Goal: Task Accomplishment & Management: Manage account settings

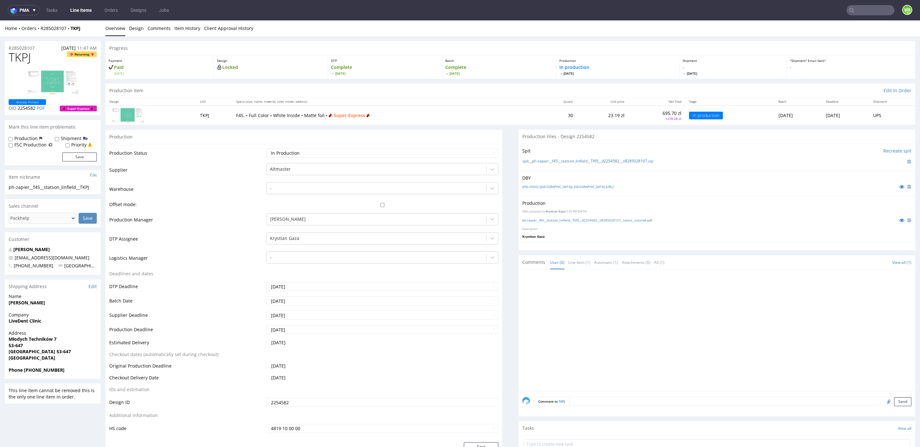
click at [860, 10] on input "text" at bounding box center [870, 10] width 48 height 10
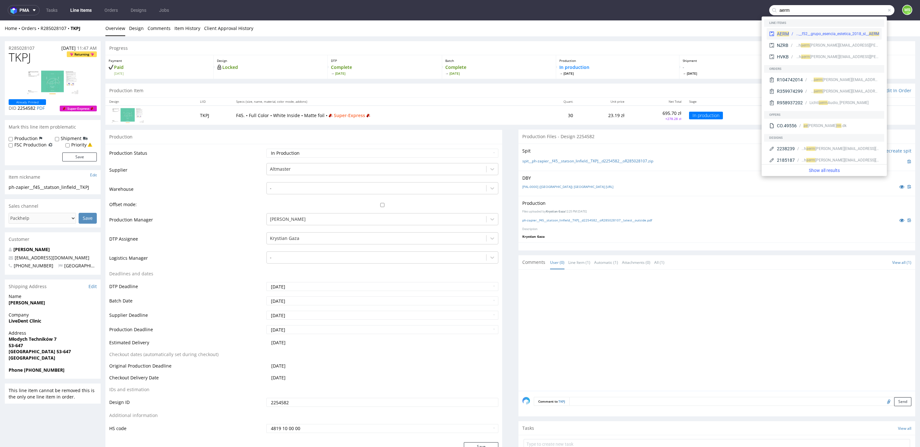
type input "aerm"
click at [837, 32] on div "ph-zapier__f52__grupo_esencia_estetica_2018_sl__ AERM" at bounding box center [836, 34] width 83 height 6
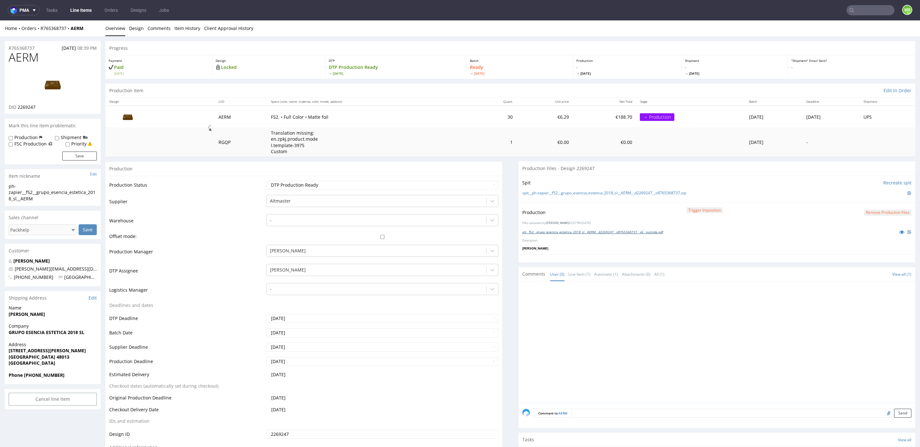
click at [581, 232] on link "alt__f52__grupo_esencia_estetica_2018_sl__AERM__d2269247__oR765368737__v6__outs…" at bounding box center [592, 232] width 141 height 4
click at [863, 11] on input "text" at bounding box center [870, 10] width 48 height 10
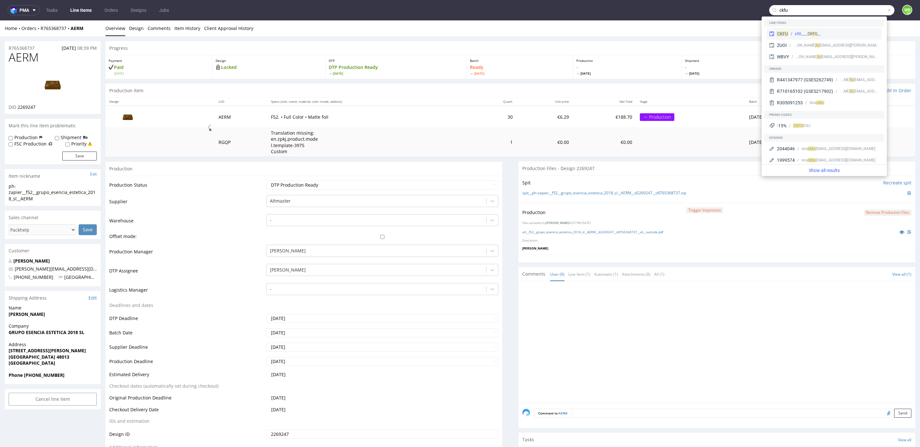
type input "ckfu"
click at [834, 33] on div "__x50____ CKFU" at bounding box center [833, 34] width 91 height 6
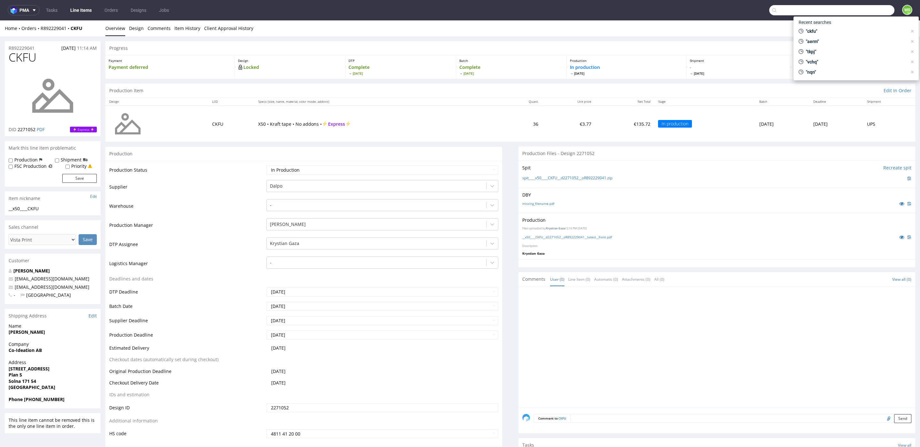
click at [868, 14] on input "text" at bounding box center [831, 10] width 125 height 10
click at [784, 10] on input "text" at bounding box center [831, 10] width 125 height 10
type input "mwgo"
click at [772, 25] on icon at bounding box center [771, 26] width 5 height 5
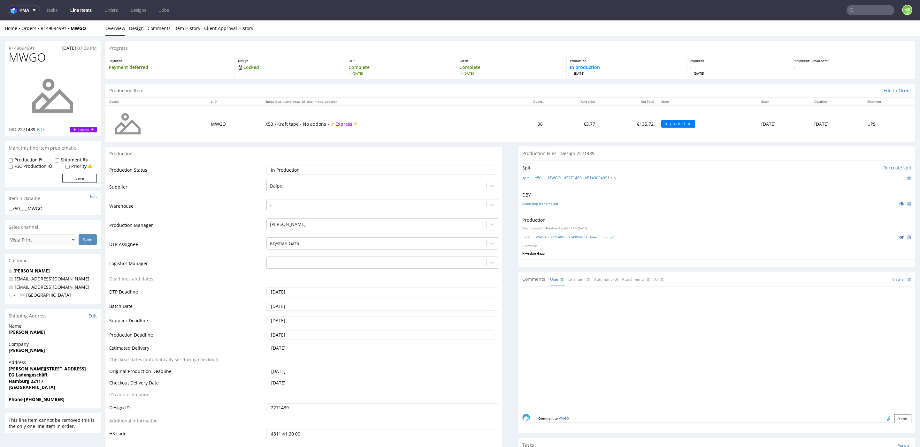
click at [857, 6] on input "text" at bounding box center [870, 10] width 48 height 10
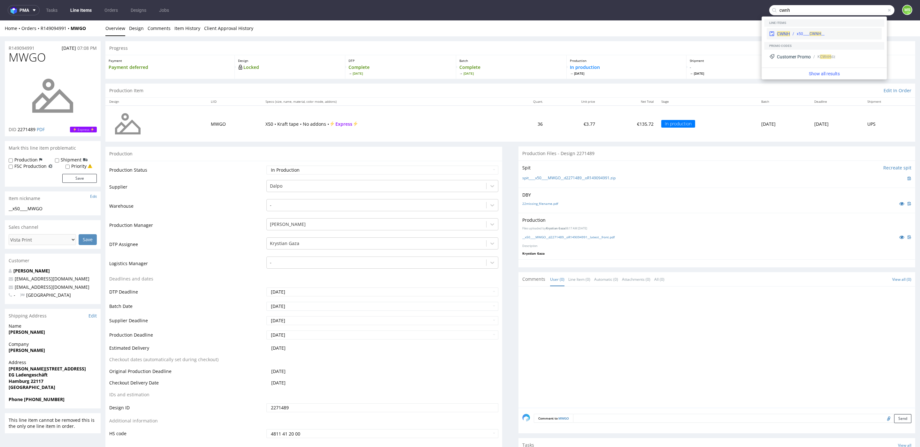
type input "cwnh"
click at [780, 30] on div "CWNH __x50____ CWNH" at bounding box center [823, 33] width 115 height 11
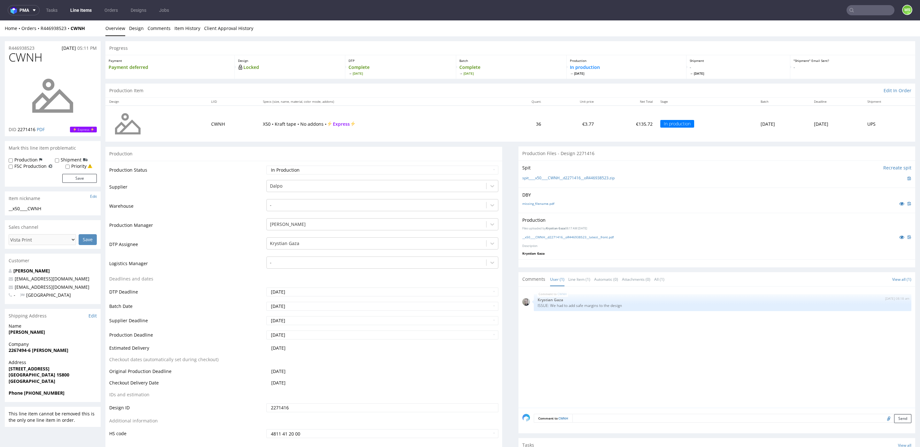
click at [874, 14] on input "text" at bounding box center [870, 10] width 48 height 10
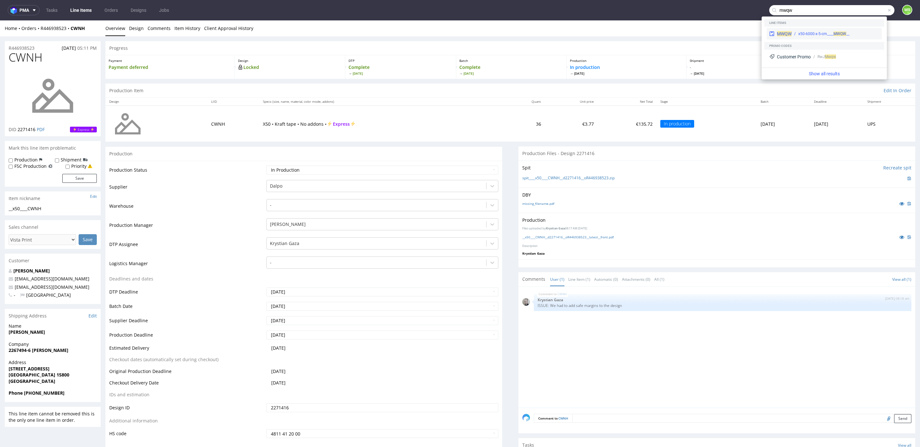
type input "mwqw"
click at [845, 33] on span "MWQW" at bounding box center [839, 34] width 13 height 4
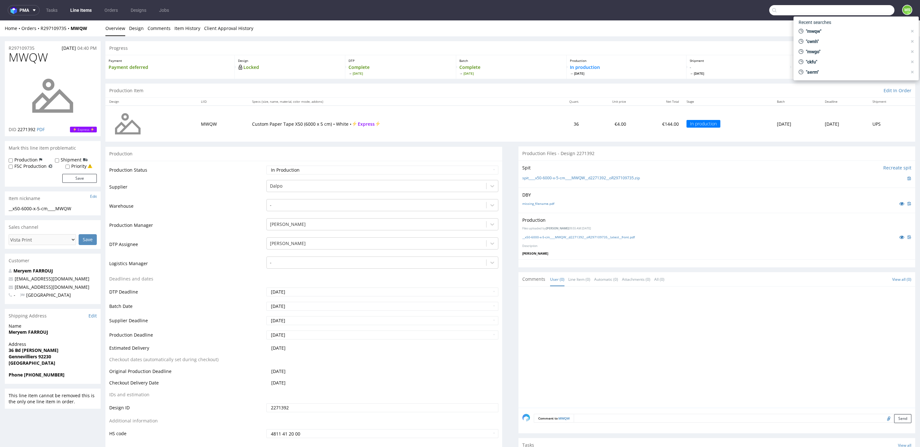
click at [868, 13] on input "text" at bounding box center [831, 10] width 125 height 10
type input "bebg"
click at [834, 31] on div "__x50-6000-x-5-cm____ BEBG" at bounding box center [819, 34] width 48 height 6
click at [866, 11] on input "text" at bounding box center [831, 10] width 125 height 10
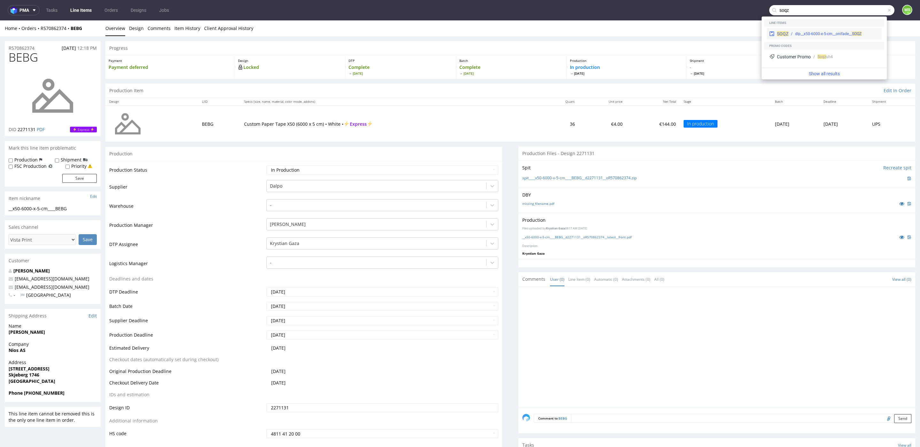
type input "soqz"
click at [838, 30] on div "SOQZ dlp__x50-6000-x-5-cm__onifade__ SOQZ" at bounding box center [823, 33] width 115 height 11
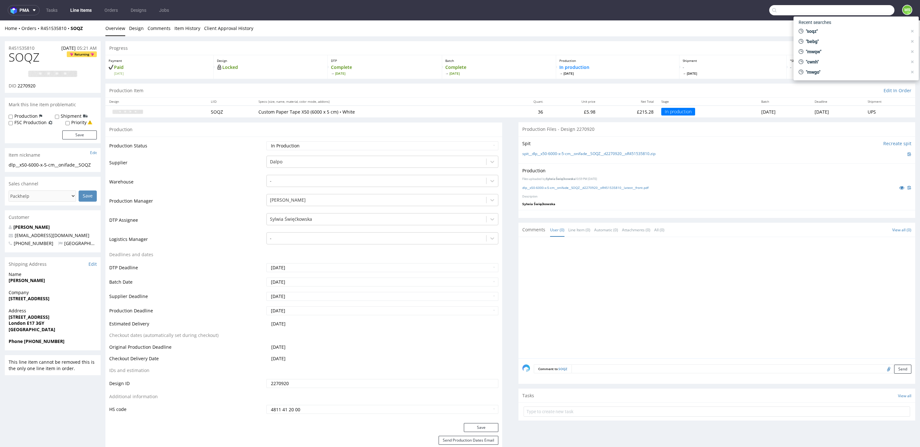
click at [858, 11] on input "text" at bounding box center [831, 10] width 125 height 10
type input "iimz"
click at [841, 30] on div "IIMZ dlp__x50-6000-x-5-cm__smart_studio_karol_niedzwiadek__ IIMZ" at bounding box center [823, 33] width 115 height 11
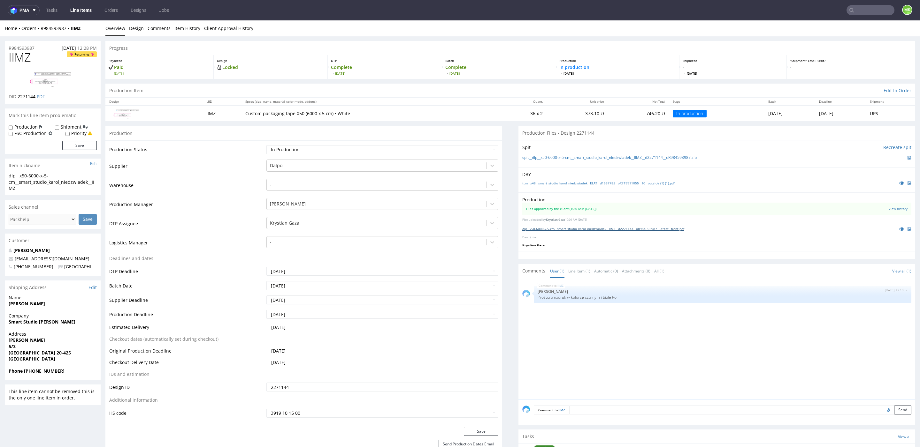
click at [605, 230] on link "dlp__x50-6000-x-5-cm__smart_studio_karol_niedzwiadek__IIMZ__d2271144__oR9845939…" at bounding box center [603, 229] width 162 height 4
click at [858, 14] on input "text" at bounding box center [870, 10] width 48 height 10
type input "hyud"
click at [826, 32] on div "HYUD dlp__x50-6000-x-5-cm__bmd__ HYUD" at bounding box center [824, 26] width 120 height 15
click at [827, 29] on div "HYUD dlp__x50-6000-x-5-cm__bmd__ HYUD" at bounding box center [823, 25] width 115 height 11
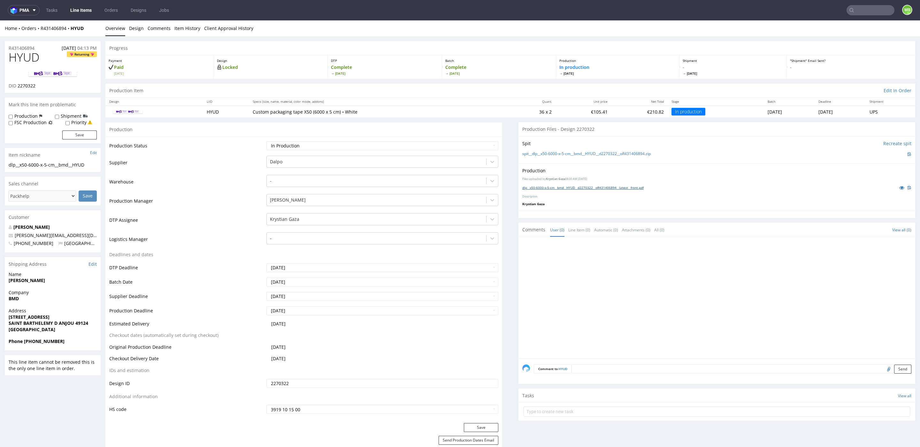
click at [573, 187] on link "dlp__x50-6000-x-5-cm__bmd__HYUD__d2270322__oR431406894__latest__front.pdf" at bounding box center [582, 188] width 121 height 4
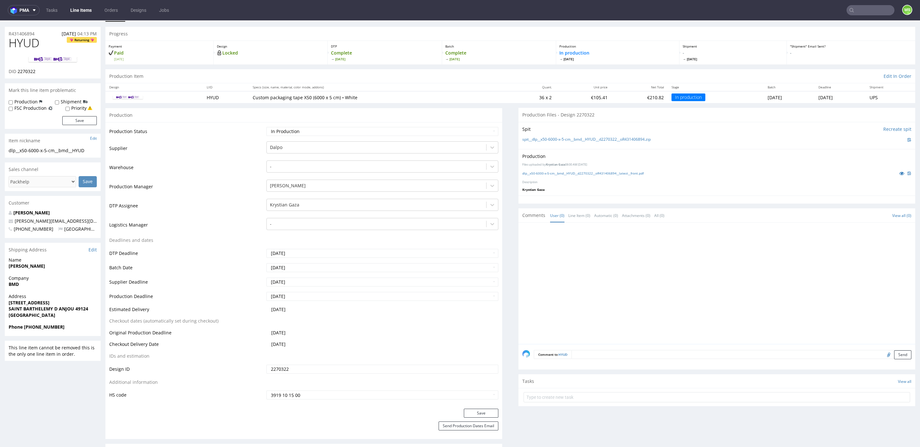
scroll to position [17, 0]
click at [855, 9] on input "text" at bounding box center [870, 10] width 48 height 10
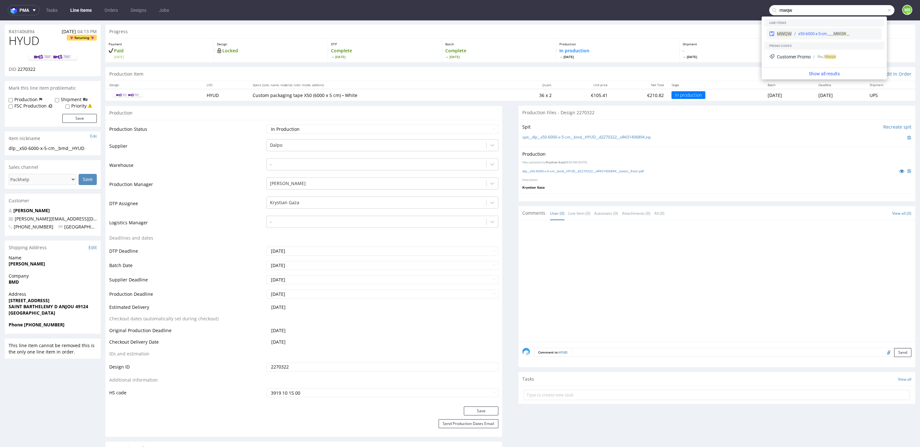
type input "mwqw"
click at [835, 31] on div "__x50-6000-x-5-cm____ MWQW" at bounding box center [823, 34] width 51 height 6
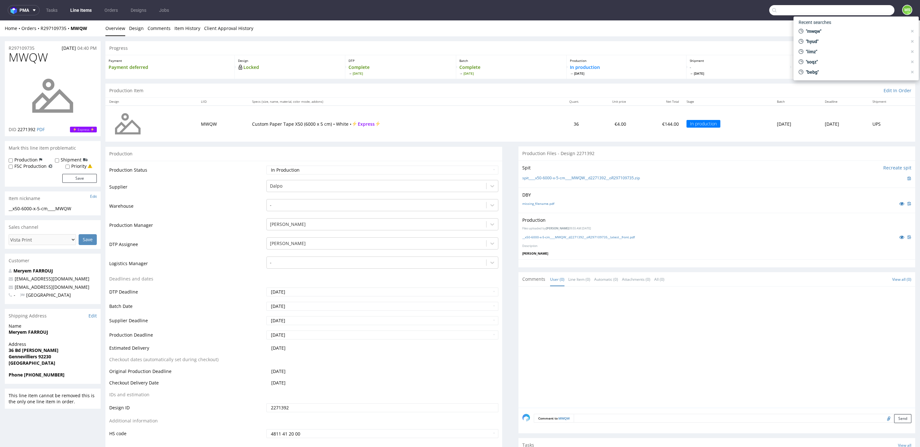
click at [860, 10] on input "text" at bounding box center [831, 10] width 125 height 10
type input "s"
type input "o"
type input "soqz"
click at [846, 31] on div "dlp__x50-6000-x-5-cm__onifade__ SOQZ" at bounding box center [828, 34] width 66 height 6
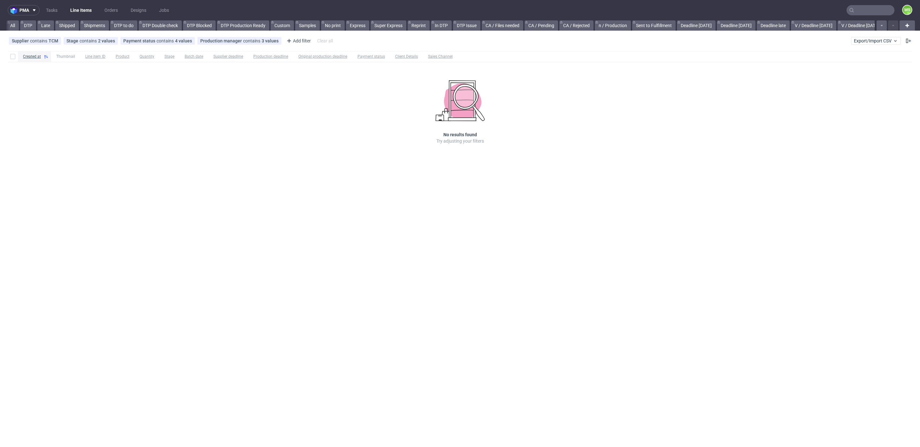
scroll to position [0, 866]
click at [831, 28] on link "Opóźnienia Max" at bounding box center [827, 25] width 40 height 10
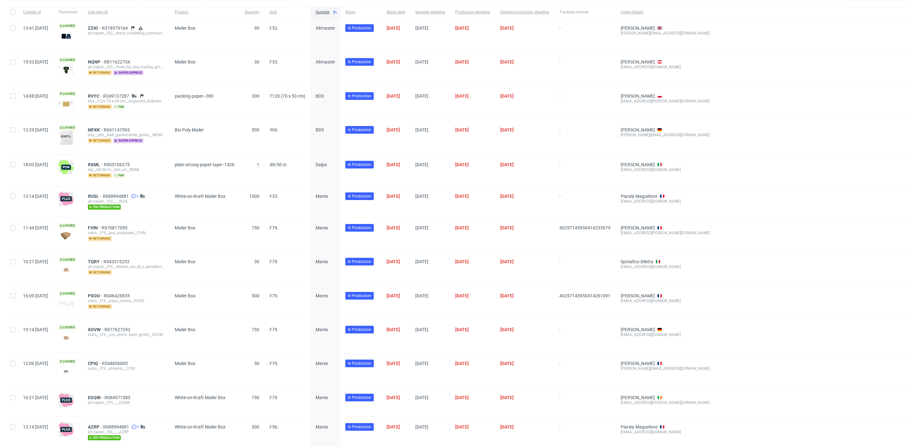
scroll to position [62, 0]
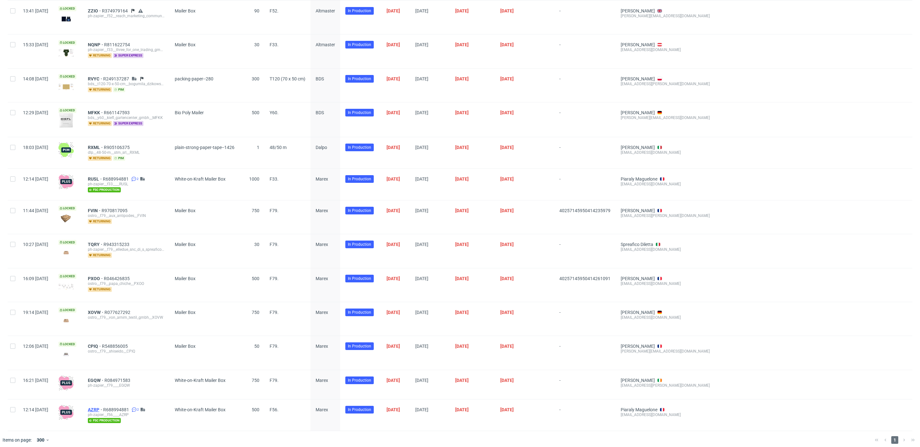
click at [103, 407] on span "AZRP" at bounding box center [95, 409] width 15 height 5
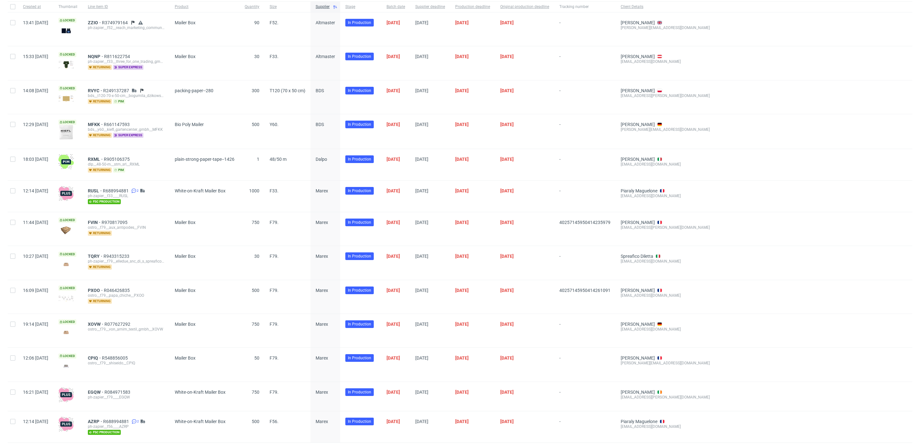
scroll to position [50, 0]
click at [148, 196] on div "ph-zapier__f33____RUSL" at bounding box center [126, 195] width 77 height 5
click at [103, 190] on span "RUSL" at bounding box center [95, 190] width 15 height 5
click at [15, 192] on div at bounding box center [13, 195] width 10 height 31
checkbox input "true"
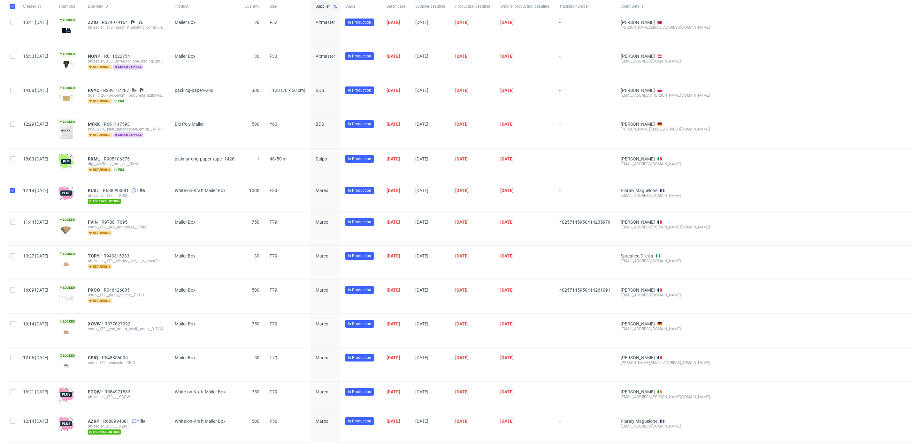
checkbox input "true"
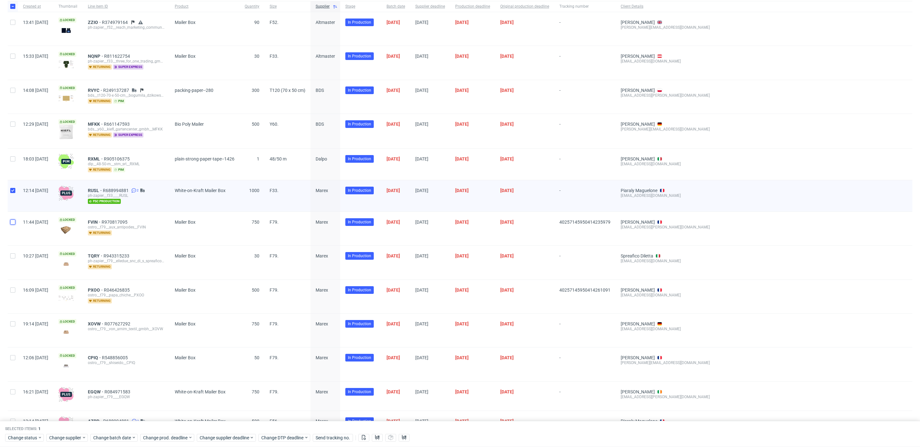
drag, startPoint x: 15, startPoint y: 219, endPoint x: 17, endPoint y: 232, distance: 12.7
click at [16, 223] on div at bounding box center [13, 229] width 10 height 34
checkbox input "true"
drag, startPoint x: 15, startPoint y: 254, endPoint x: 16, endPoint y: 286, distance: 32.6
click at [15, 255] on input "checkbox" at bounding box center [12, 256] width 5 height 5
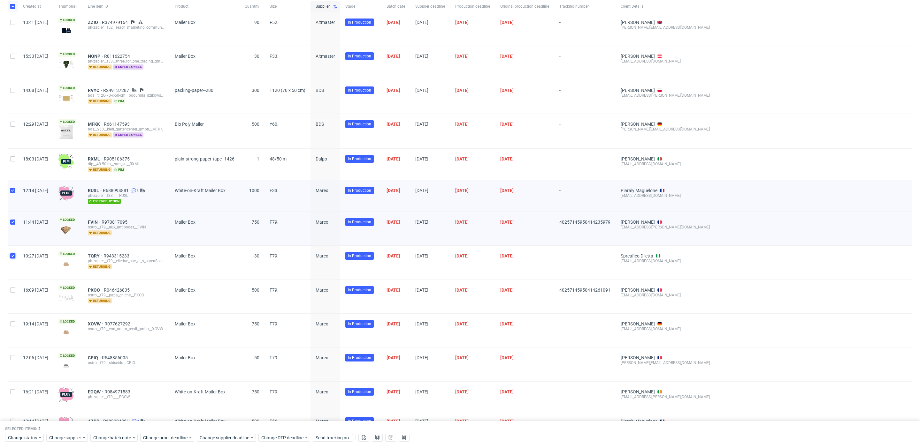
checkbox input "true"
drag, startPoint x: 14, startPoint y: 291, endPoint x: 12, endPoint y: 334, distance: 43.2
click at [14, 291] on div at bounding box center [13, 297] width 10 height 34
checkbox input "true"
drag, startPoint x: 9, startPoint y: 326, endPoint x: 11, endPoint y: 330, distance: 4.6
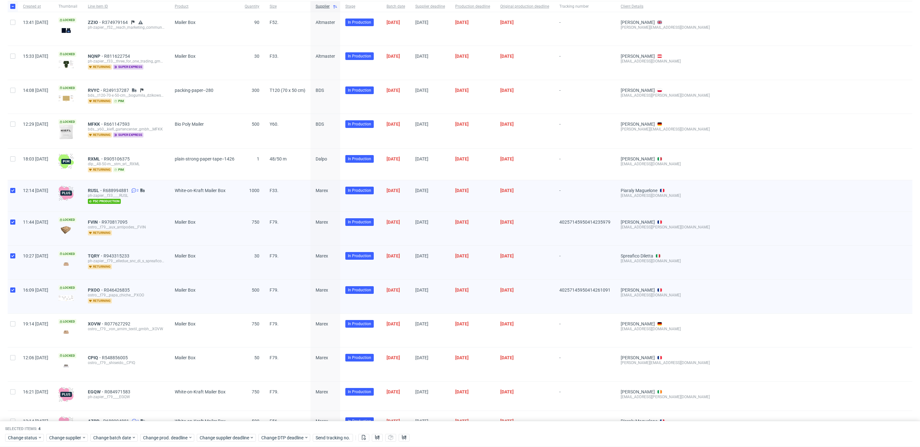
click at [10, 327] on div at bounding box center [13, 331] width 10 height 34
checkbox input "true"
click at [13, 352] on div at bounding box center [13, 365] width 10 height 34
checkbox input "true"
click at [11, 390] on input "checkbox" at bounding box center [12, 392] width 5 height 5
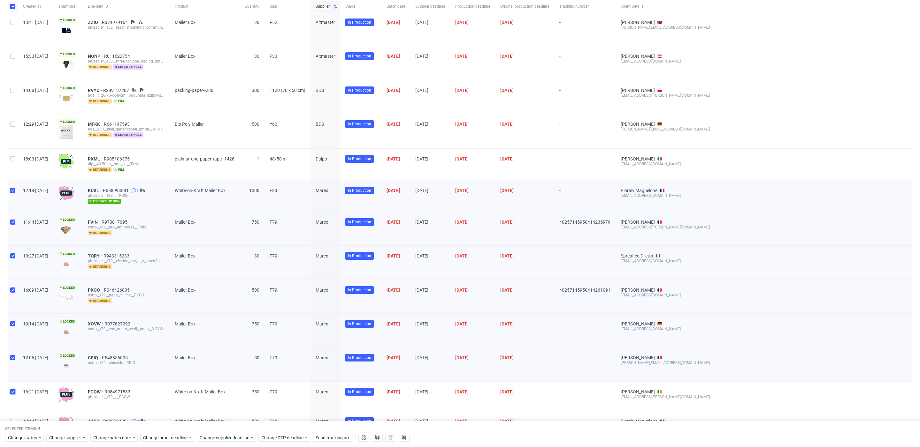
checkbox input "true"
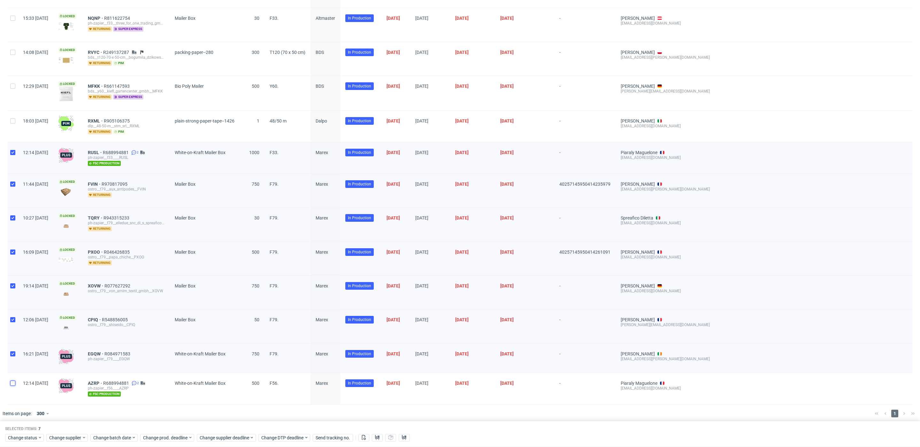
click at [13, 381] on input "checkbox" at bounding box center [12, 383] width 5 height 5
checkbox input "true"
click at [378, 437] on icon at bounding box center [377, 437] width 5 height 5
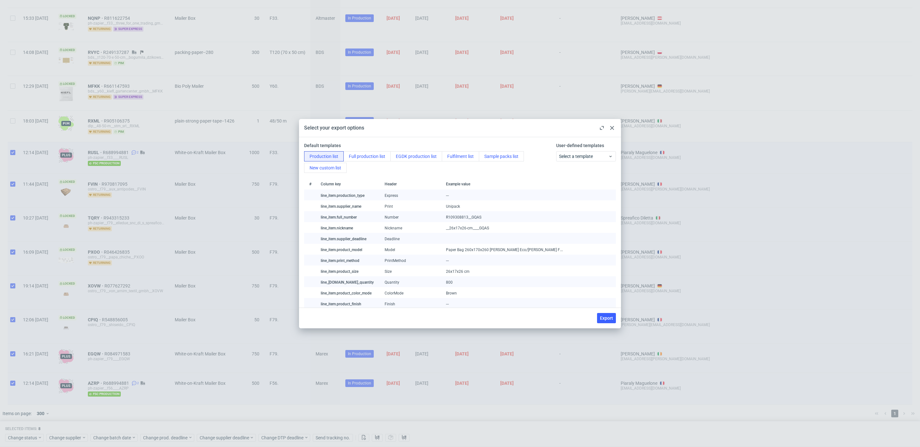
click at [603, 150] on div "User-defined templates Select a template" at bounding box center [584, 157] width 62 height 31
click at [602, 154] on span "Select a template" at bounding box center [583, 156] width 49 height 6
click at [605, 318] on span "Export" at bounding box center [606, 318] width 13 height 4
checkbox input "false"
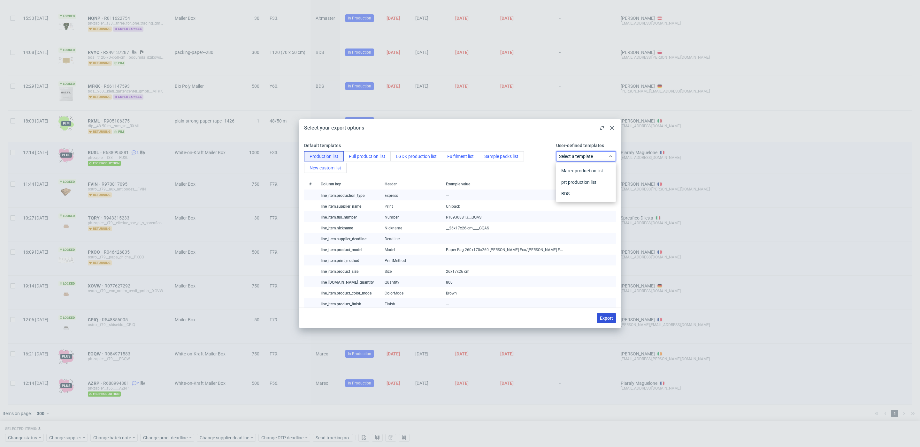
checkbox input "false"
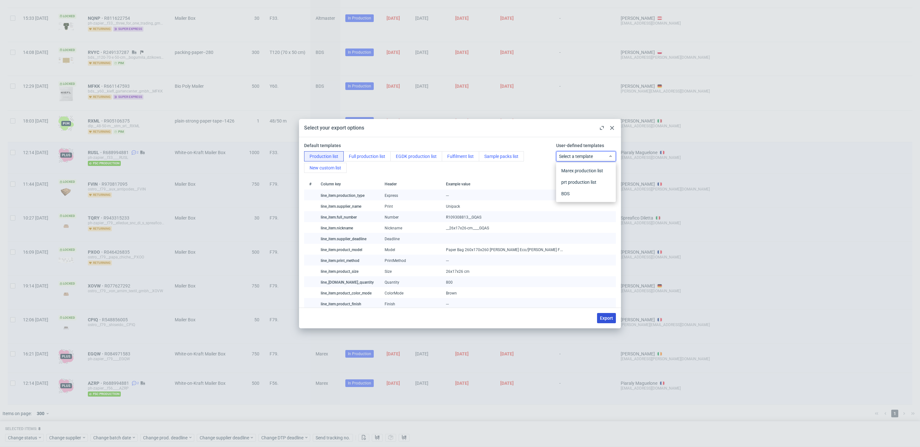
checkbox input "false"
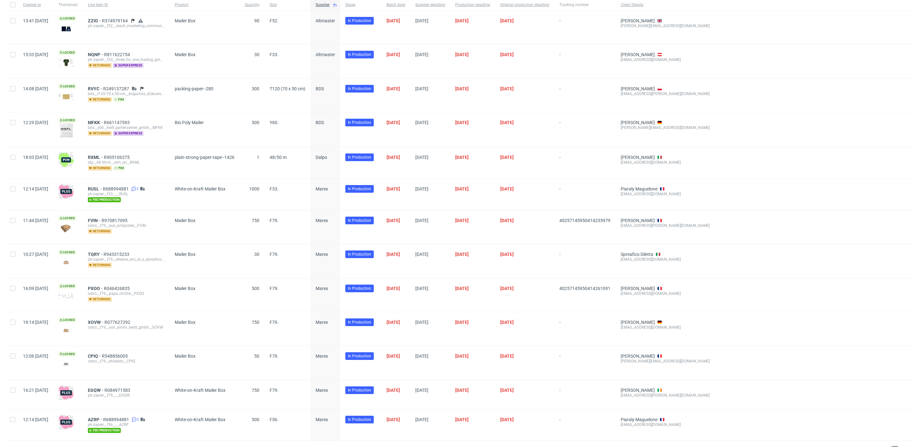
scroll to position [0, 0]
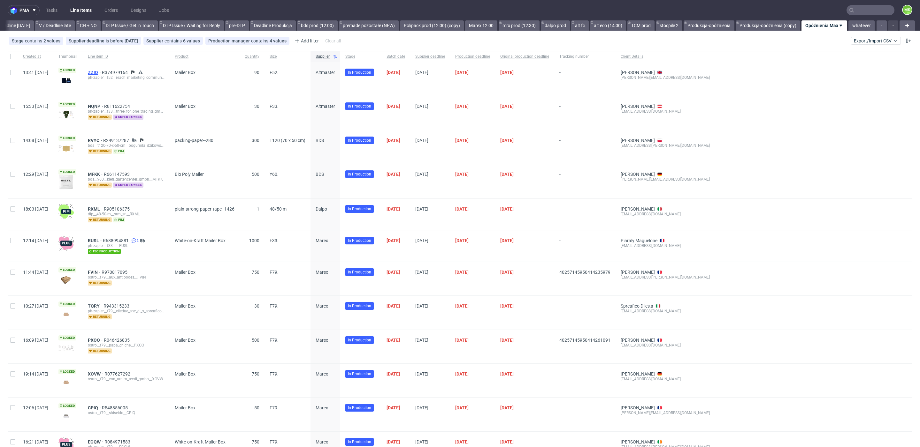
click at [102, 73] on span "ZZIO" at bounding box center [95, 72] width 14 height 5
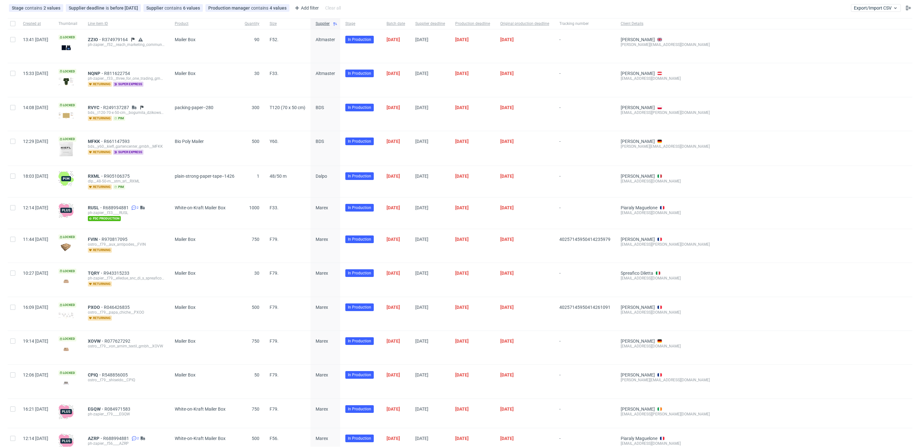
scroll to position [33, 0]
click at [104, 141] on span "MFKK" at bounding box center [96, 141] width 16 height 5
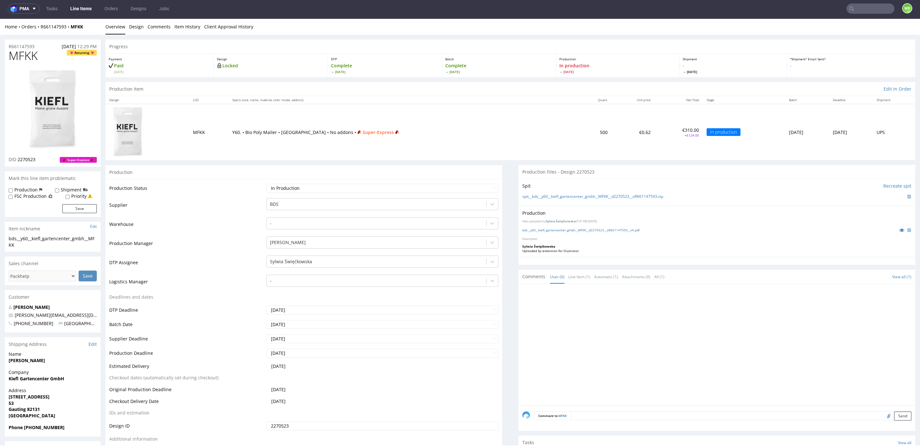
scroll to position [0, 0]
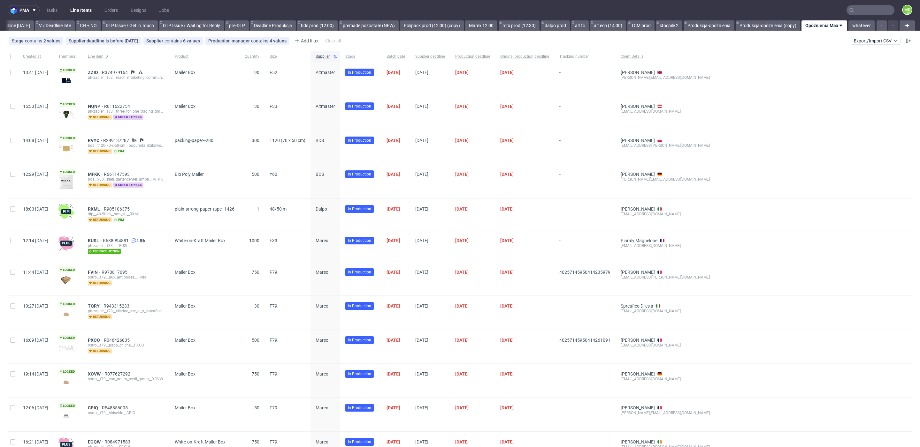
scroll to position [0, 0]
click at [865, 41] on span "Export/Import CSV" at bounding box center [876, 40] width 44 height 5
click at [857, 68] on link "Import shipments CSV" at bounding box center [853, 66] width 75 height 10
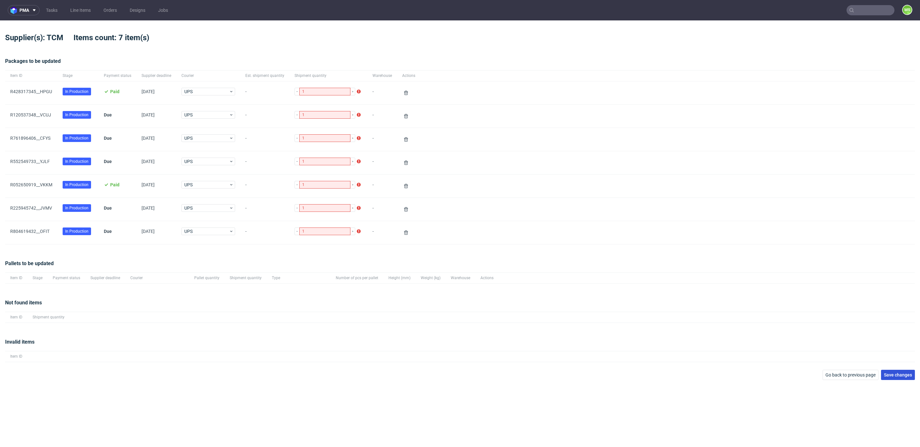
click at [905, 375] on span "Save changes" at bounding box center [898, 375] width 28 height 4
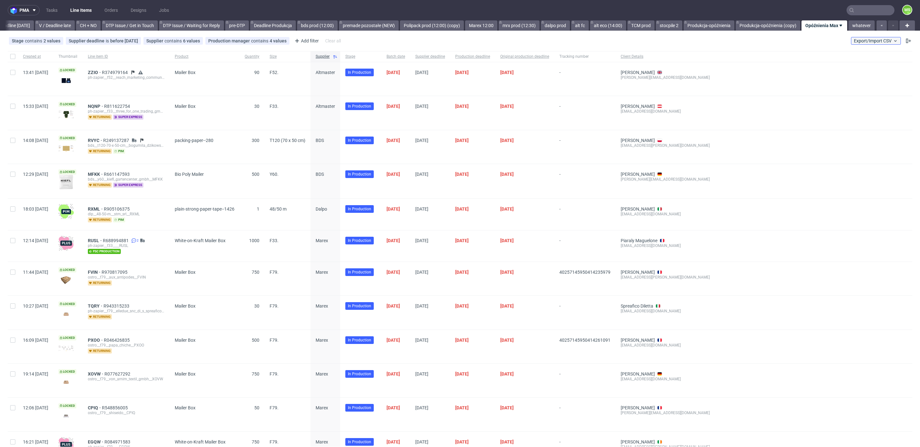
click at [867, 42] on span "Export/Import CSV" at bounding box center [876, 40] width 44 height 5
click at [857, 64] on link "Import shipments CSV" at bounding box center [853, 67] width 75 height 10
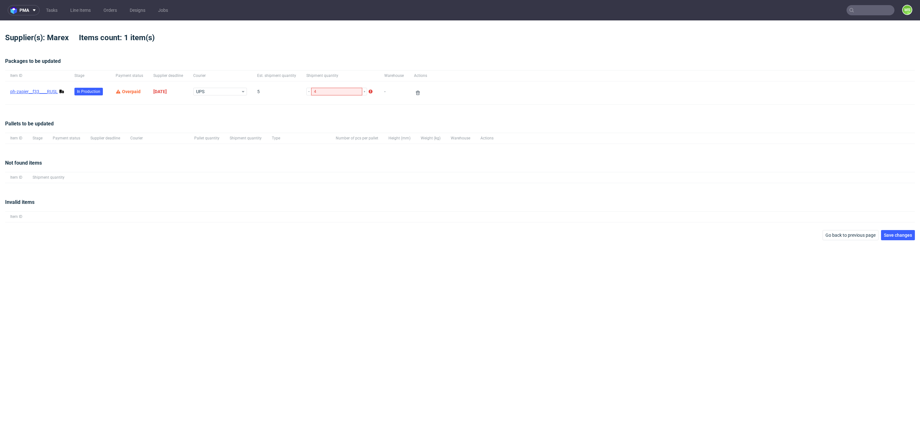
click at [29, 91] on link "ph-zapier__f33____RUSL" at bounding box center [34, 91] width 48 height 5
click at [857, 235] on span "Go back to previous page" at bounding box center [850, 235] width 50 height 4
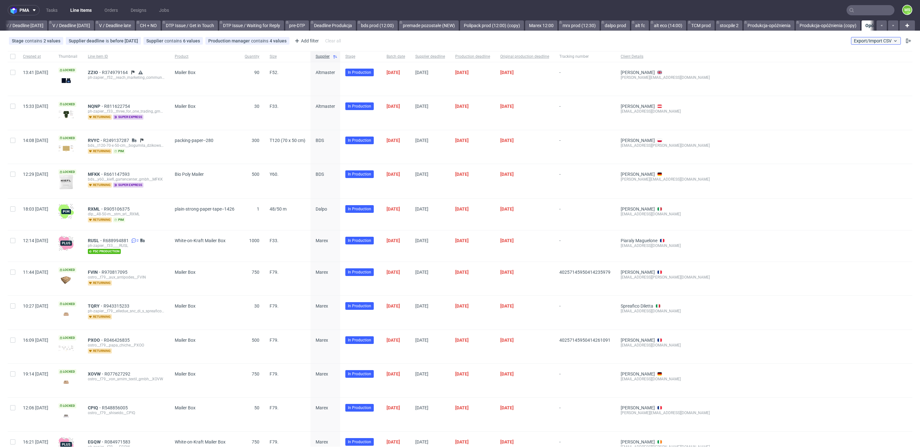
click at [877, 42] on span "Export/Import CSV" at bounding box center [876, 40] width 44 height 5
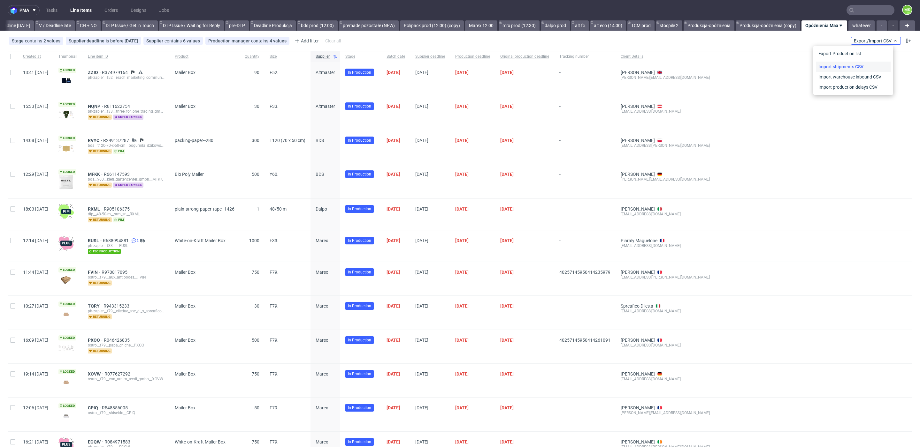
scroll to position [0, 873]
click at [855, 66] on link "Import shipments CSV" at bounding box center [853, 67] width 75 height 10
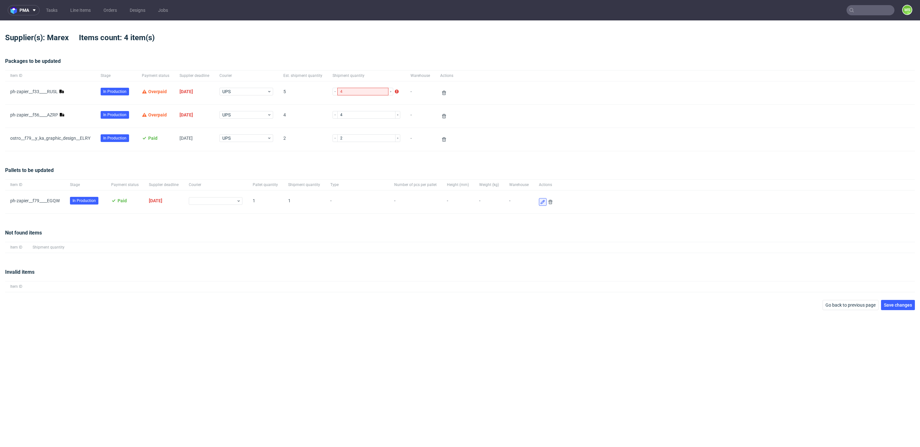
click at [540, 202] on use at bounding box center [542, 202] width 4 height 4
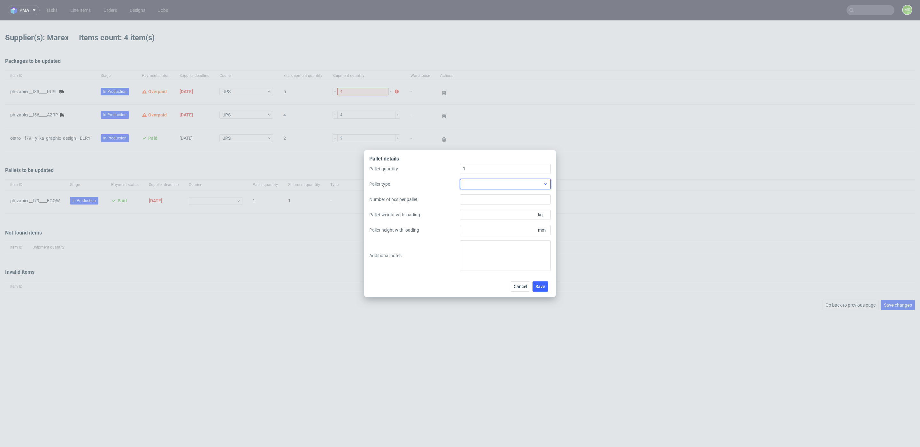
click at [473, 187] on div at bounding box center [505, 184] width 91 height 10
click at [486, 200] on div "EPAL1, 1200 x 800mm" at bounding box center [505, 198] width 86 height 11
click at [491, 215] on input "Pallet weight with loading" at bounding box center [505, 215] width 91 height 10
type input "240"
click at [487, 233] on input "Pallet height with loading" at bounding box center [505, 230] width 91 height 10
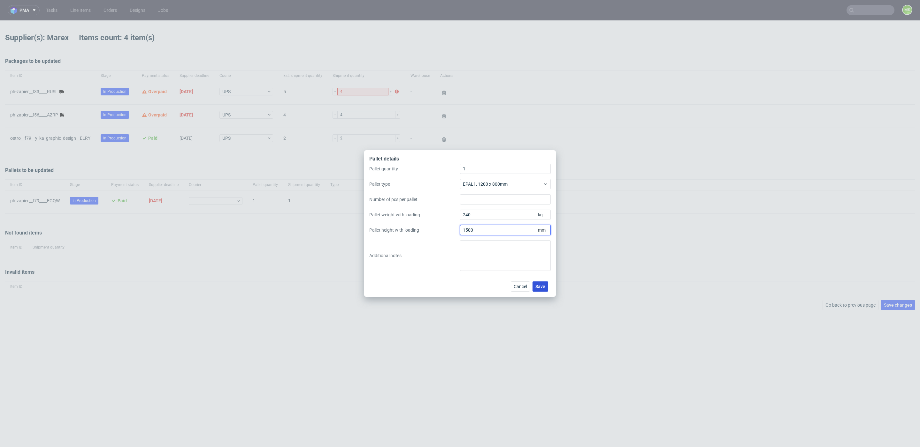
type input "1500"
click at [539, 287] on span "Save" at bounding box center [540, 287] width 10 height 4
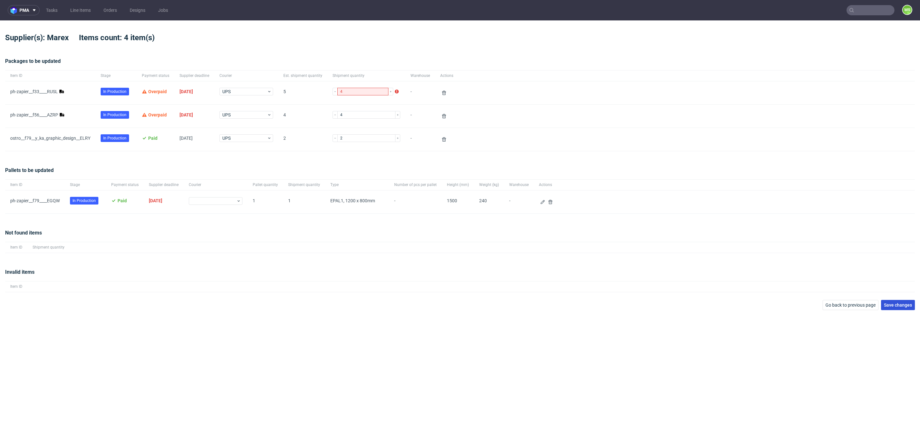
click at [906, 305] on span "Save changes" at bounding box center [898, 305] width 28 height 4
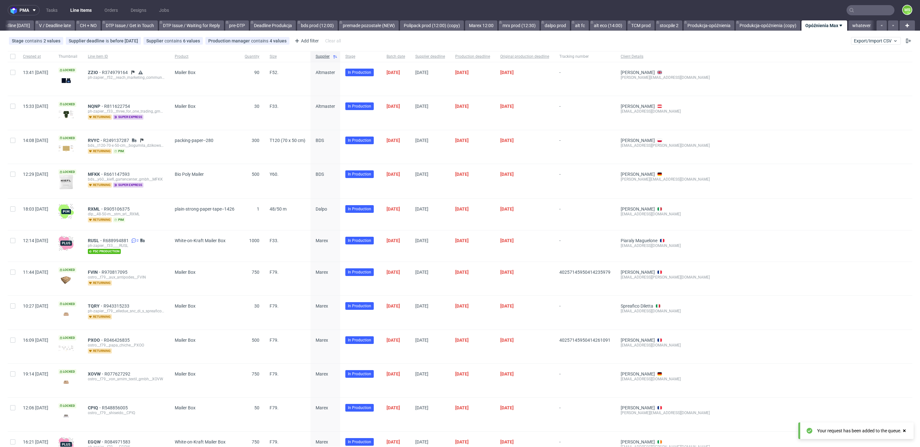
scroll to position [0, 873]
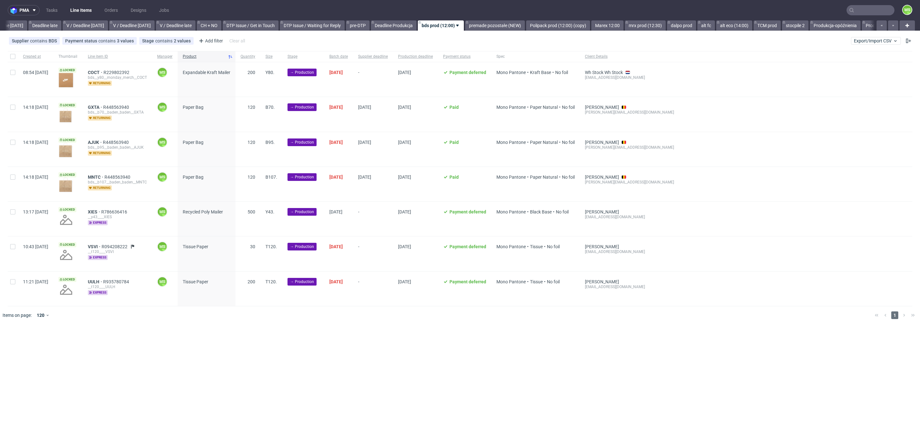
scroll to position [0, 747]
click at [877, 13] on input "text" at bounding box center [870, 10] width 48 height 10
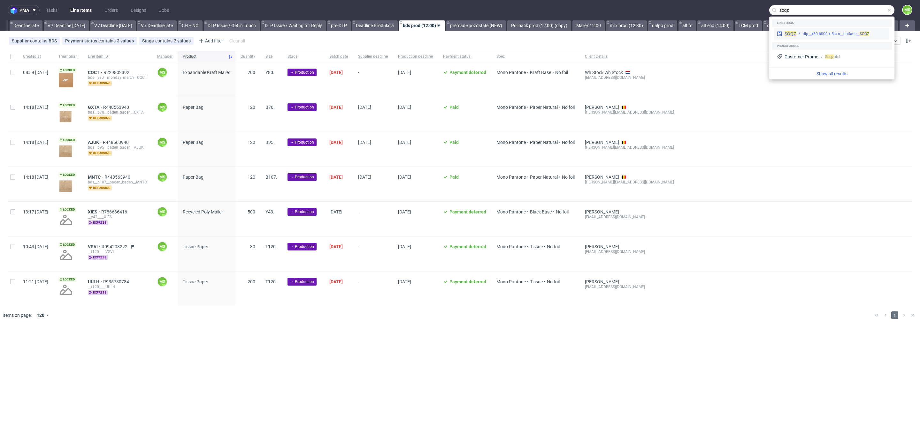
type input "soqz"
click at [839, 35] on div "dlp__x50-6000-x-5-cm__onifade__ SOQZ" at bounding box center [835, 34] width 66 height 6
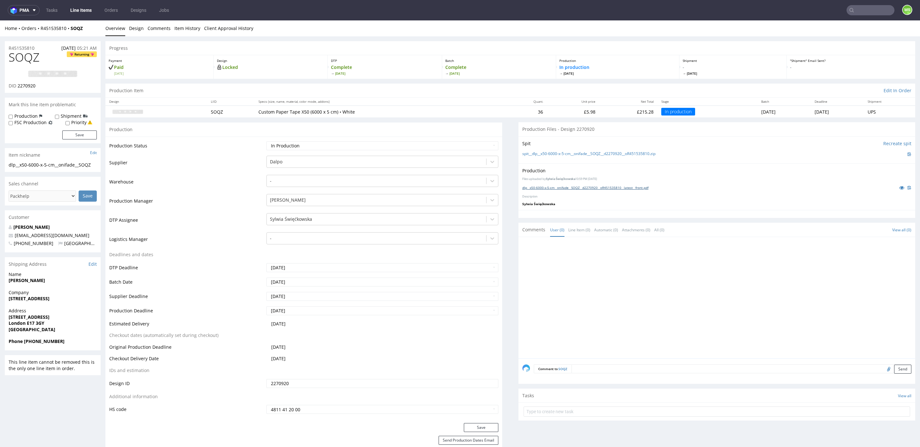
click at [536, 187] on link "dlp__x50-6000-x-5-cm__onifade__SOQZ__d2270920__oR451535810__latest__front.pdf" at bounding box center [585, 188] width 126 height 4
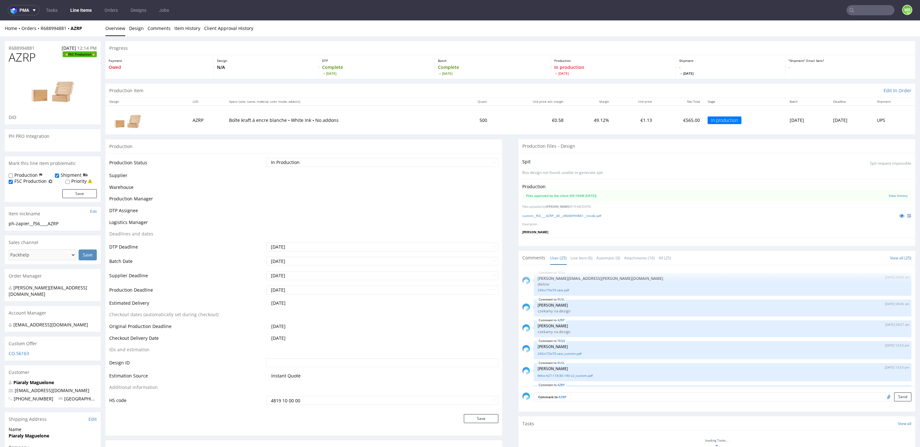
scroll to position [504, 0]
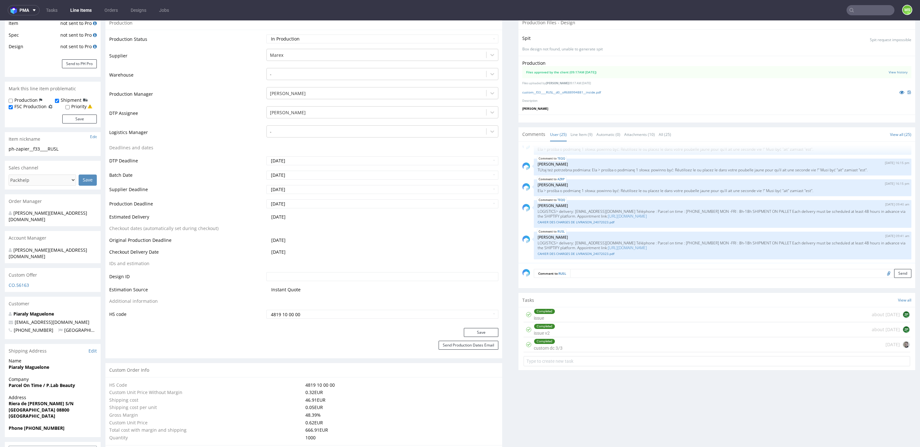
scroll to position [125, 0]
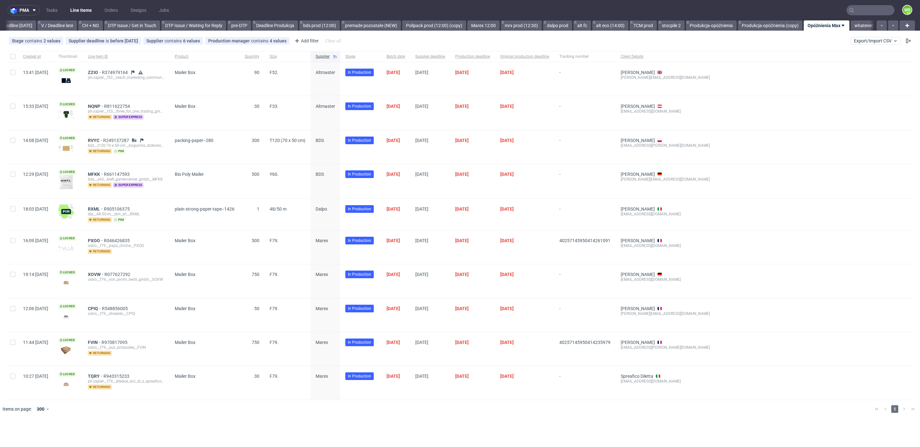
scroll to position [0, 866]
click at [875, 42] on span "Export/Import CSV" at bounding box center [876, 40] width 44 height 5
click at [857, 64] on link "Import shipments CSV" at bounding box center [860, 67] width 75 height 10
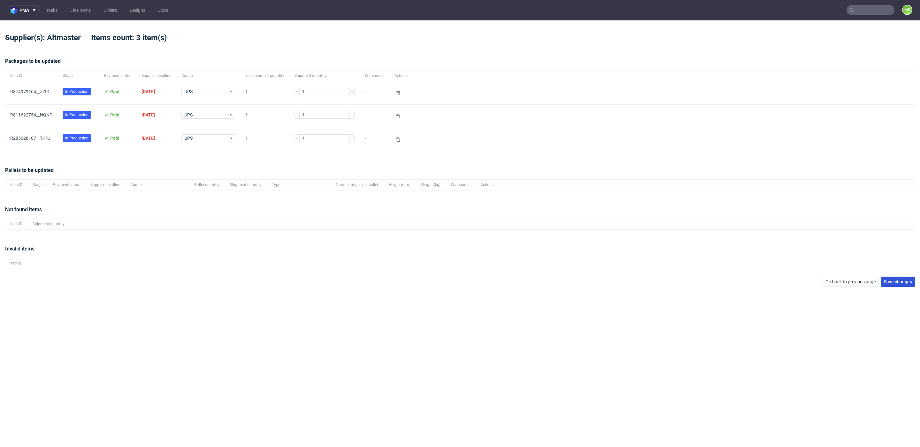
click at [898, 280] on span "Save changes" at bounding box center [898, 282] width 28 height 4
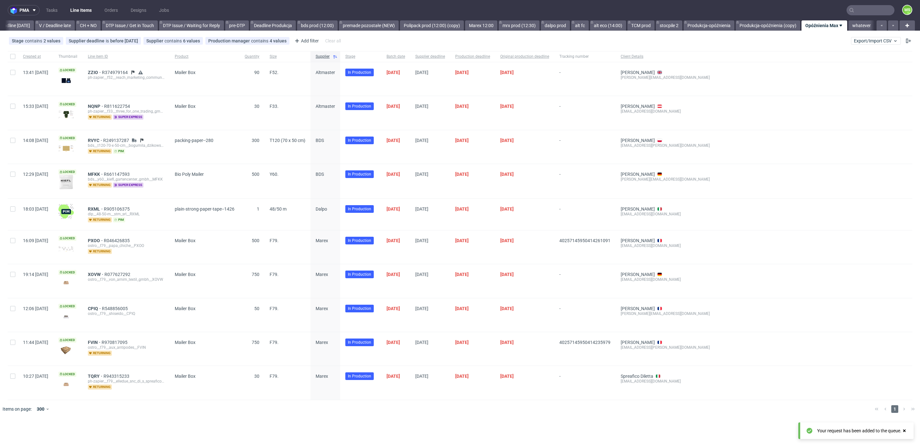
scroll to position [0, 866]
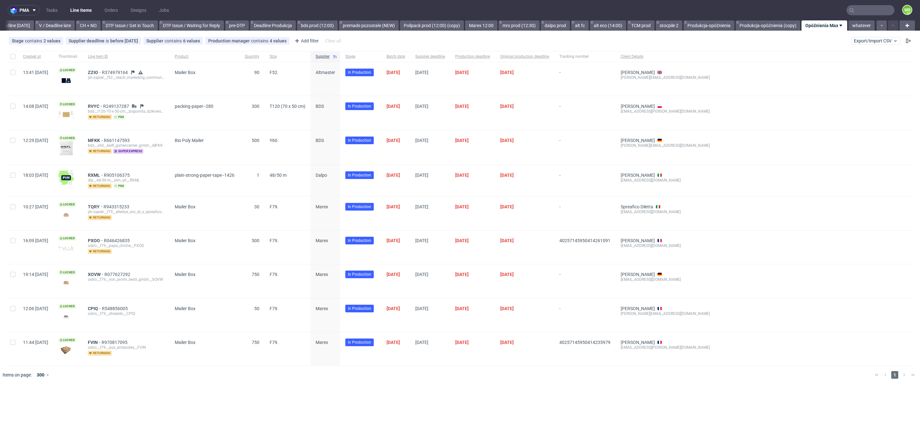
scroll to position [0, 866]
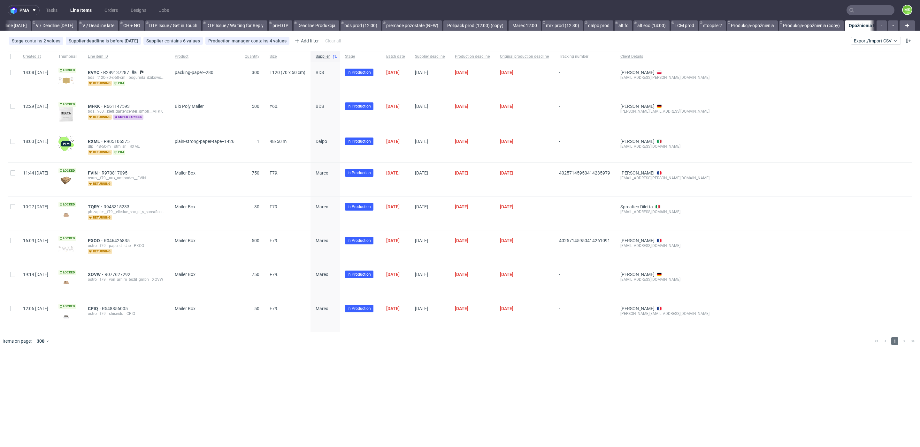
scroll to position [0, 840]
click at [876, 41] on span "Export/Import CSV" at bounding box center [876, 40] width 44 height 5
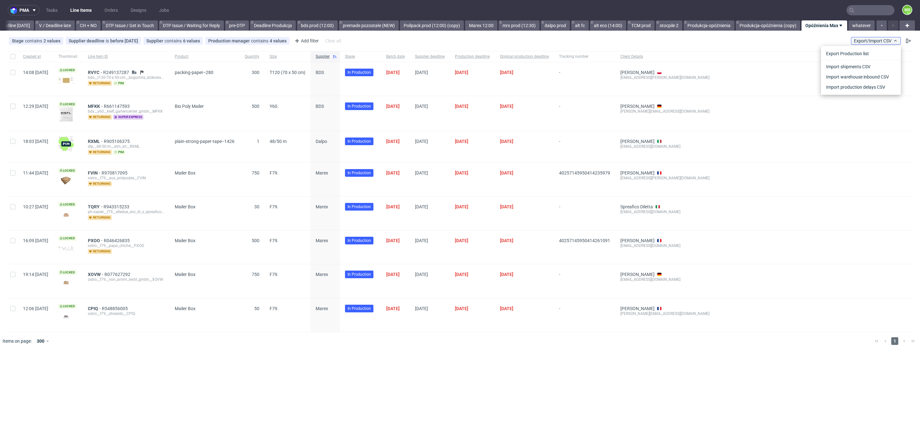
click at [876, 41] on span "Export/Import CSV" at bounding box center [876, 40] width 44 height 5
click at [873, 45] on div "Stage contains 2 values In production, Production Supplier deadline is before t…" at bounding box center [460, 40] width 920 height 15
drag, startPoint x: 871, startPoint y: 42, endPoint x: 871, endPoint y: 45, distance: 3.8
click at [873, 42] on span "Export/Import CSV" at bounding box center [876, 40] width 44 height 5
click at [865, 65] on link "Import shipments CSV" at bounding box center [860, 67] width 75 height 10
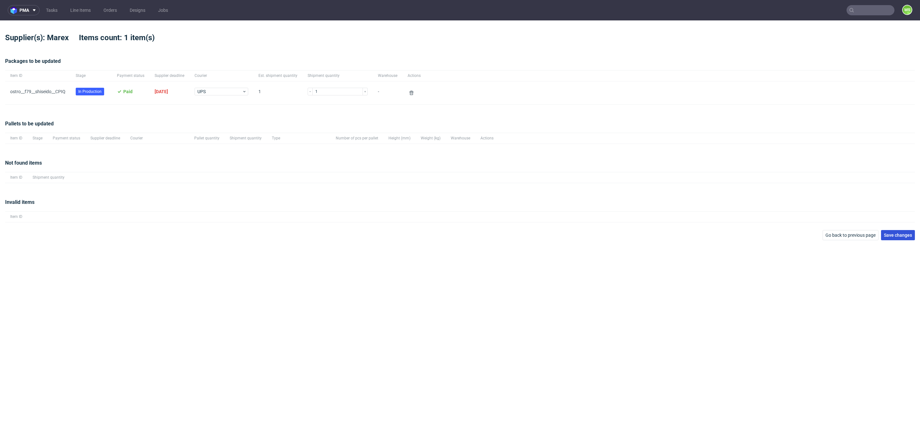
click at [901, 234] on span "Save changes" at bounding box center [898, 235] width 28 height 4
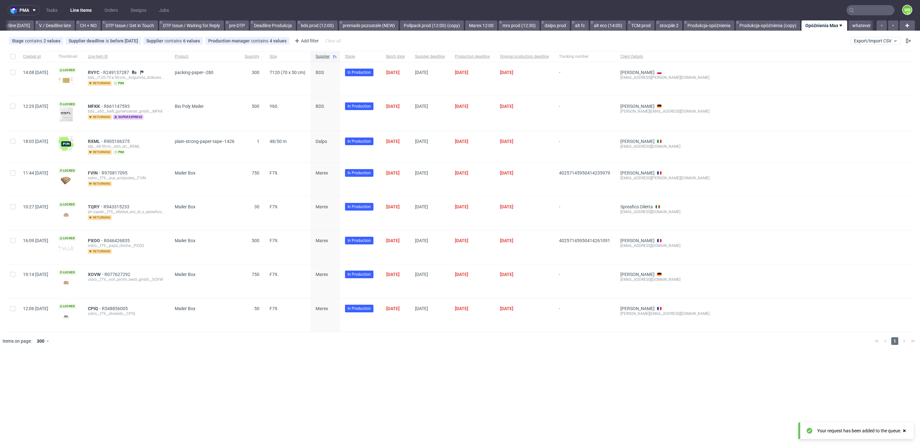
scroll to position [0, 866]
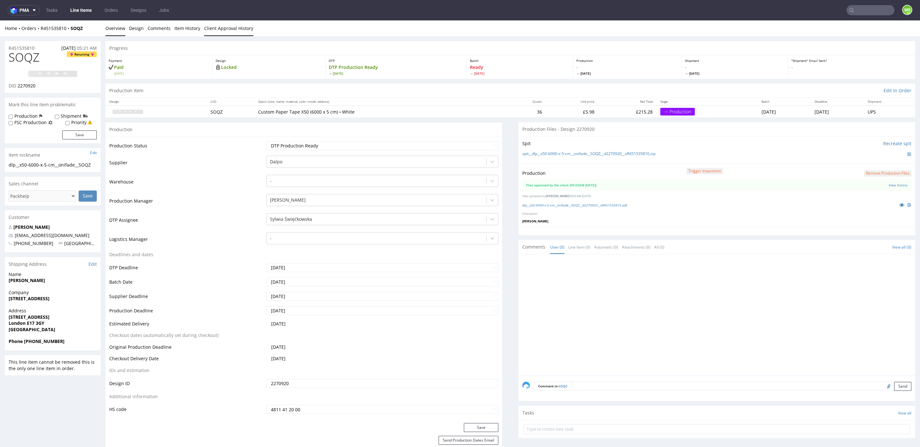
click at [217, 28] on link "Client Approval History" at bounding box center [228, 28] width 49 height 16
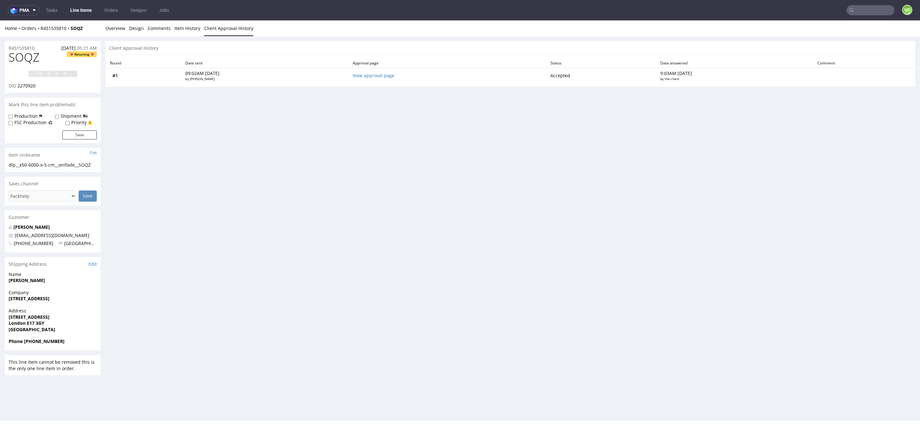
scroll to position [2, 0]
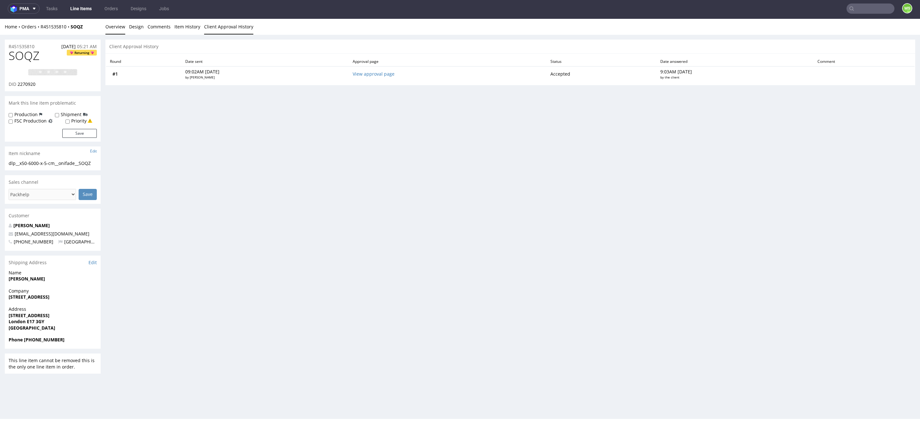
click at [117, 27] on link "Overview" at bounding box center [115, 27] width 20 height 16
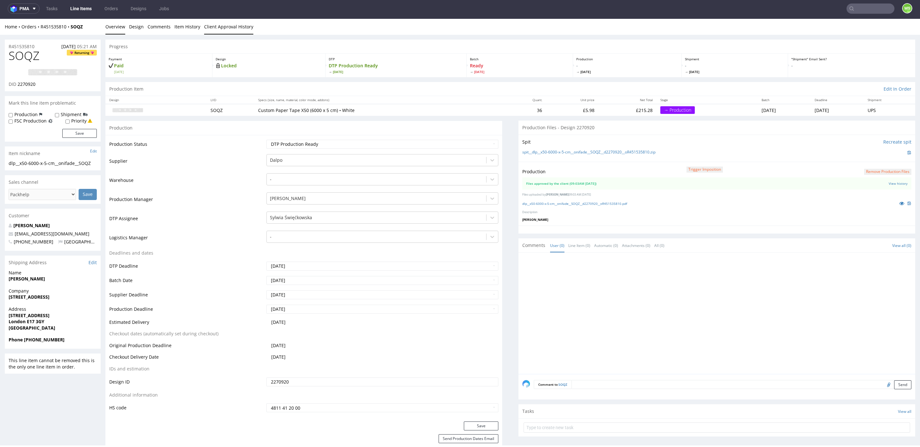
click at [225, 27] on link "Client Approval History" at bounding box center [228, 27] width 49 height 16
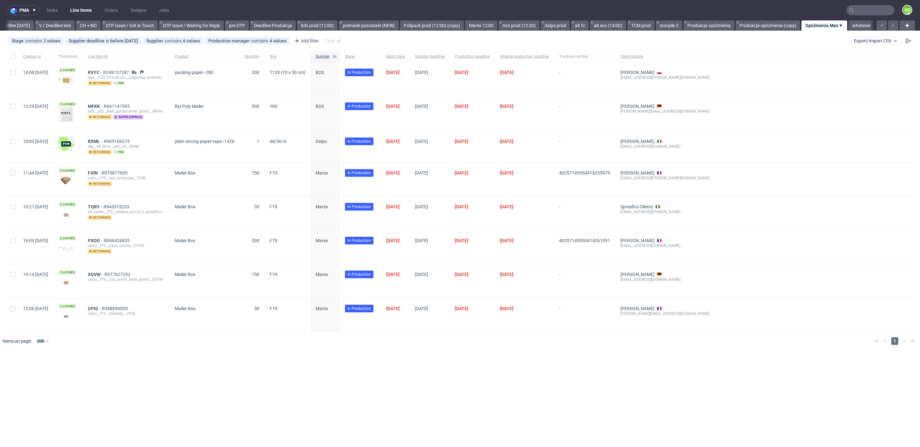
scroll to position [0, 866]
click at [103, 204] on span "TQRY" at bounding box center [96, 206] width 16 height 5
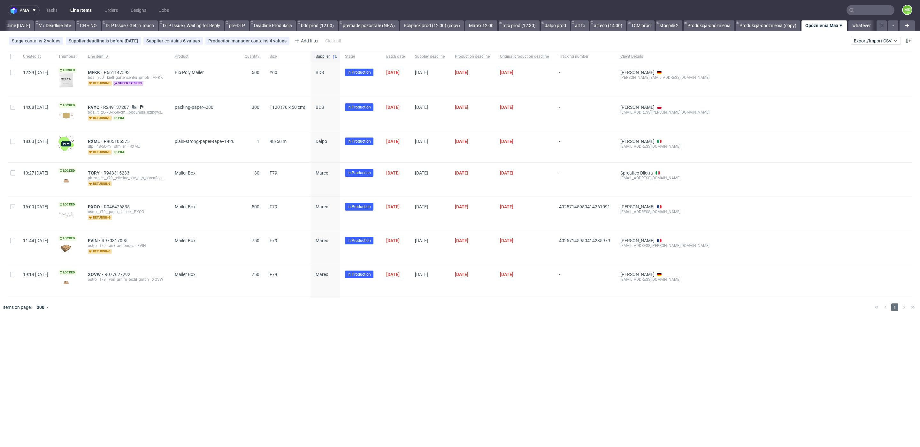
scroll to position [0, 866]
click at [104, 272] on span "XOVW" at bounding box center [96, 274] width 17 height 5
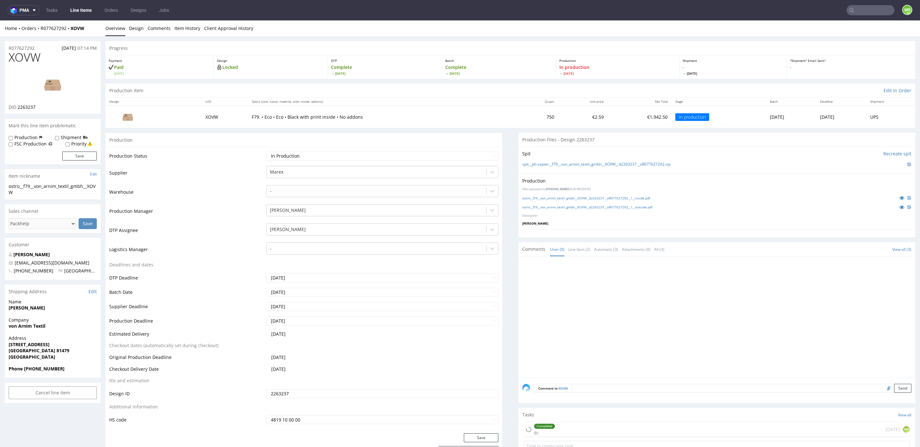
scroll to position [6, 0]
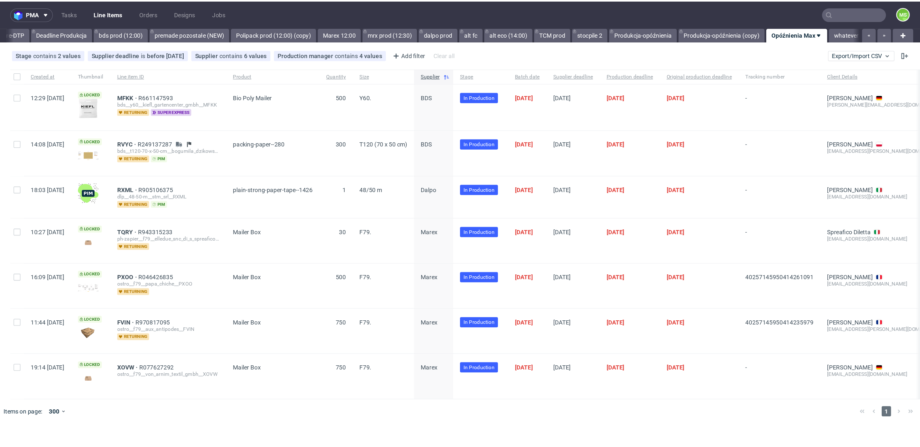
scroll to position [0, 866]
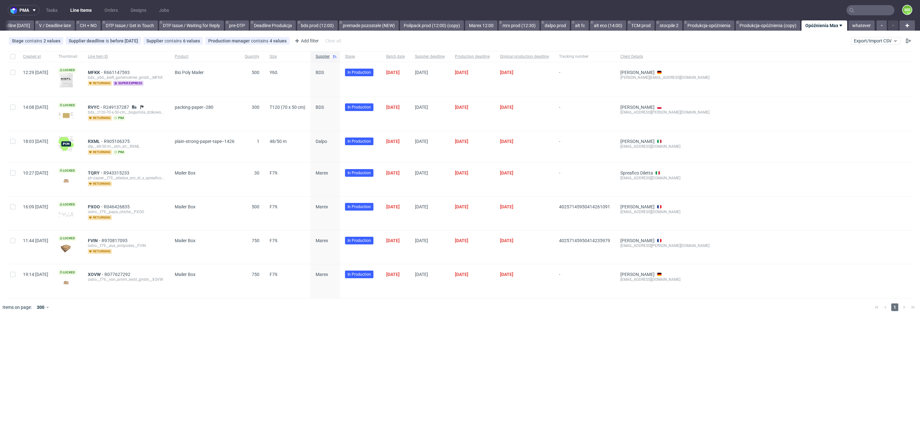
click at [861, 7] on input "text" at bounding box center [870, 10] width 48 height 10
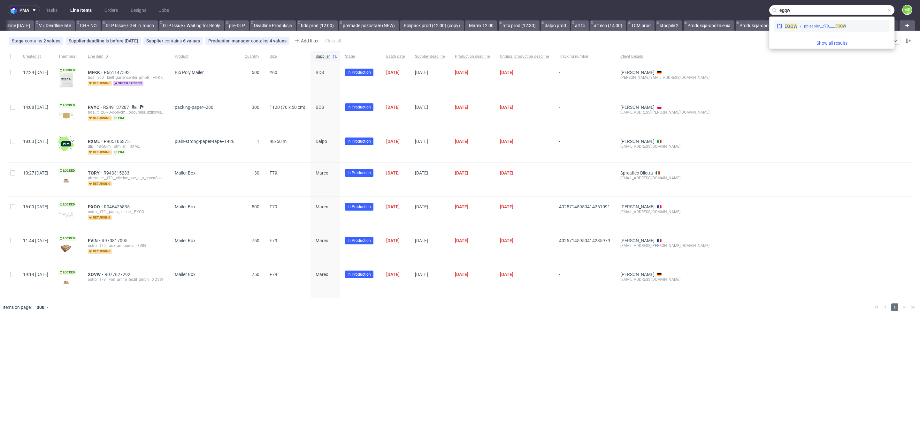
type input "egqw"
click at [849, 25] on div "ph-zapier__f79____ EGQW" at bounding box center [841, 26] width 89 height 6
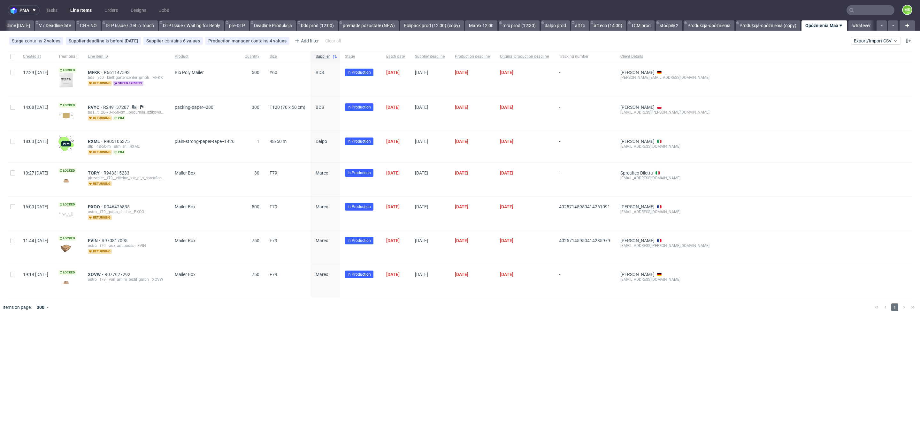
scroll to position [0, 866]
click at [104, 272] on span "XOVW" at bounding box center [96, 274] width 17 height 5
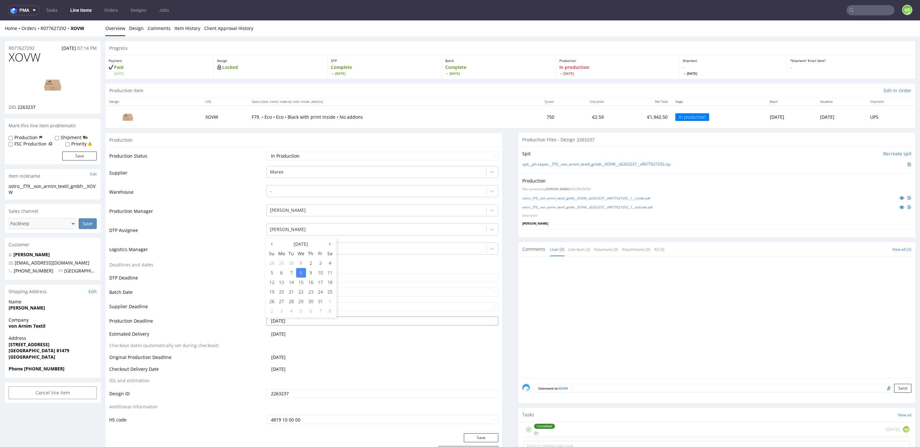
click at [334, 320] on input "[DATE]" at bounding box center [382, 321] width 232 height 9
click at [316, 271] on td "10" at bounding box center [321, 273] width 10 height 10
type input "[DATE]"
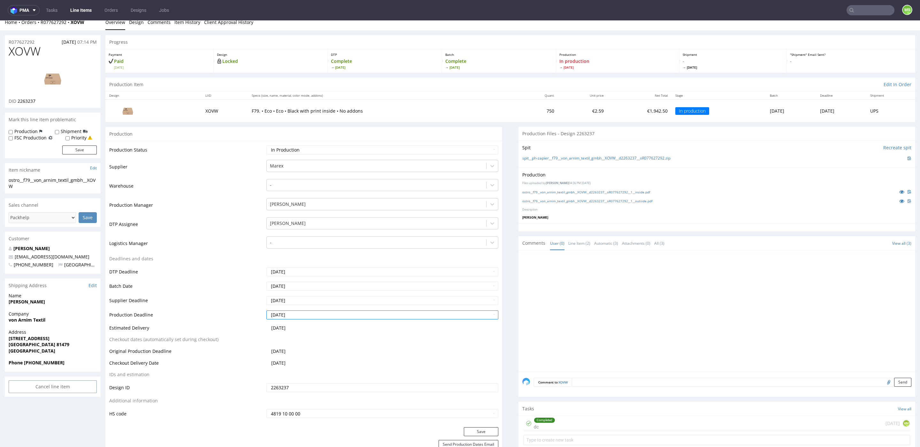
scroll to position [29, 0]
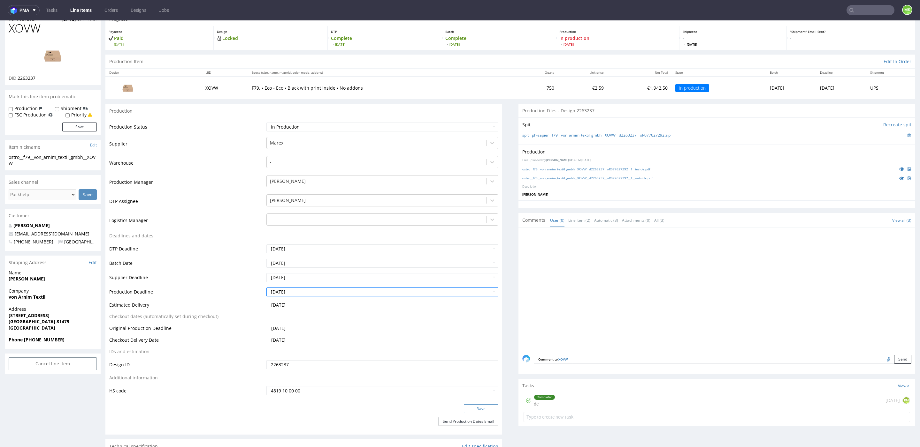
click at [478, 411] on button "Save" at bounding box center [481, 409] width 34 height 9
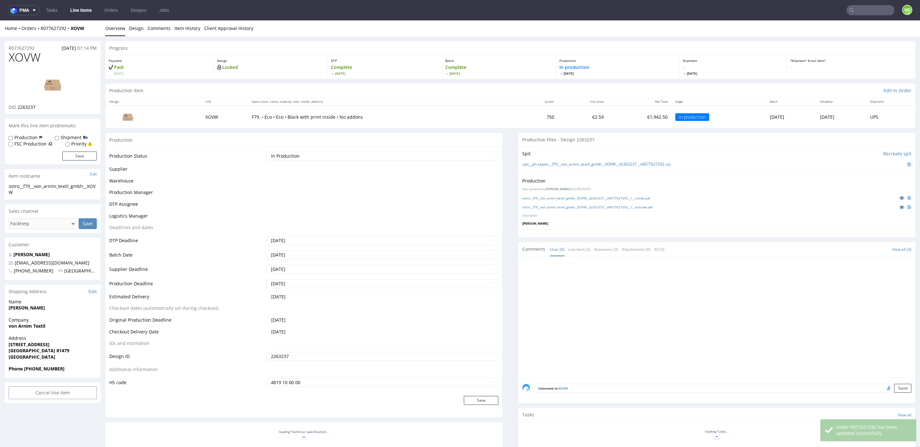
scroll to position [29, 0]
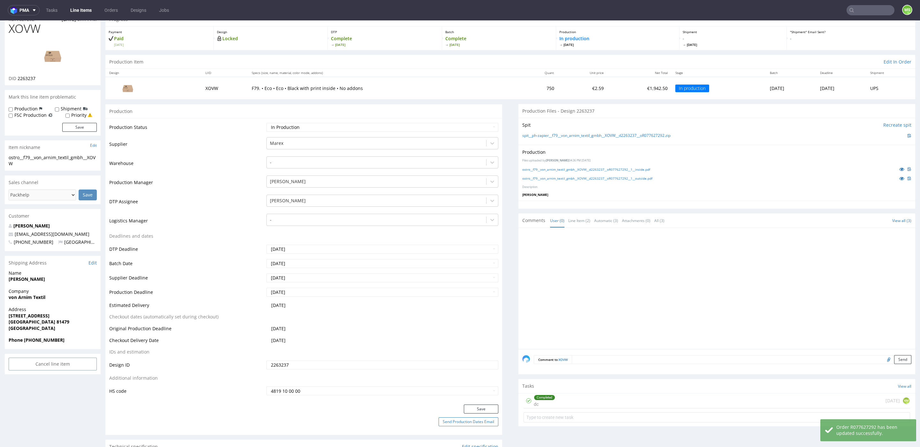
click at [473, 423] on button "Send Production Dates Email" at bounding box center [468, 422] width 60 height 9
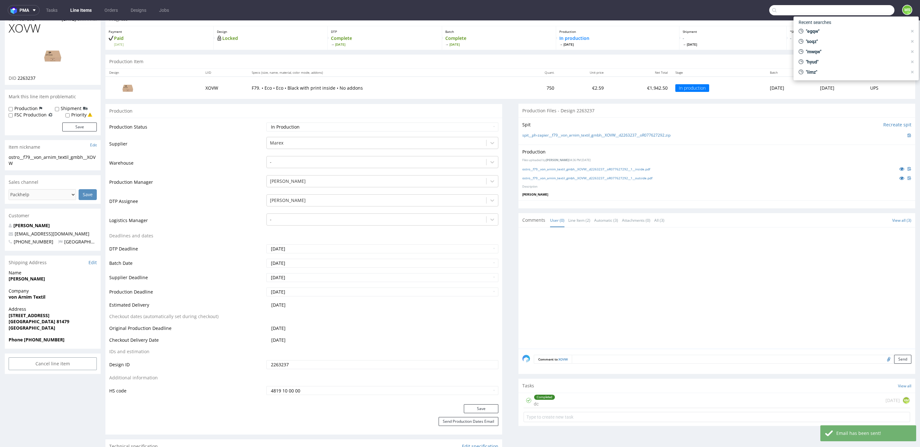
click at [864, 14] on input "text" at bounding box center [831, 10] width 125 height 10
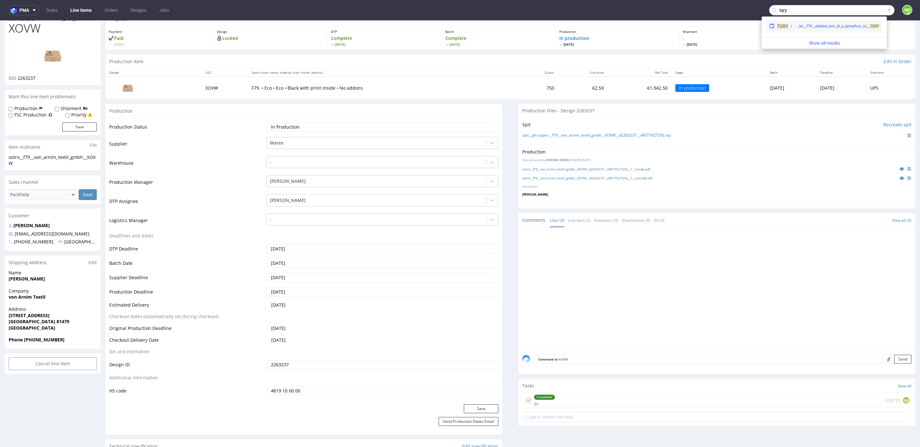
type input "tqry"
click at [825, 24] on div "ph-zapier__f79__elledue_snc_di_s_spreafico_co__ TQRY" at bounding box center [837, 26] width 84 height 6
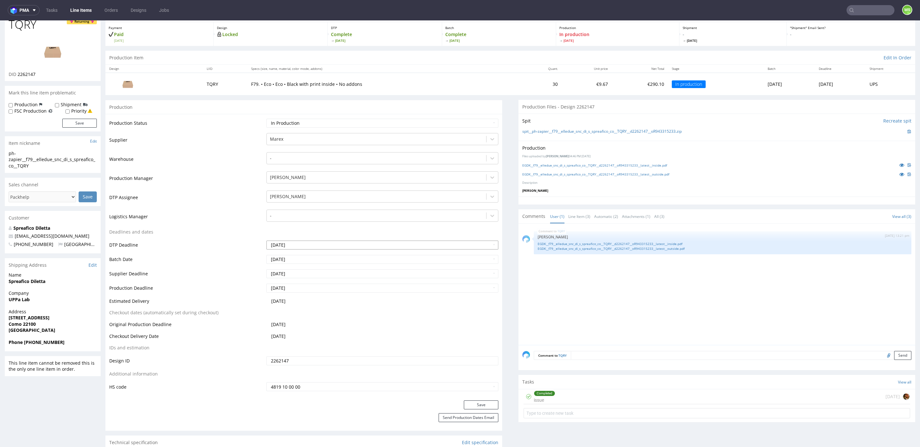
scroll to position [37, 0]
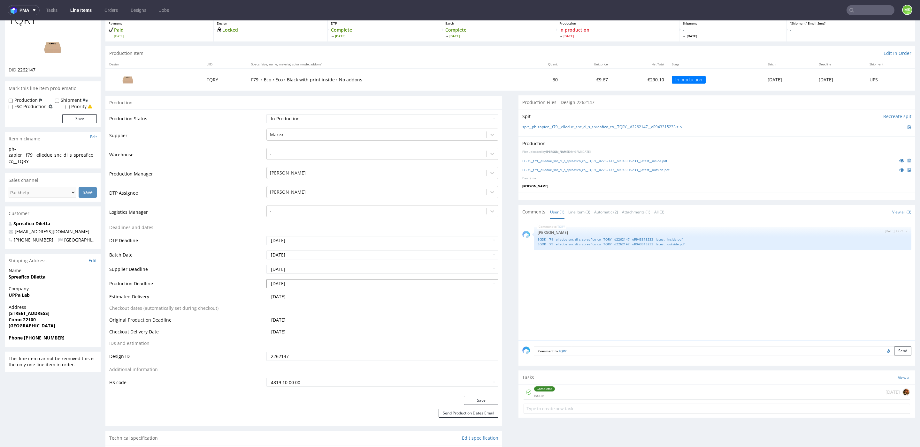
click at [304, 283] on input "[DATE]" at bounding box center [382, 283] width 232 height 9
click at [320, 239] on td "10" at bounding box center [321, 236] width 10 height 10
type input "[DATE]"
click at [477, 399] on button "Save" at bounding box center [481, 400] width 34 height 9
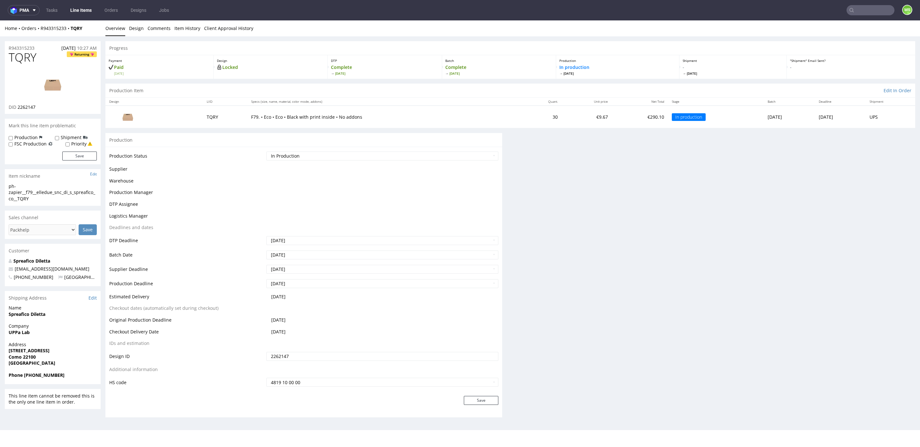
scroll to position [38, 0]
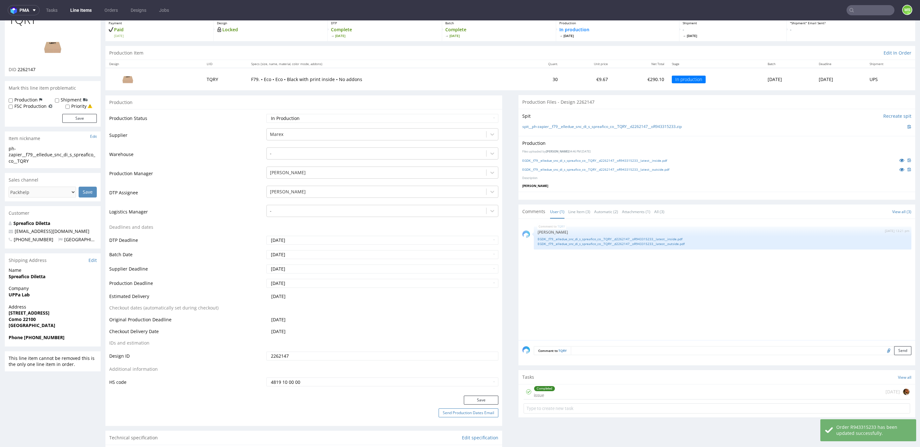
click at [477, 412] on button "Send Production Dates Email" at bounding box center [468, 413] width 60 height 9
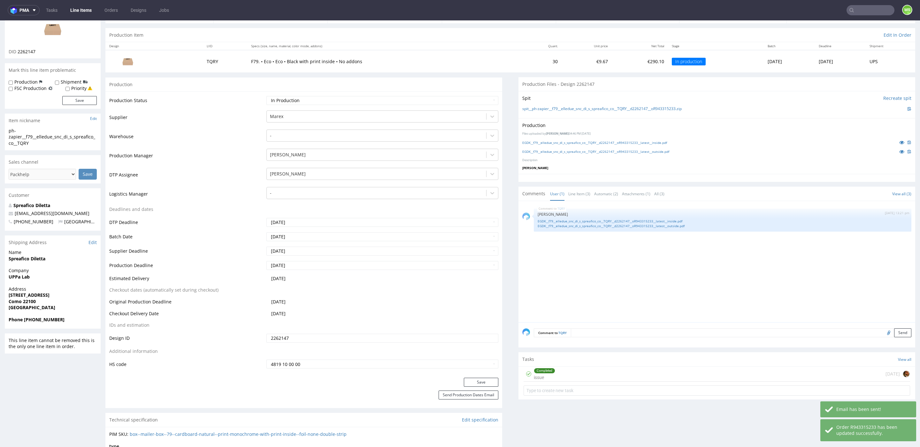
scroll to position [57, 0]
click at [83, 10] on link "Line Items" at bounding box center [80, 10] width 29 height 10
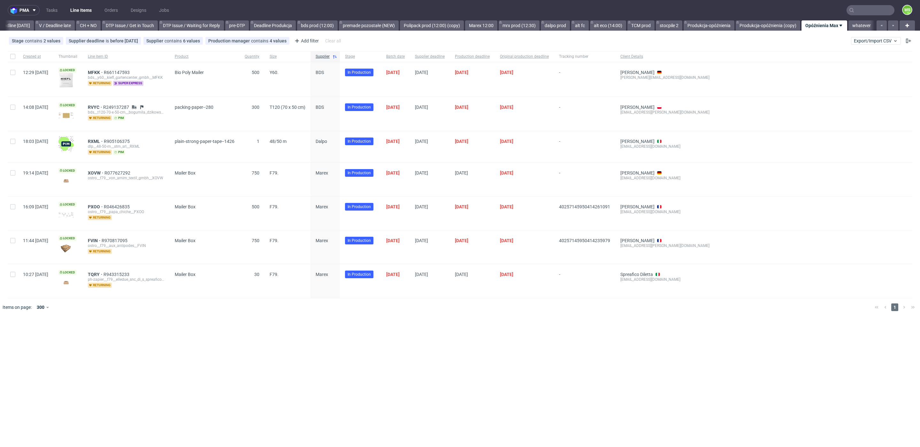
scroll to position [0, 866]
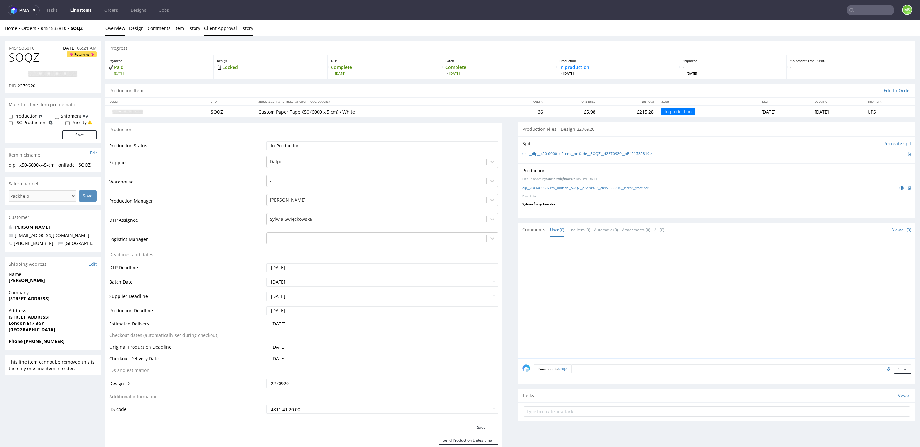
click at [226, 30] on link "Client Approval History" at bounding box center [228, 28] width 49 height 16
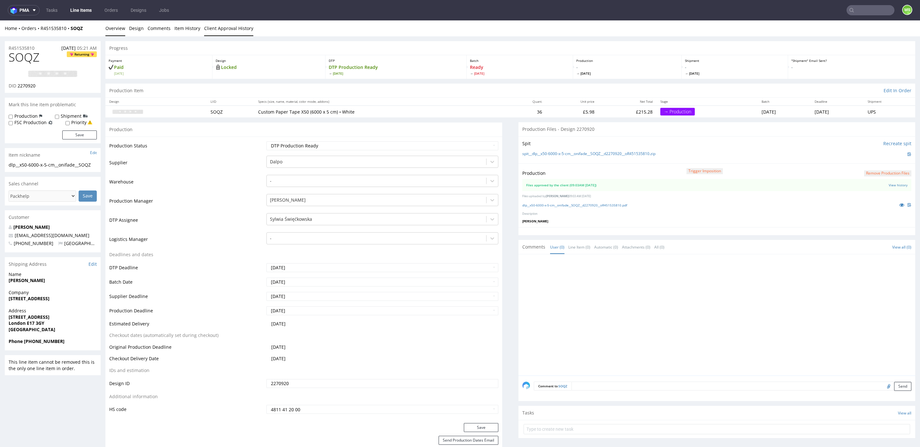
click at [222, 33] on link "Client Approval History" at bounding box center [228, 28] width 49 height 16
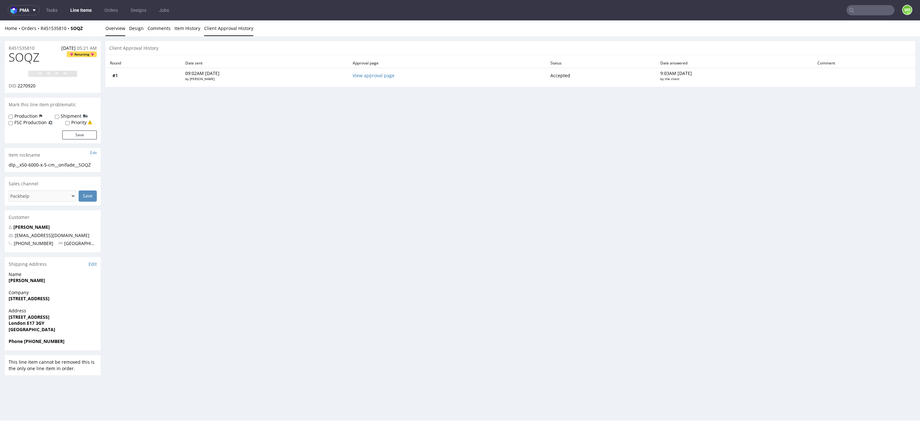
click at [119, 30] on link "Overview" at bounding box center [115, 28] width 20 height 16
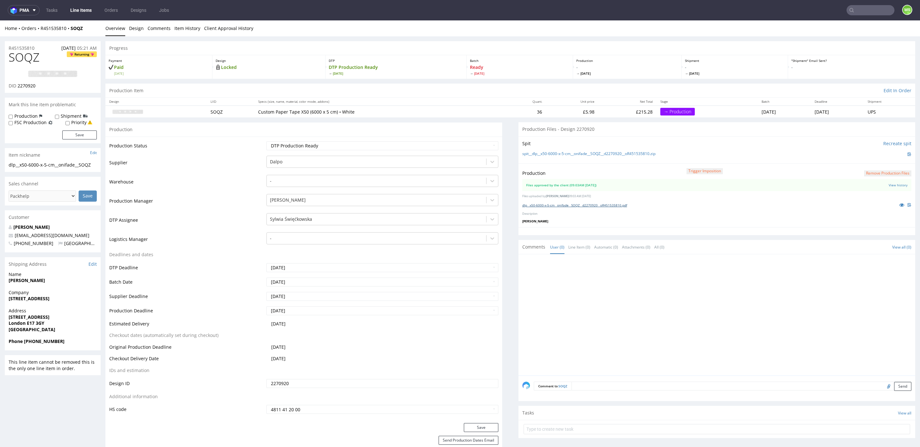
click at [551, 204] on link "dlp__x50-6000-x-5-cm__onifade__SOQZ__d2270920__oR451535810.pdf" at bounding box center [574, 205] width 105 height 4
click at [544, 206] on link "dlp__x50-6000-x-5-cm__onifade__SOQZ__d2270920__oR451535810.pdf" at bounding box center [574, 205] width 105 height 4
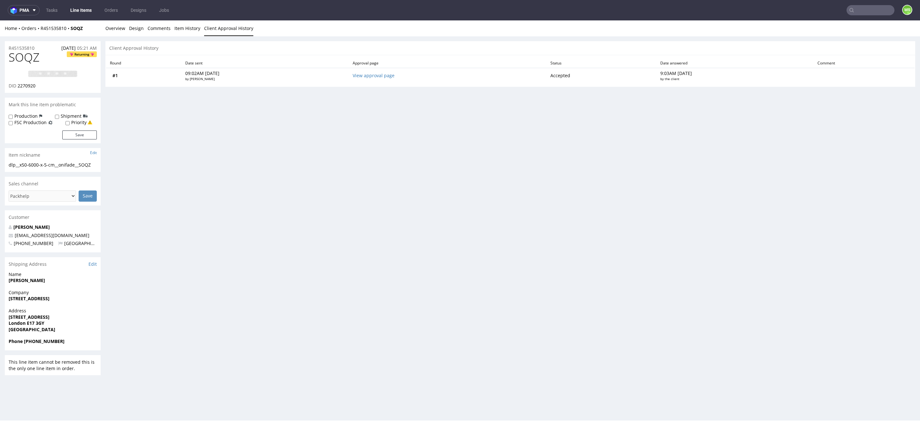
scroll to position [2, 0]
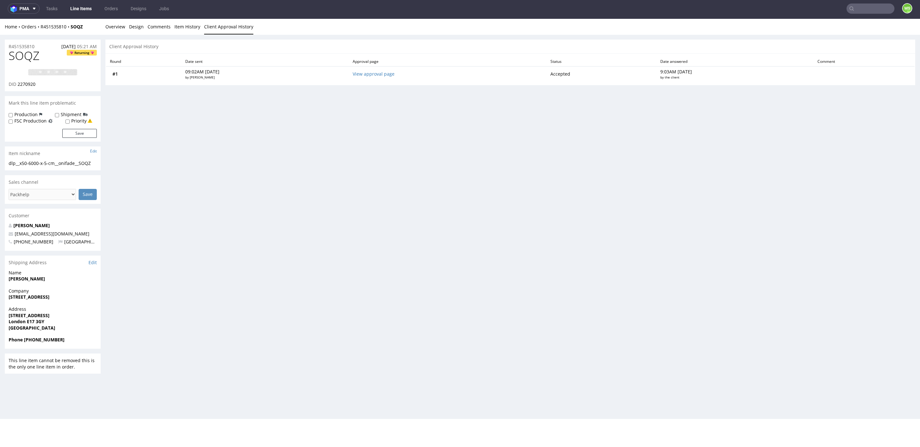
click at [864, 10] on input "text" at bounding box center [870, 9] width 48 height 10
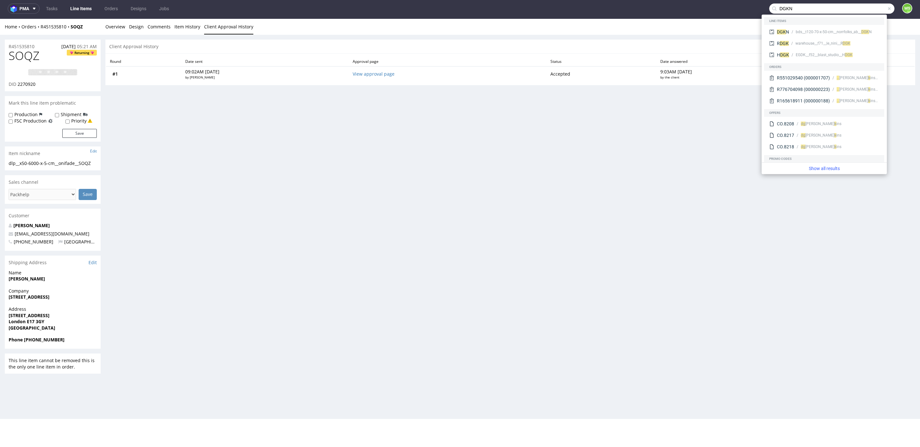
type input "DGKN"
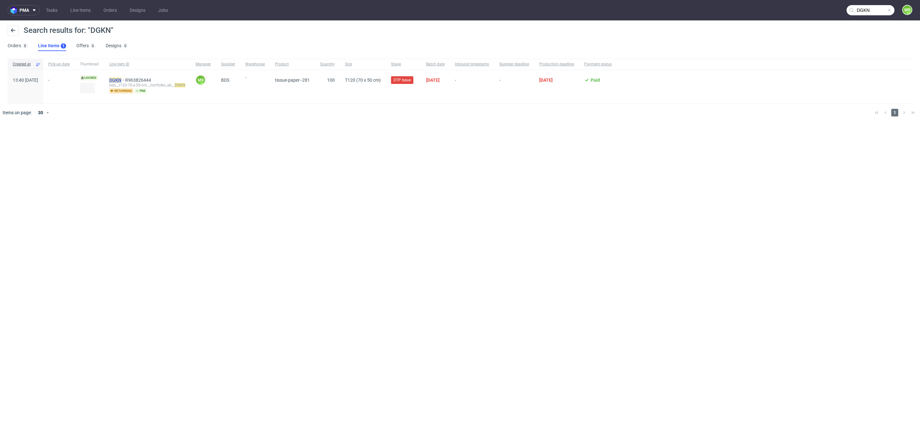
click at [121, 81] on mark "DGKN" at bounding box center [115, 80] width 12 height 5
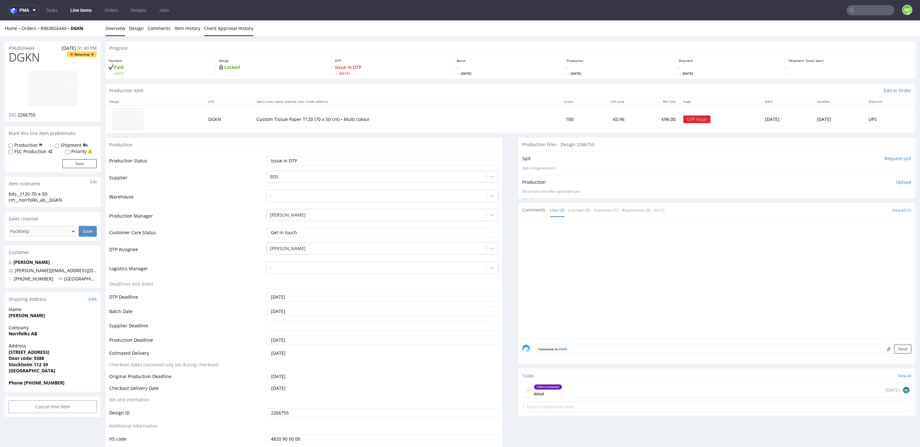
click at [227, 27] on link "Client Approval History" at bounding box center [228, 28] width 49 height 16
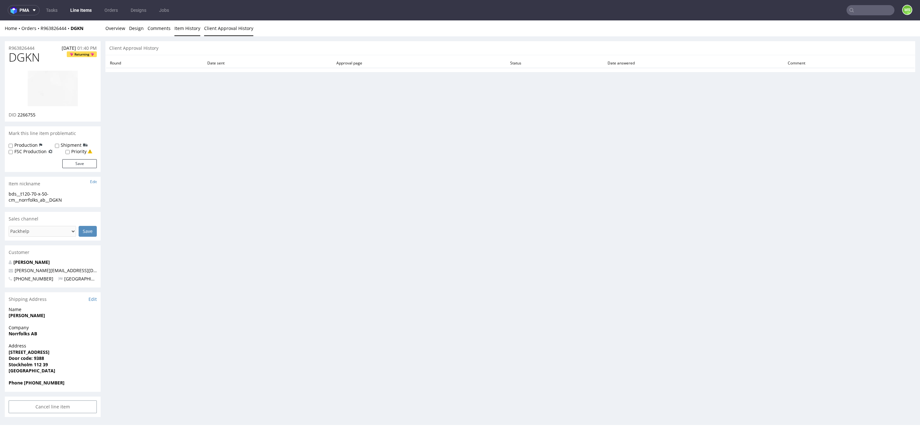
click at [191, 27] on link "Item History" at bounding box center [187, 28] width 26 height 16
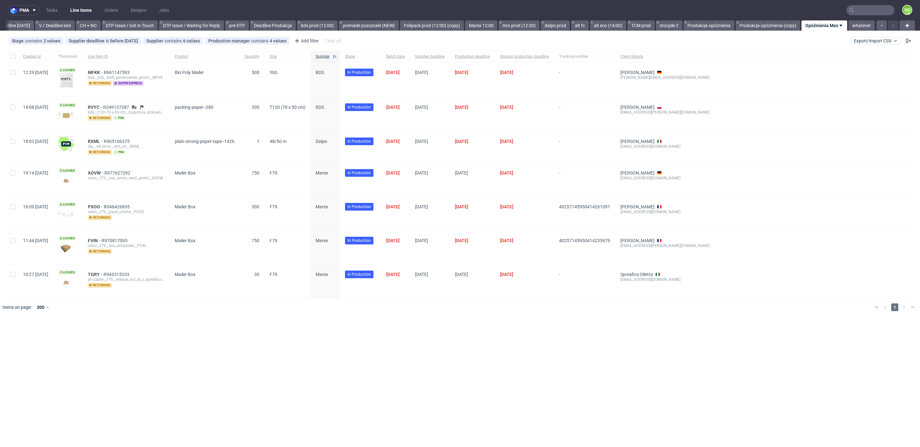
scroll to position [0, 866]
click at [103, 106] on span "RVYC" at bounding box center [95, 107] width 15 height 5
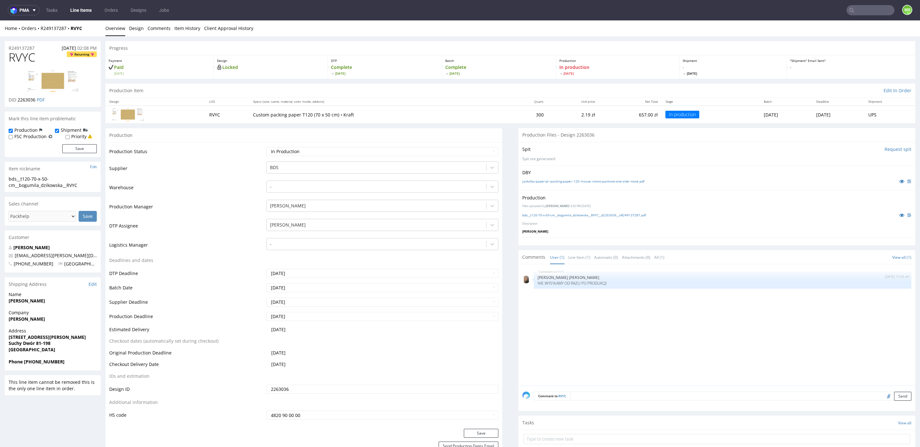
click at [58, 80] on img at bounding box center [52, 80] width 51 height 21
click at [544, 214] on link "bds__t120-70-x-50-cm__bogumila_dzikowska__RVYC__d2263036__oR249137287.pdf" at bounding box center [584, 215] width 124 height 4
click at [83, 11] on link "Line Items" at bounding box center [80, 10] width 29 height 10
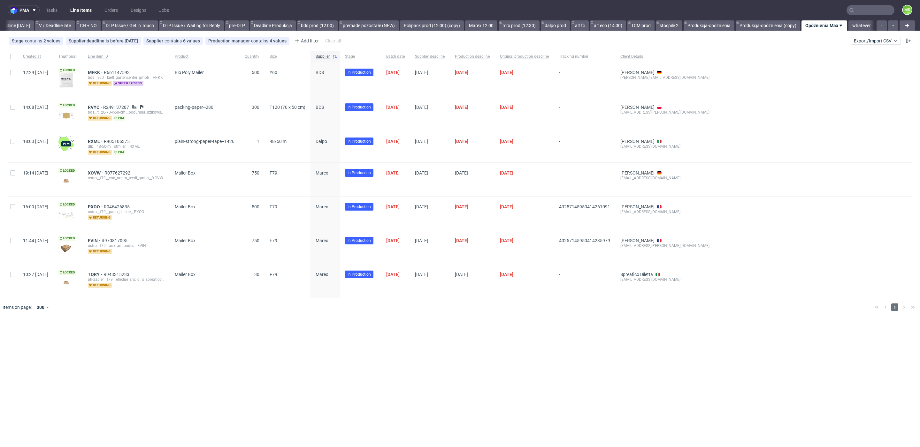
scroll to position [0, 866]
drag, startPoint x: 310, startPoint y: 26, endPoint x: 313, endPoint y: 31, distance: 6.0
click at [310, 26] on link "bds prod (12:00)" at bounding box center [317, 25] width 41 height 10
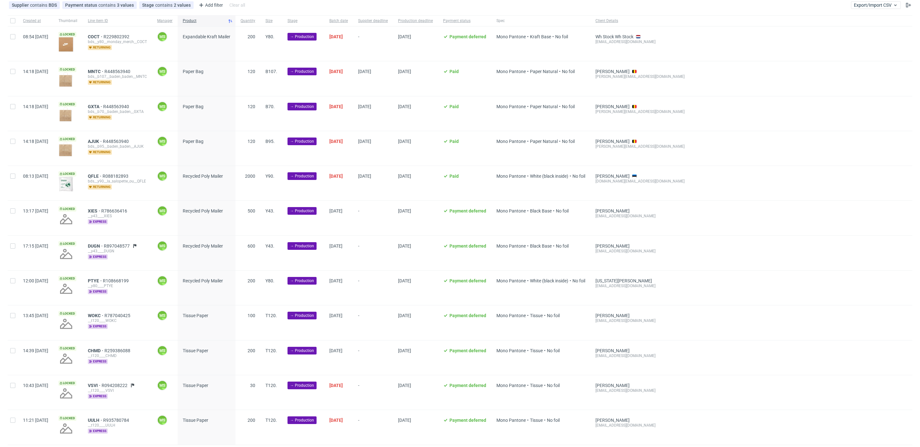
scroll to position [53, 0]
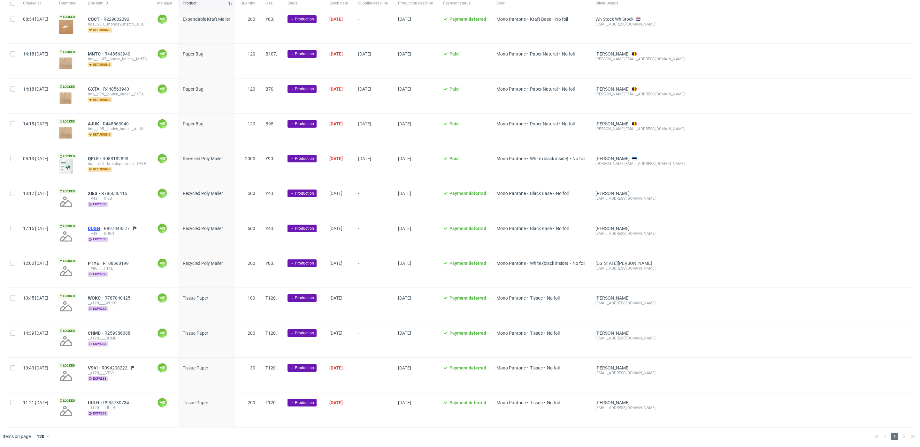
click at [104, 228] on span "DUGN" at bounding box center [96, 228] width 16 height 5
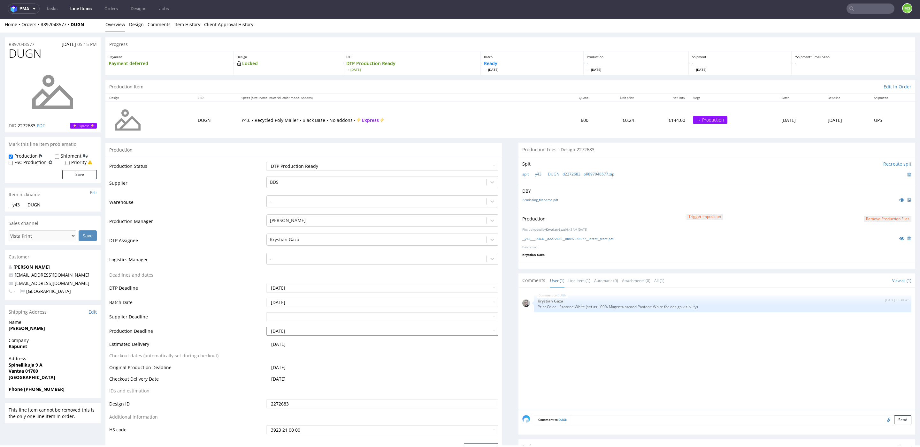
scroll to position [3, 0]
click at [593, 237] on link "__y43____DUGN__d2272683__oR897048577__latest__front.pdf" at bounding box center [567, 238] width 91 height 4
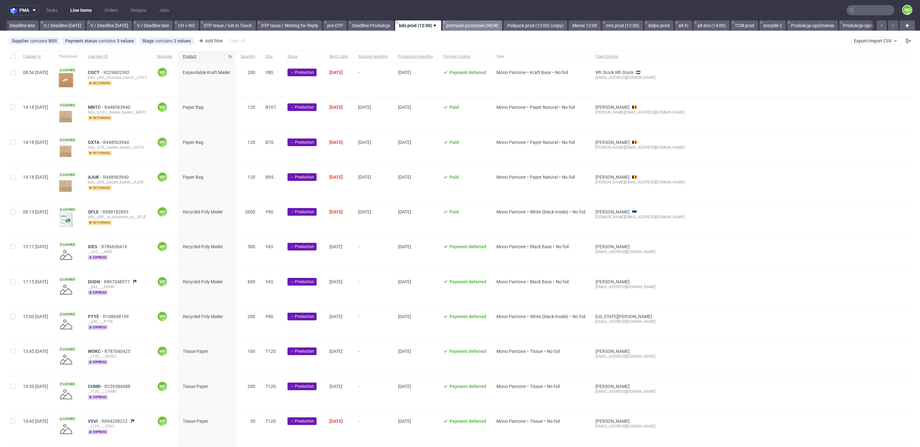
click at [476, 24] on link "premade pozostałe (NEW)" at bounding box center [472, 25] width 60 height 10
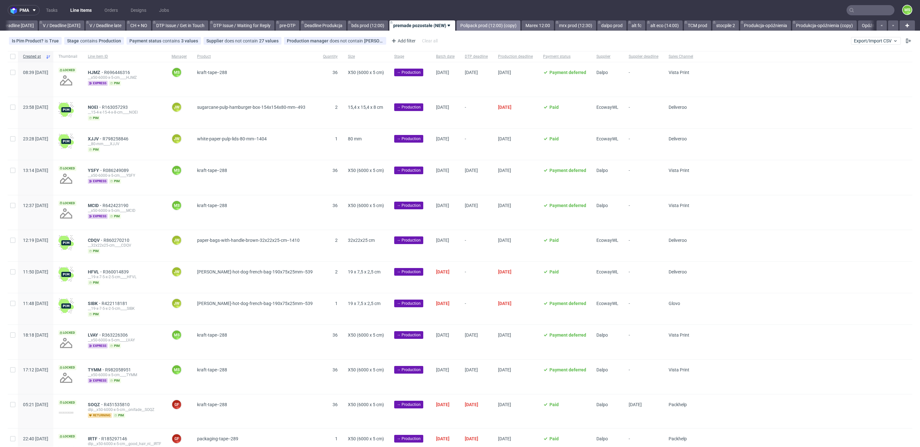
click at [504, 29] on link "Polipack prod (12:00) (copy)" at bounding box center [488, 25] width 64 height 10
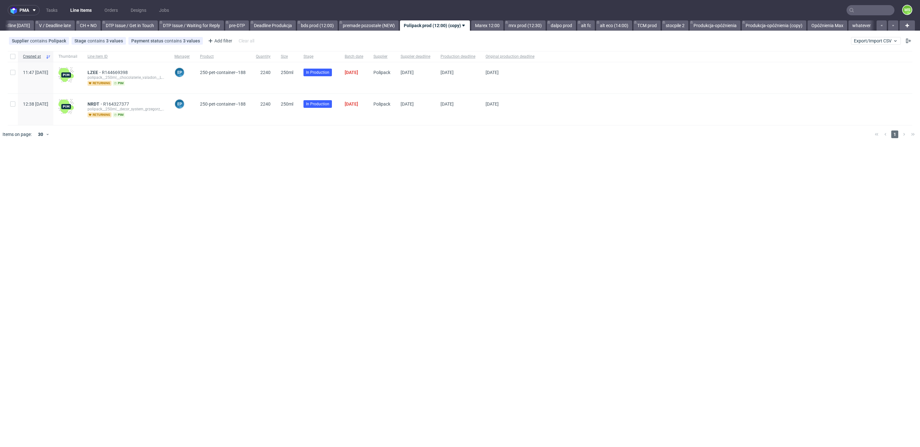
scroll to position [0, 862]
click at [496, 24] on link "Marex 12:00" at bounding box center [487, 25] width 32 height 10
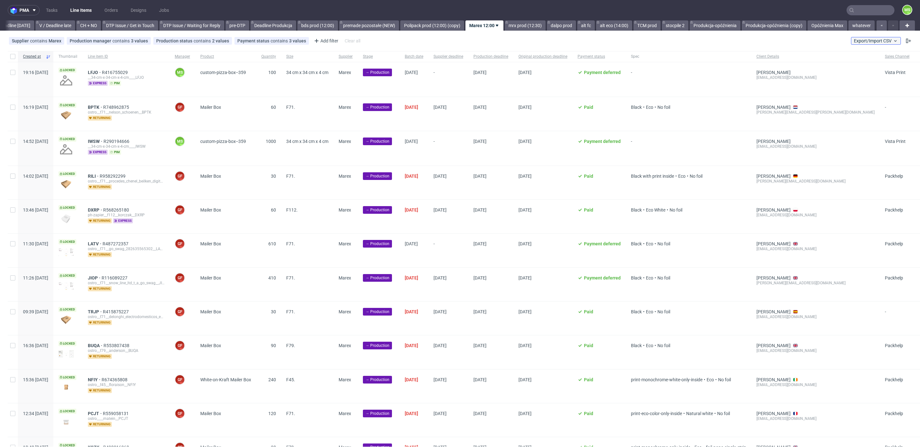
click at [856, 42] on span "Export/Import CSV" at bounding box center [876, 40] width 44 height 5
click at [840, 70] on link "Import shipments CSV" at bounding box center [853, 67] width 75 height 10
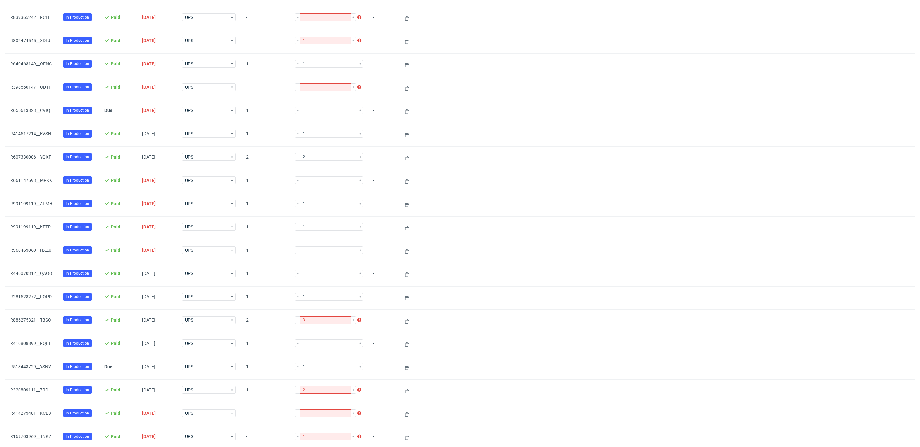
scroll to position [425, 0]
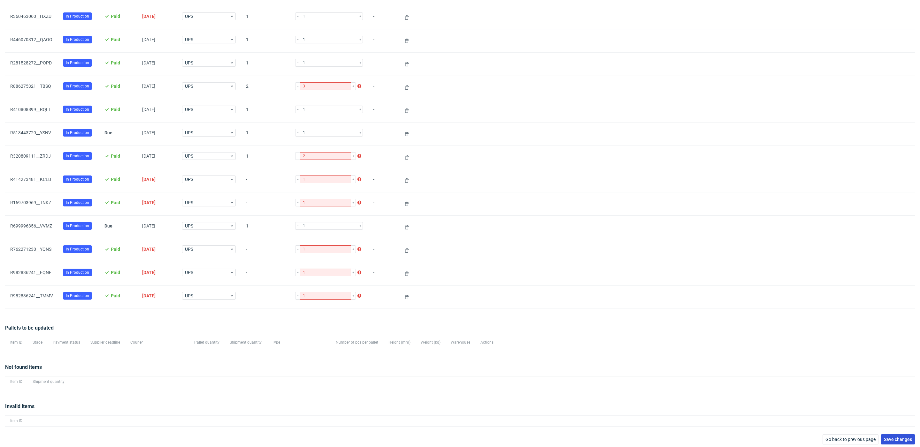
click at [893, 437] on span "Save changes" at bounding box center [898, 439] width 28 height 4
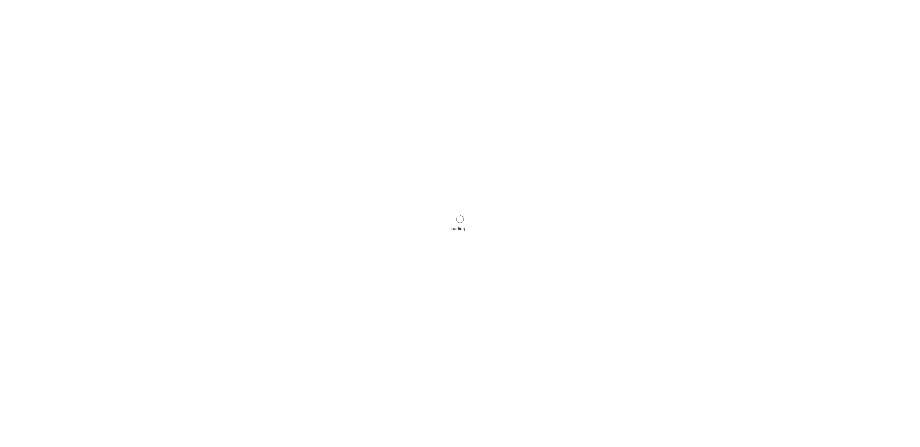
scroll to position [31, 0]
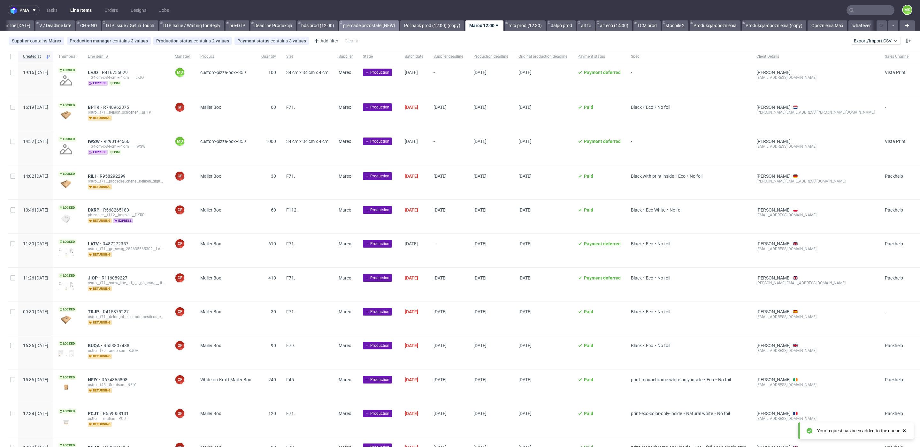
scroll to position [0, 874]
click at [310, 25] on link "bds prod (12:00)" at bounding box center [317, 25] width 41 height 10
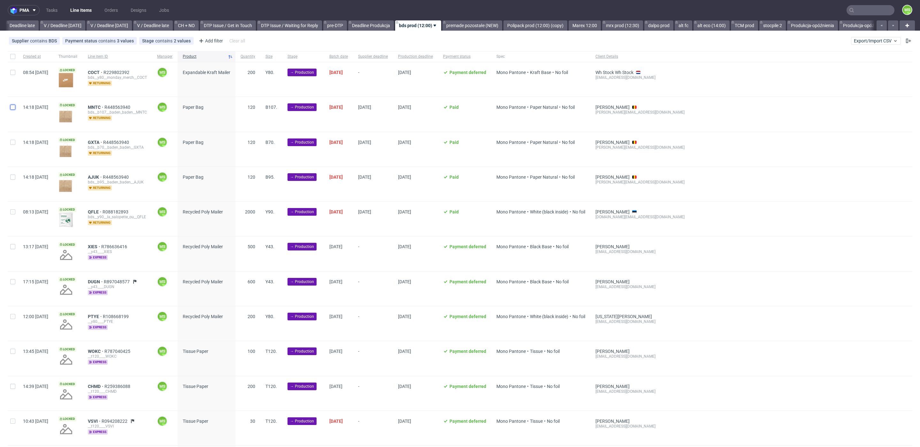
drag, startPoint x: 13, startPoint y: 107, endPoint x: 21, endPoint y: 142, distance: 36.0
click at [13, 110] on div at bounding box center [13, 114] width 10 height 34
checkbox input "true"
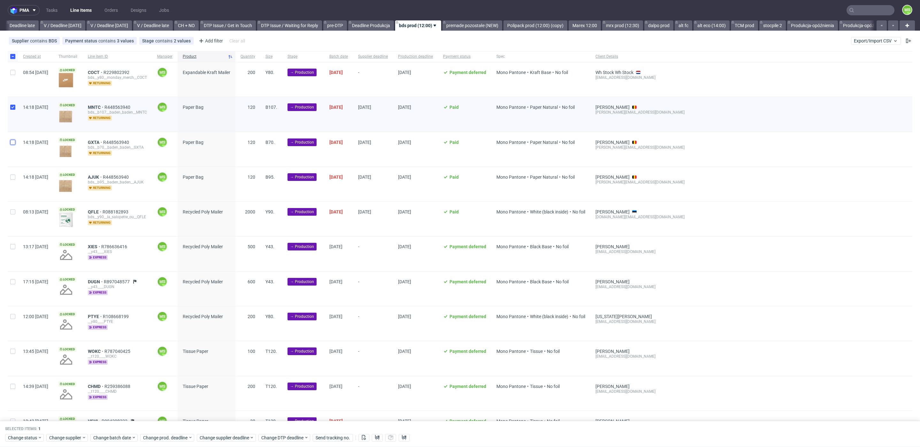
drag, startPoint x: 12, startPoint y: 142, endPoint x: 13, endPoint y: 167, distance: 24.9
click at [12, 142] on input "checkbox" at bounding box center [12, 142] width 5 height 5
checkbox input "true"
click at [13, 173] on div at bounding box center [13, 184] width 10 height 34
checkbox input "true"
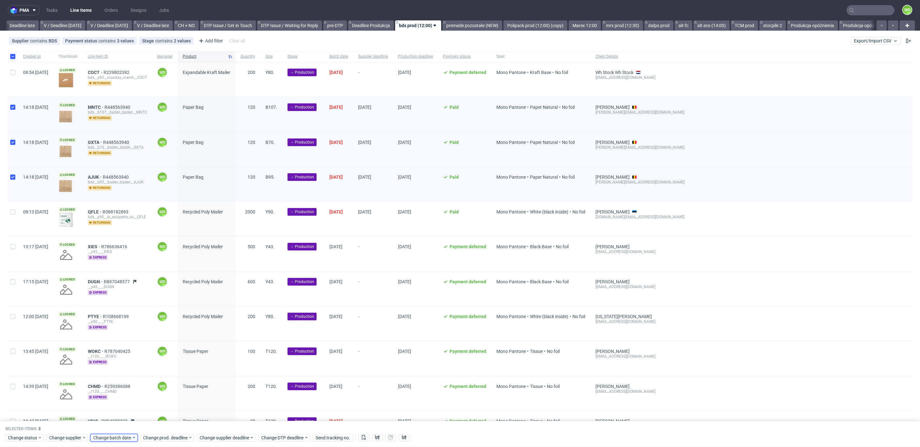
click at [104, 438] on span "Change batch date" at bounding box center [112, 438] width 38 height 6
drag, startPoint x: 144, startPoint y: 371, endPoint x: 147, endPoint y: 376, distance: 5.6
click at [145, 371] on span "9" at bounding box center [143, 369] width 3 height 6
click at [166, 423] on span "Save" at bounding box center [166, 425] width 10 height 4
click at [168, 437] on span "Change prod. deadline" at bounding box center [165, 438] width 45 height 6
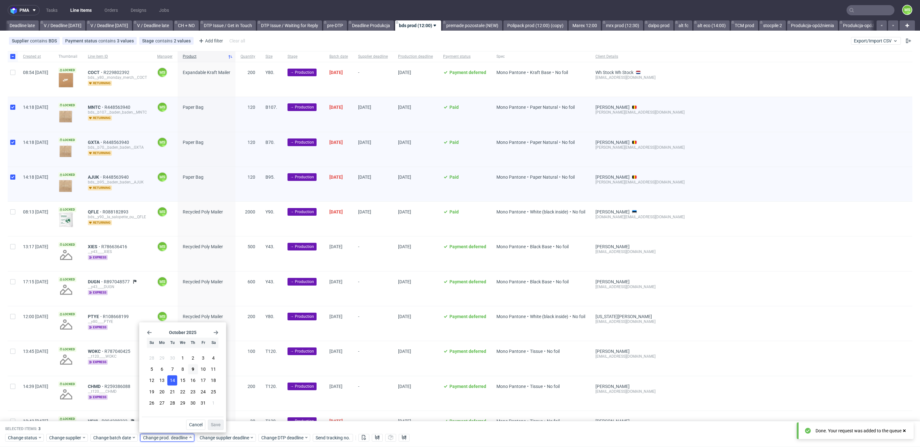
drag, startPoint x: 171, startPoint y: 380, endPoint x: 203, endPoint y: 413, distance: 45.4
click at [172, 380] on span "14" at bounding box center [172, 381] width 5 height 6
click at [217, 426] on span "Save" at bounding box center [216, 425] width 10 height 4
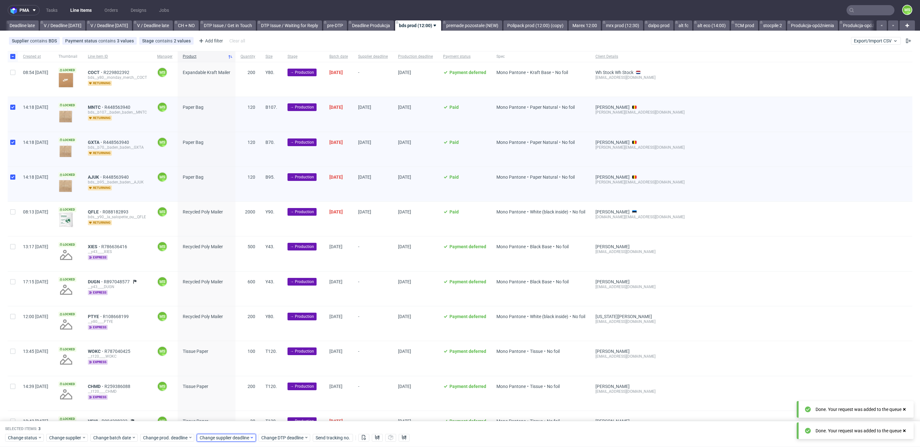
click at [221, 436] on span "Change supplier deadline" at bounding box center [225, 438] width 50 height 6
drag, startPoint x: 233, startPoint y: 377, endPoint x: 255, endPoint y: 403, distance: 33.3
click at [236, 379] on section "28 29 30 1 2 3 4 5 6 7 8 9 10 11 12 13 14 15 16 17 18 19 20 21 22 23 24 25 26 2…" at bounding box center [239, 381] width 72 height 56
drag, startPoint x: 230, startPoint y: 381, endPoint x: 264, endPoint y: 414, distance: 47.7
click at [233, 382] on button "14" at bounding box center [229, 381] width 10 height 10
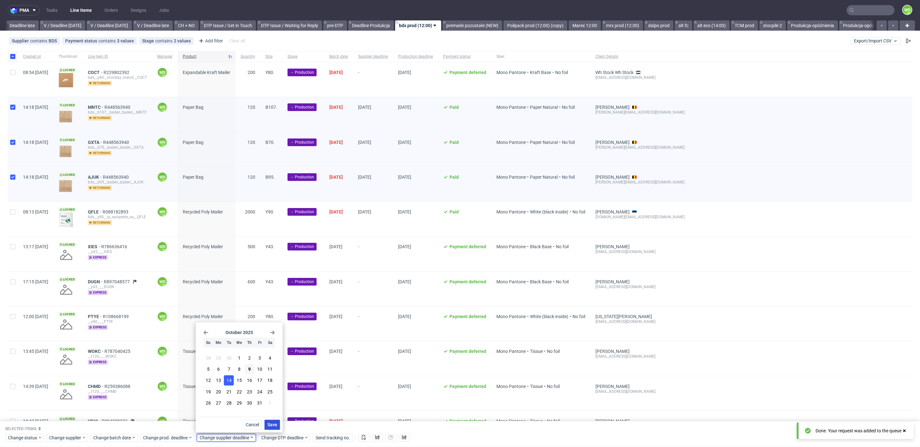
click at [274, 424] on span "Save" at bounding box center [272, 425] width 10 height 4
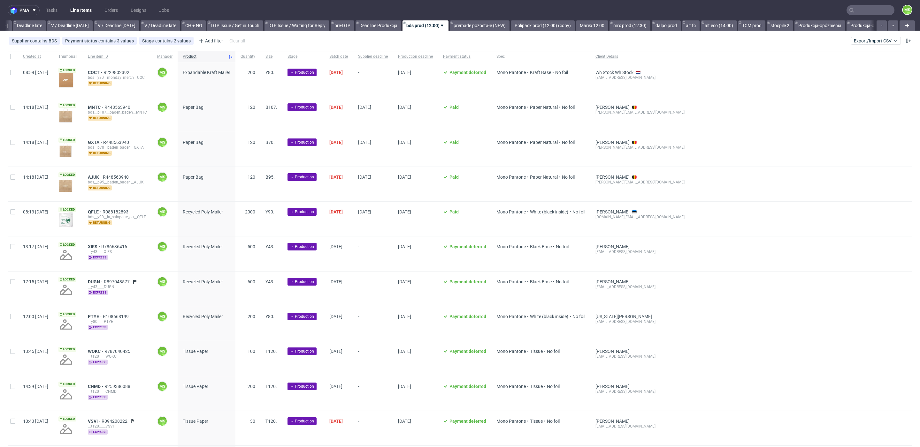
scroll to position [0, 751]
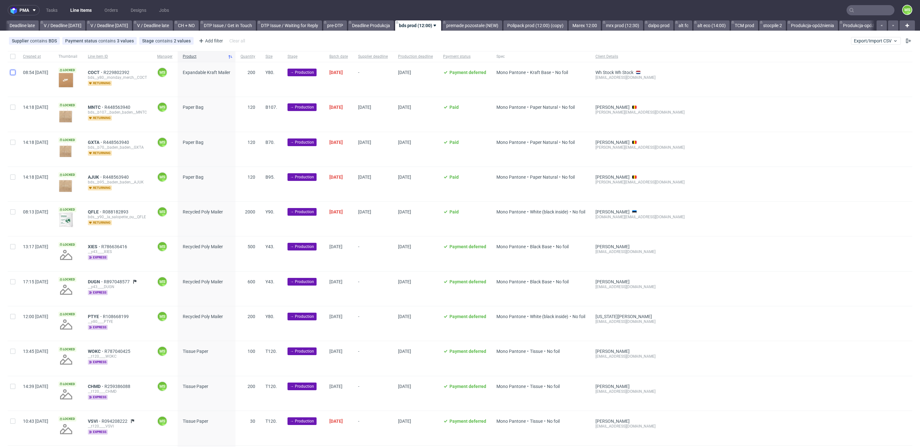
click at [13, 74] on input "checkbox" at bounding box center [12, 72] width 5 height 5
checkbox input "true"
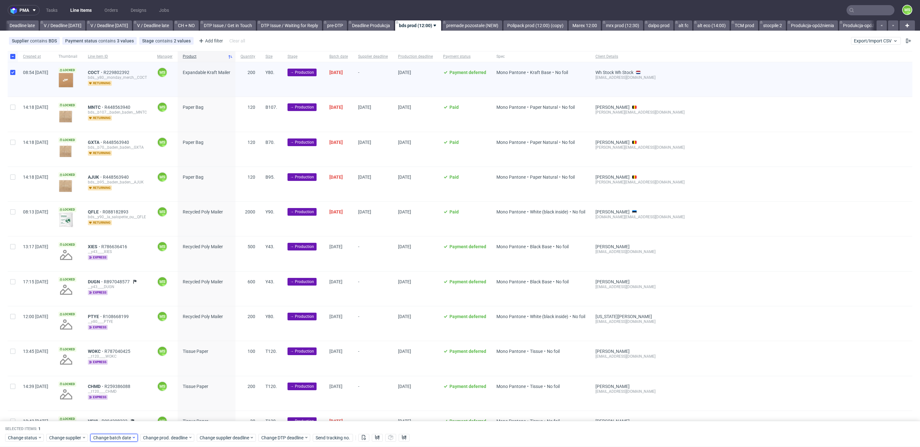
click at [127, 436] on span "Change batch date" at bounding box center [112, 438] width 38 height 6
drag, startPoint x: 147, startPoint y: 371, endPoint x: 165, endPoint y: 420, distance: 52.0
click at [147, 371] on button "9" at bounding box center [144, 369] width 10 height 10
drag, startPoint x: 165, startPoint y: 424, endPoint x: 168, endPoint y: 440, distance: 16.9
click at [166, 426] on span "Save" at bounding box center [166, 425] width 10 height 4
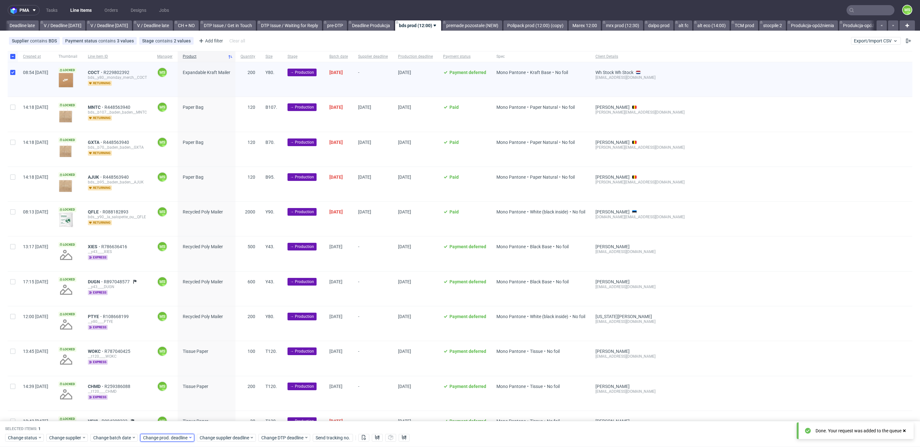
click at [168, 440] on span "Change prod. deadline" at bounding box center [165, 438] width 45 height 6
click at [164, 384] on button "13" at bounding box center [162, 381] width 10 height 10
drag, startPoint x: 216, startPoint y: 426, endPoint x: 216, endPoint y: 435, distance: 8.9
click at [216, 427] on span "Save" at bounding box center [216, 425] width 10 height 4
click at [216, 435] on span "Change supplier deadline" at bounding box center [225, 438] width 50 height 6
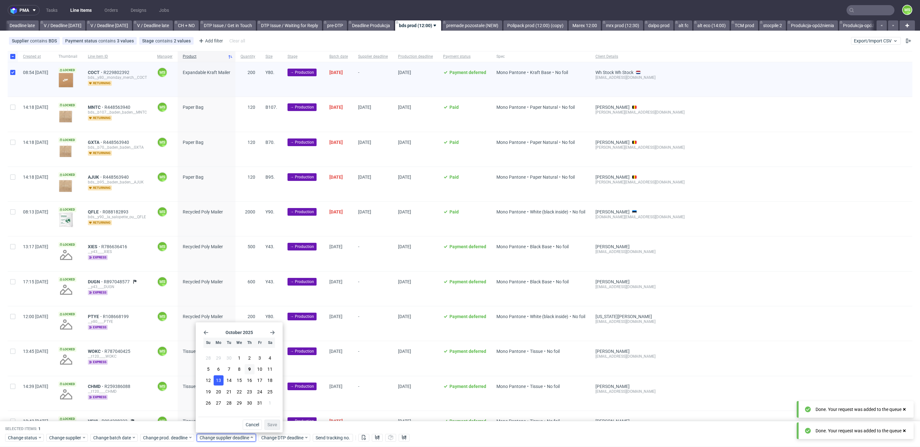
click at [221, 384] on button "13" at bounding box center [219, 381] width 10 height 10
click at [276, 425] on span "Save" at bounding box center [272, 425] width 10 height 4
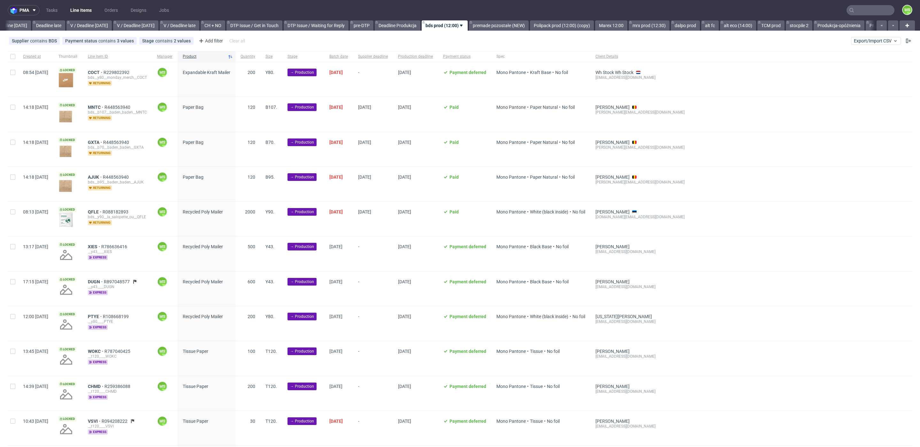
scroll to position [0, 744]
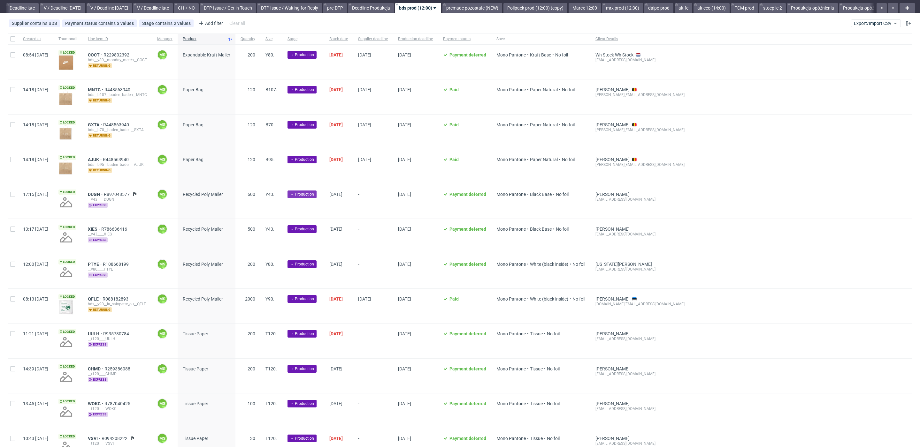
scroll to position [24, 0]
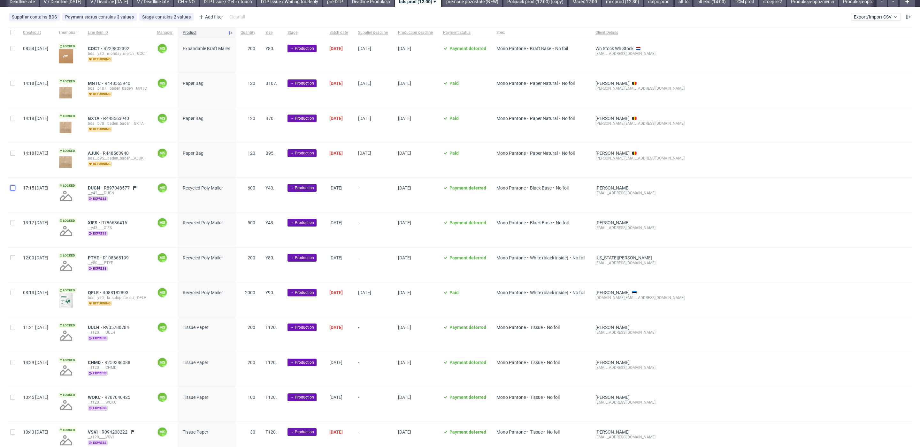
click at [12, 189] on input "checkbox" at bounding box center [12, 188] width 5 height 5
checkbox input "true"
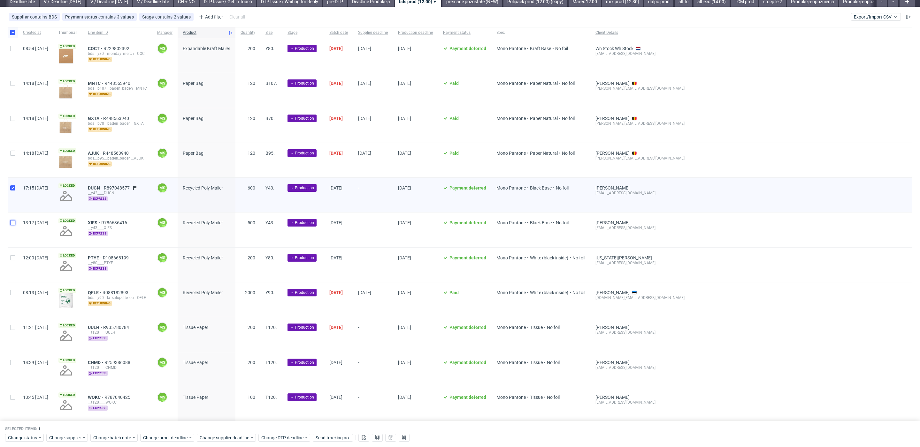
drag, startPoint x: 12, startPoint y: 222, endPoint x: 17, endPoint y: 236, distance: 15.1
click at [12, 222] on input "checkbox" at bounding box center [12, 222] width 5 height 5
checkbox input "true"
drag, startPoint x: 13, startPoint y: 256, endPoint x: 14, endPoint y: 268, distance: 12.2
click at [13, 256] on input "checkbox" at bounding box center [12, 257] width 5 height 5
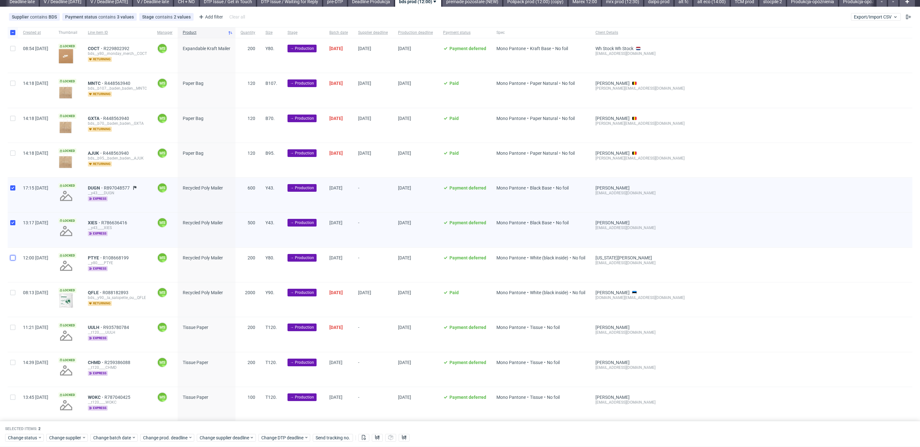
checkbox input "true"
click at [11, 294] on input "checkbox" at bounding box center [12, 292] width 5 height 5
checkbox input "true"
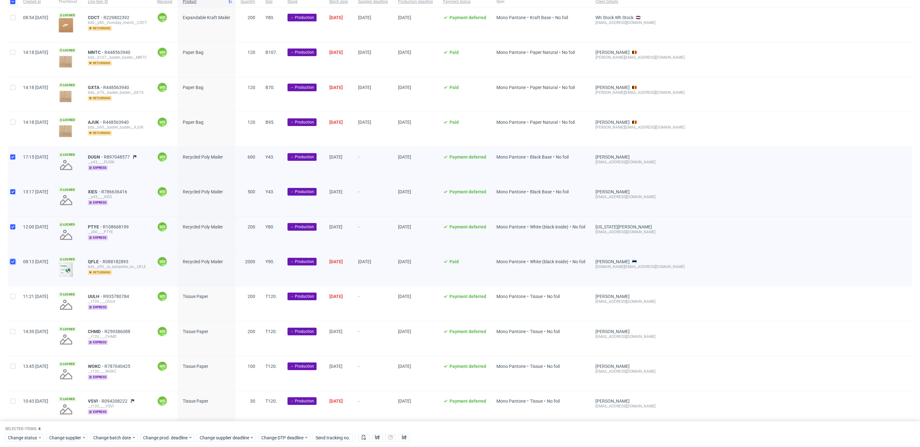
scroll to position [80, 0]
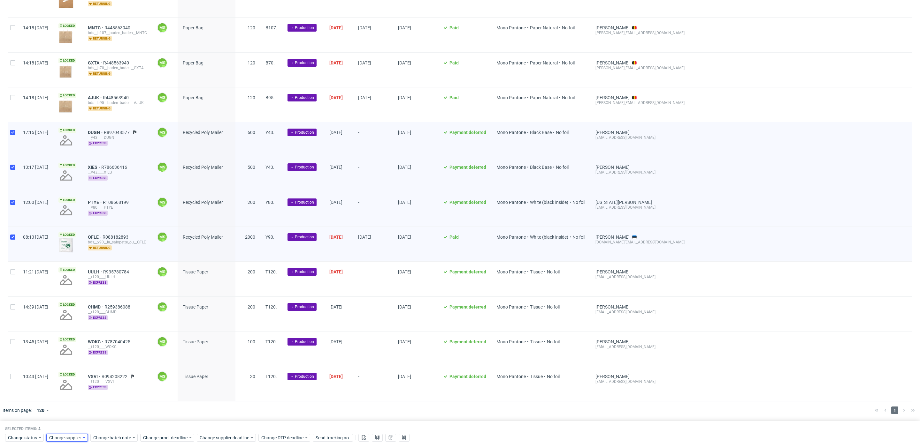
click at [60, 437] on span "Change supplier" at bounding box center [65, 438] width 33 height 6
click at [101, 423] on span "Cancel" at bounding box center [99, 425] width 13 height 4
click at [103, 436] on span "Change batch date" at bounding box center [112, 438] width 38 height 6
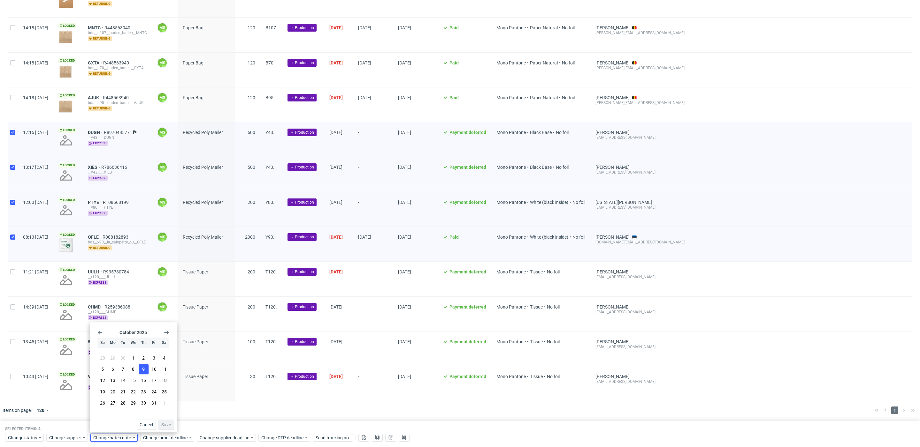
click at [147, 371] on button "9" at bounding box center [144, 369] width 10 height 10
click at [165, 423] on span "Save" at bounding box center [166, 425] width 10 height 4
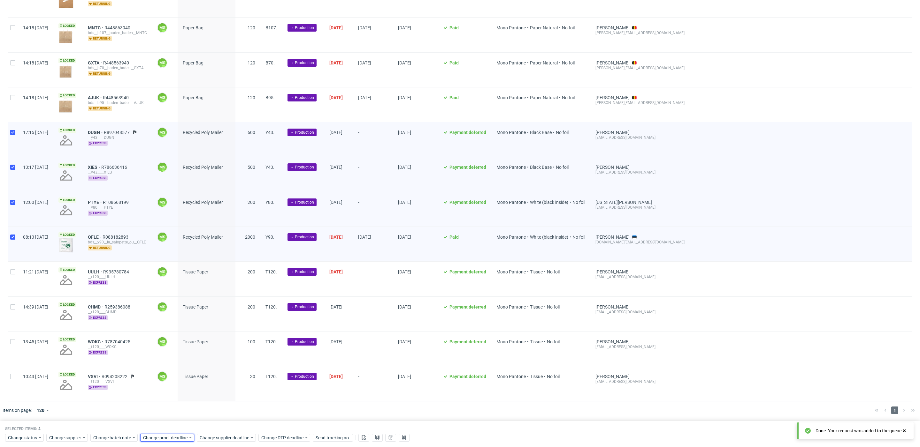
drag, startPoint x: 165, startPoint y: 438, endPoint x: 172, endPoint y: 434, distance: 7.6
click at [168, 436] on span "Change prod. deadline" at bounding box center [165, 438] width 45 height 6
drag, startPoint x: 197, startPoint y: 384, endPoint x: 209, endPoint y: 421, distance: 38.3
click at [197, 386] on button "16" at bounding box center [193, 381] width 10 height 10
click at [210, 425] on button "Save" at bounding box center [216, 425] width 16 height 10
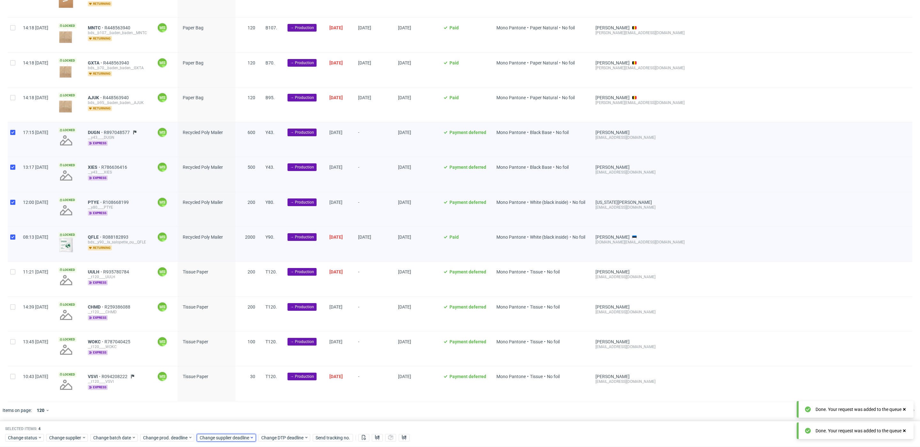
drag, startPoint x: 226, startPoint y: 440, endPoint x: 229, endPoint y: 437, distance: 4.8
click at [227, 440] on span "Change supplier deadline" at bounding box center [225, 438] width 50 height 6
drag, startPoint x: 249, startPoint y: 385, endPoint x: 280, endPoint y: 430, distance: 55.1
click at [249, 385] on button "16" at bounding box center [249, 381] width 10 height 10
click at [275, 427] on span "Save" at bounding box center [272, 425] width 10 height 4
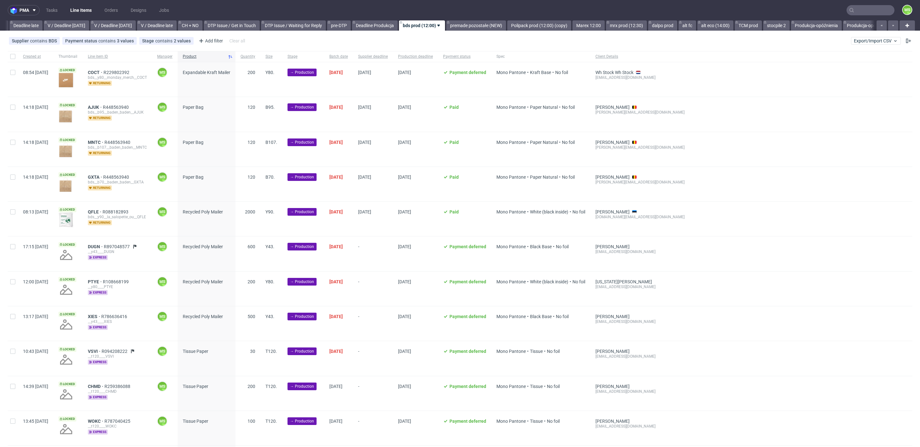
scroll to position [0, 751]
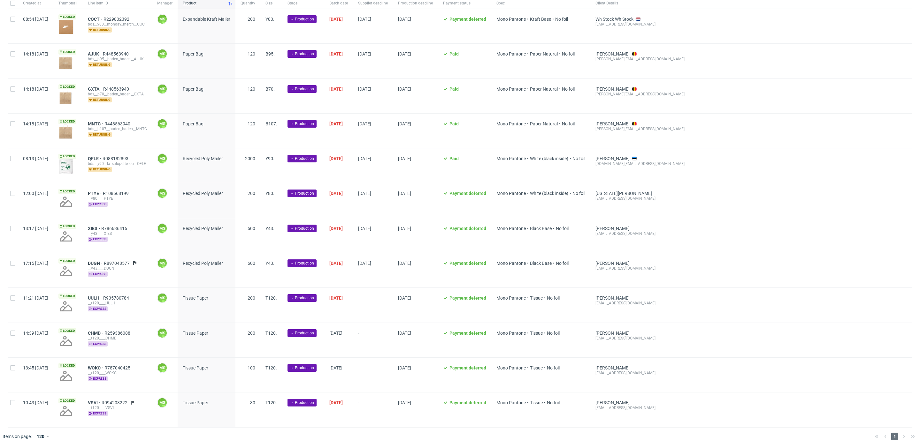
scroll to position [0, 751]
drag, startPoint x: 12, startPoint y: 299, endPoint x: 12, endPoint y: 330, distance: 31.0
click at [12, 299] on input "checkbox" at bounding box center [12, 298] width 5 height 5
checkbox input "true"
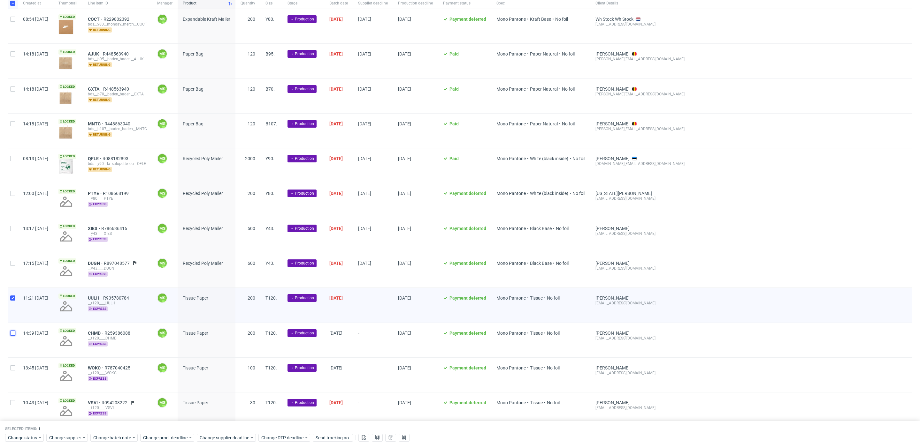
drag, startPoint x: 12, startPoint y: 330, endPoint x: 15, endPoint y: 349, distance: 19.7
click at [12, 331] on input "checkbox" at bounding box center [12, 333] width 5 height 5
checkbox input "true"
drag, startPoint x: 15, startPoint y: 365, endPoint x: 14, endPoint y: 381, distance: 16.3
click at [15, 366] on input "checkbox" at bounding box center [12, 368] width 5 height 5
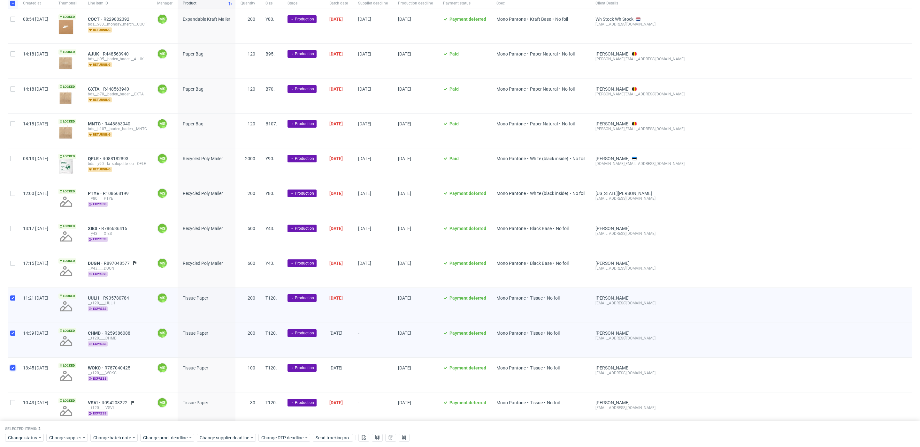
checkbox input "true"
drag, startPoint x: 11, startPoint y: 396, endPoint x: 15, endPoint y: 395, distance: 4.5
click at [11, 396] on div at bounding box center [13, 410] width 10 height 34
checkbox input "true"
click at [118, 437] on span "Change batch date" at bounding box center [112, 438] width 38 height 6
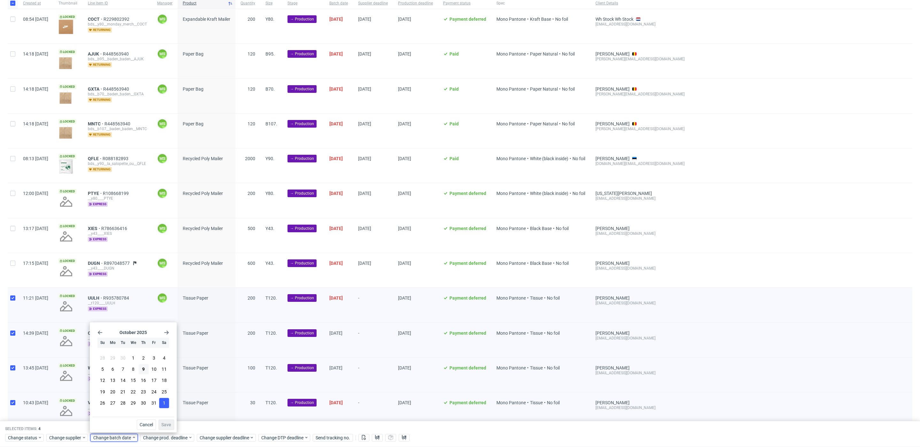
drag, startPoint x: 147, startPoint y: 368, endPoint x: 161, endPoint y: 401, distance: 36.5
click at [147, 368] on button "9" at bounding box center [144, 369] width 10 height 10
click at [164, 426] on span "Save" at bounding box center [166, 425] width 10 height 4
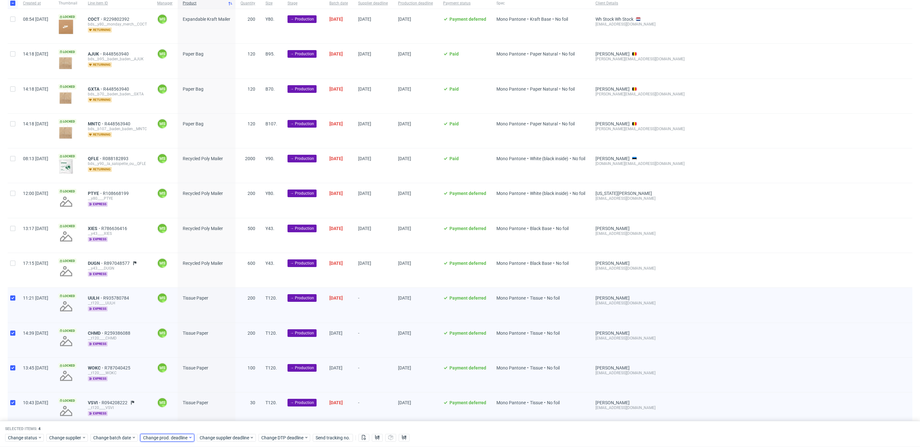
click at [168, 436] on span "Change prod. deadline" at bounding box center [165, 438] width 45 height 6
click at [170, 383] on span "14" at bounding box center [172, 381] width 5 height 6
drag, startPoint x: 216, startPoint y: 421, endPoint x: 216, endPoint y: 424, distance: 3.8
click at [216, 421] on button "Save" at bounding box center [216, 425] width 16 height 10
click at [216, 437] on span "Change supplier deadline" at bounding box center [225, 438] width 50 height 6
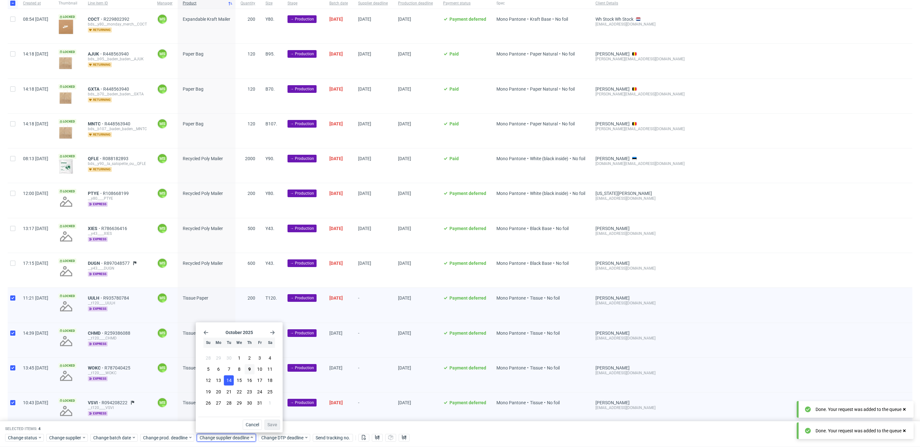
click at [230, 381] on span "14" at bounding box center [228, 381] width 5 height 6
click at [272, 421] on button "Save" at bounding box center [272, 425] width 16 height 10
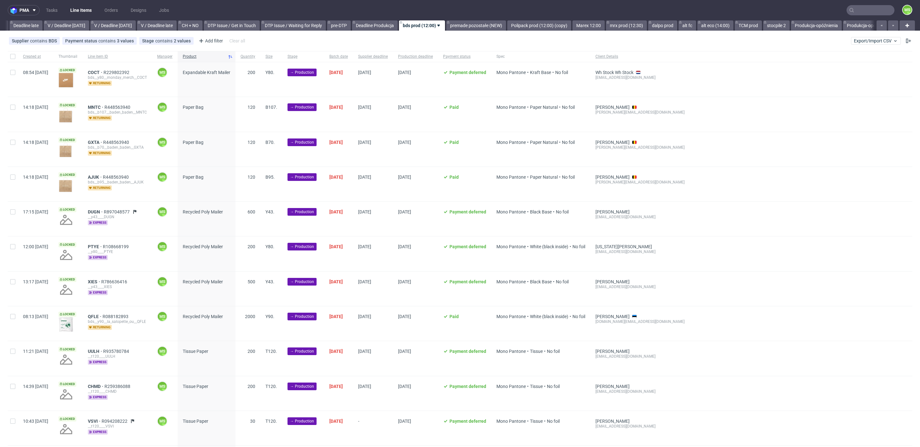
scroll to position [0, 751]
click at [11, 51] on div at bounding box center [13, 56] width 10 height 11
checkbox input "true"
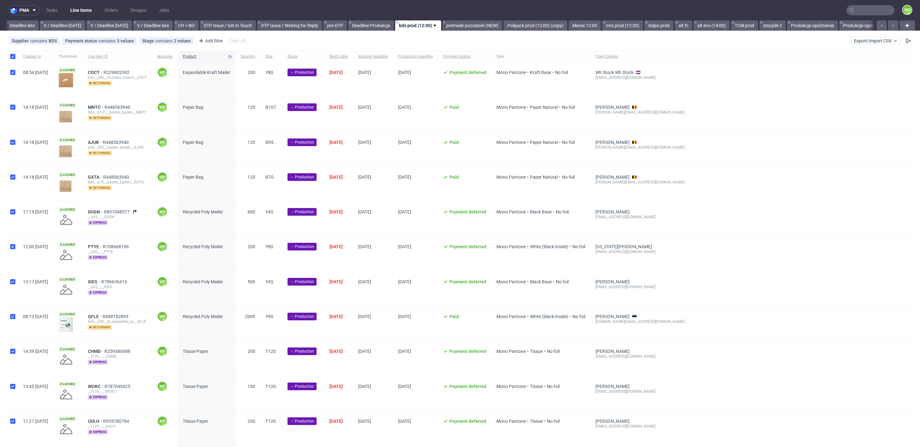
checkbox input "true"
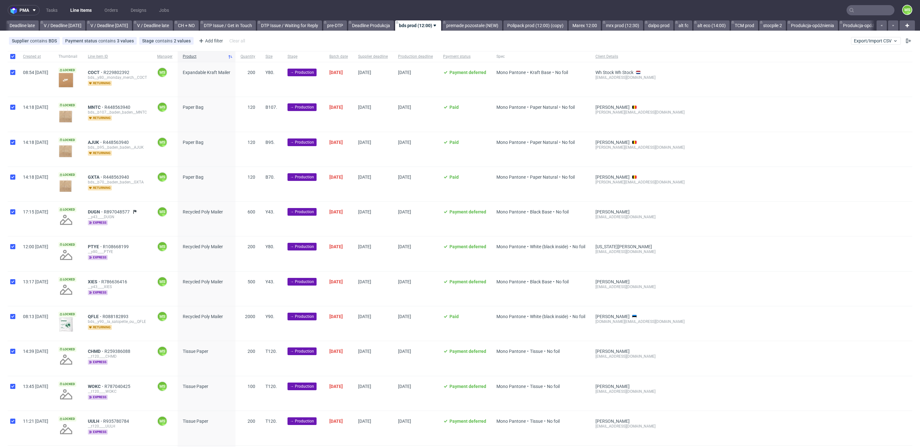
checkbox input "true"
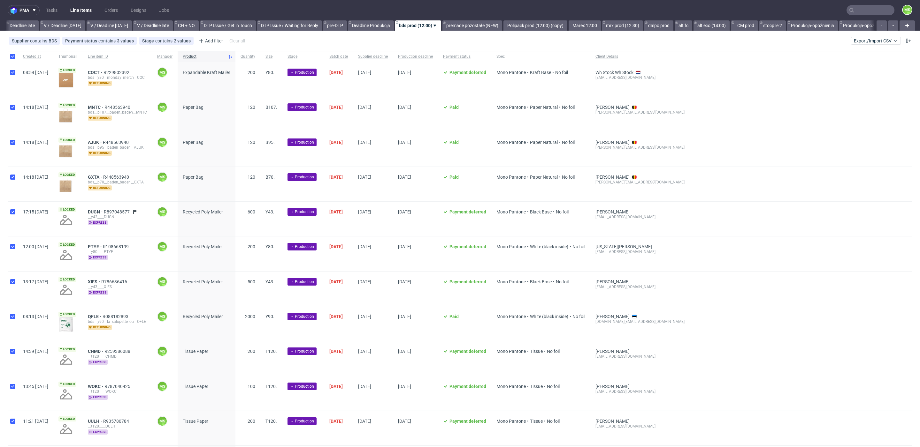
checkbox input "true"
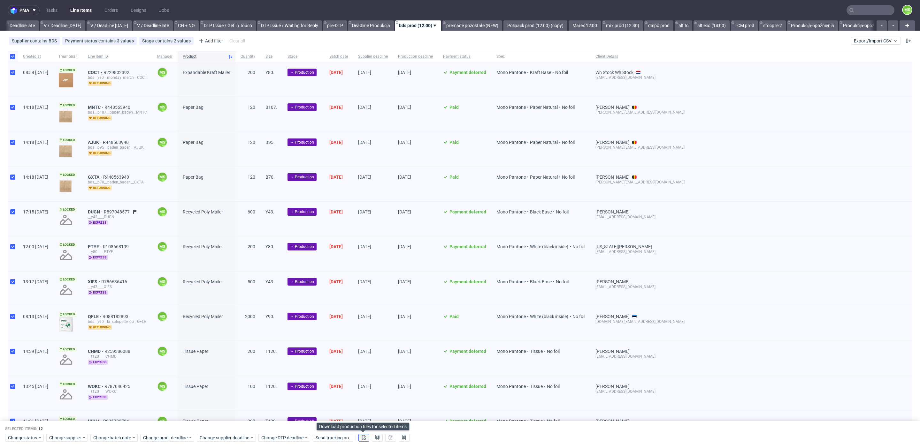
click at [364, 437] on icon at bounding box center [363, 437] width 5 height 5
click at [376, 437] on use at bounding box center [377, 437] width 4 height 5
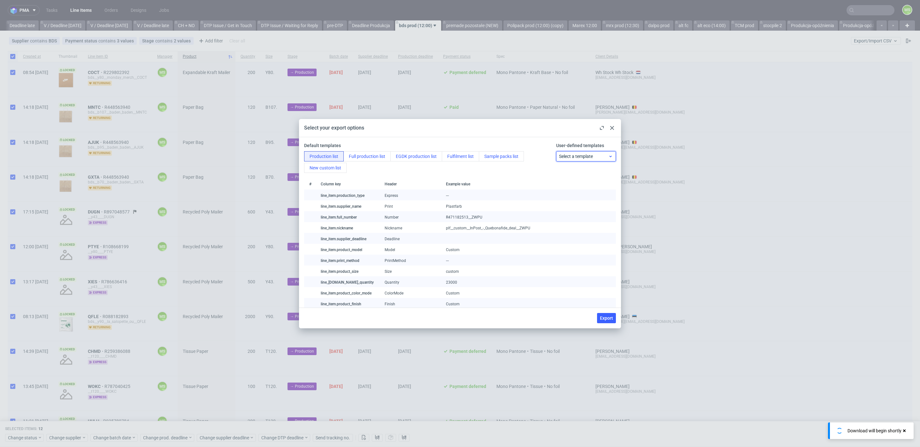
click at [587, 151] on div "Select a template" at bounding box center [586, 156] width 60 height 10
click at [580, 194] on div "BDS" at bounding box center [586, 193] width 55 height 11
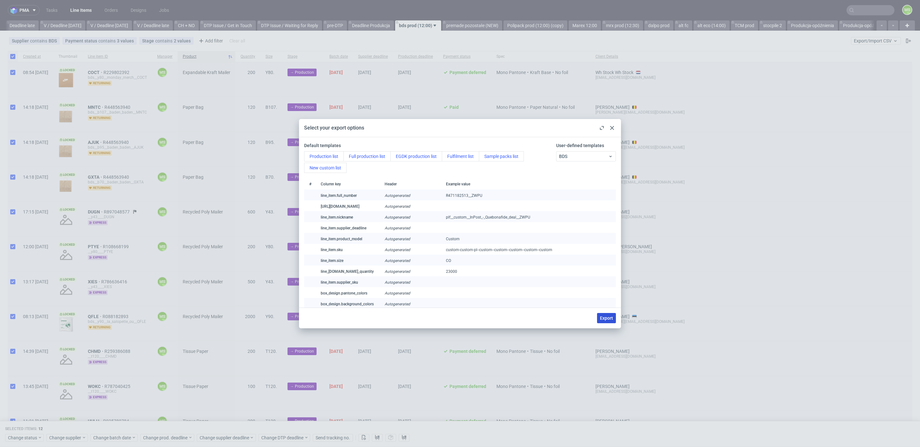
click at [612, 317] on span "Export" at bounding box center [606, 318] width 13 height 4
checkbox input "false"
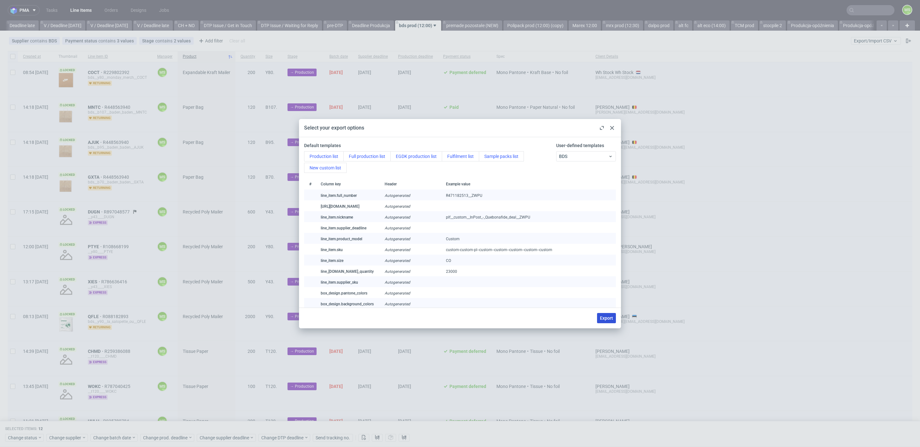
checkbox input "false"
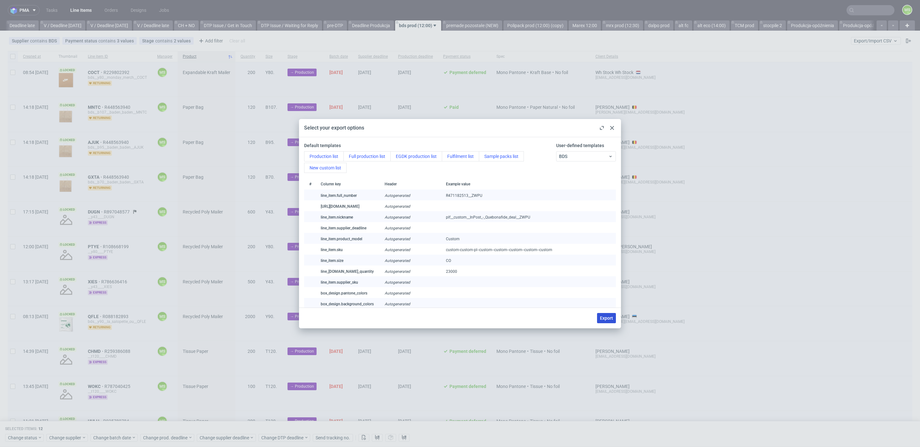
checkbox input "false"
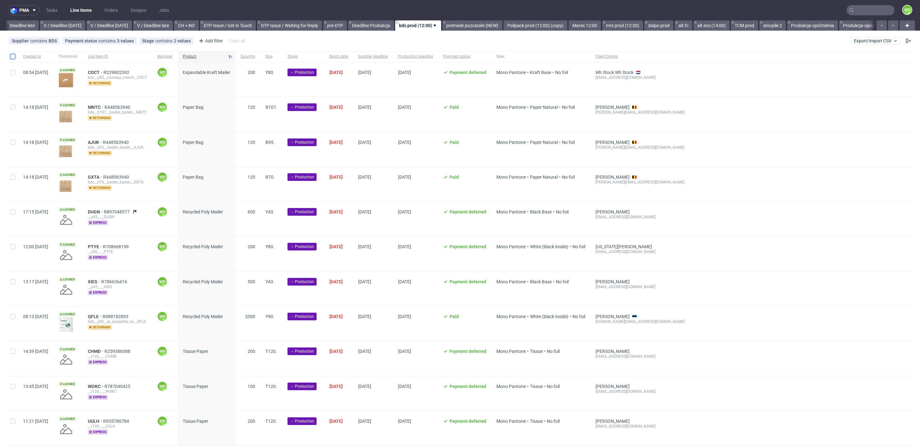
click at [13, 57] on input "checkbox" at bounding box center [12, 56] width 5 height 5
checkbox input "true"
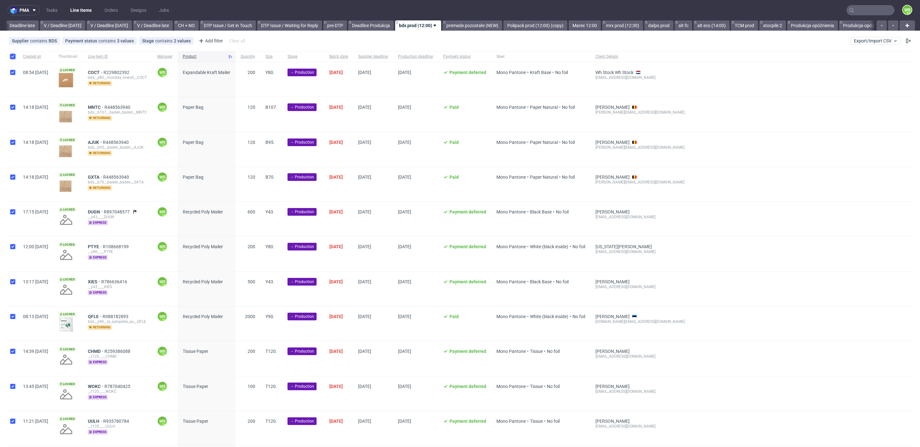
checkbox input "true"
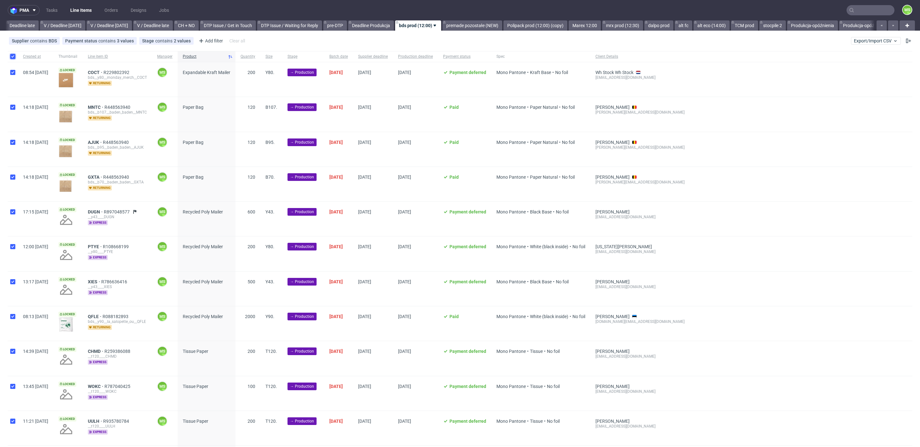
checkbox input "true"
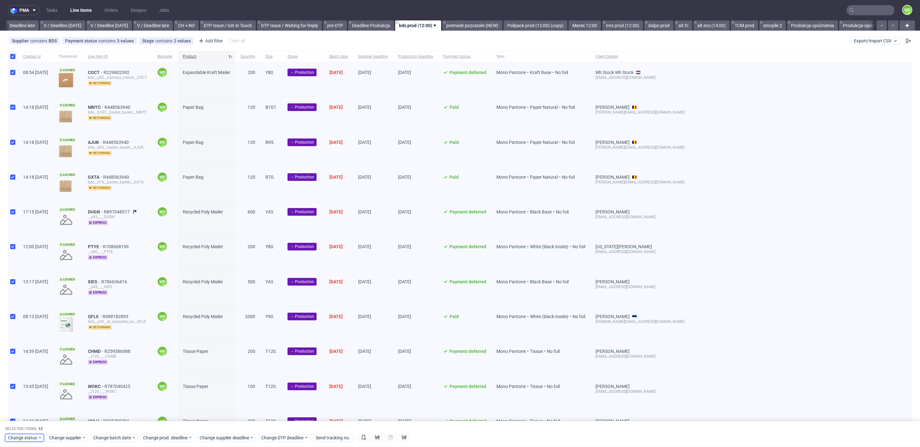
click at [28, 441] on span "Change status" at bounding box center [23, 438] width 30 height 6
click at [51, 363] on div "In Production" at bounding box center [44, 365] width 73 height 9
click at [68, 425] on span "Save" at bounding box center [73, 425] width 10 height 4
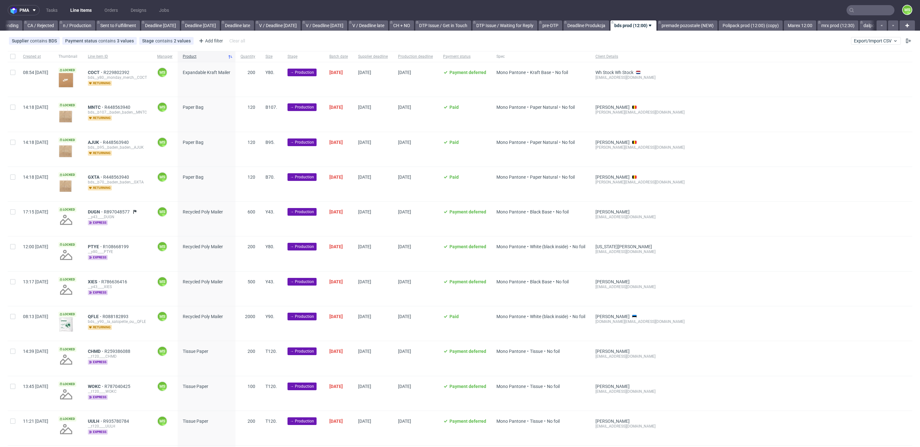
scroll to position [0, 645]
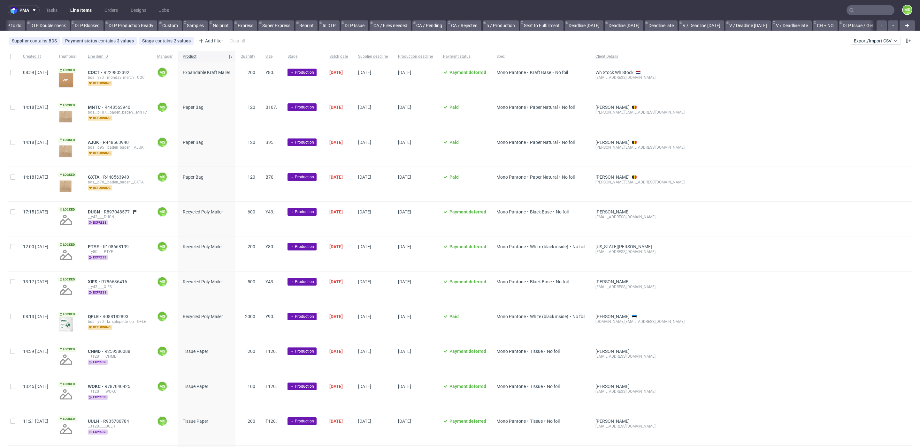
scroll to position [0, 592]
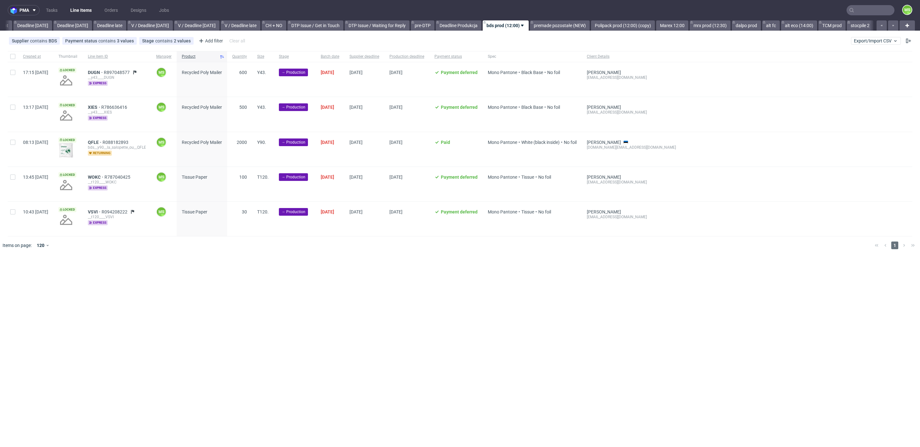
scroll to position [0, 709]
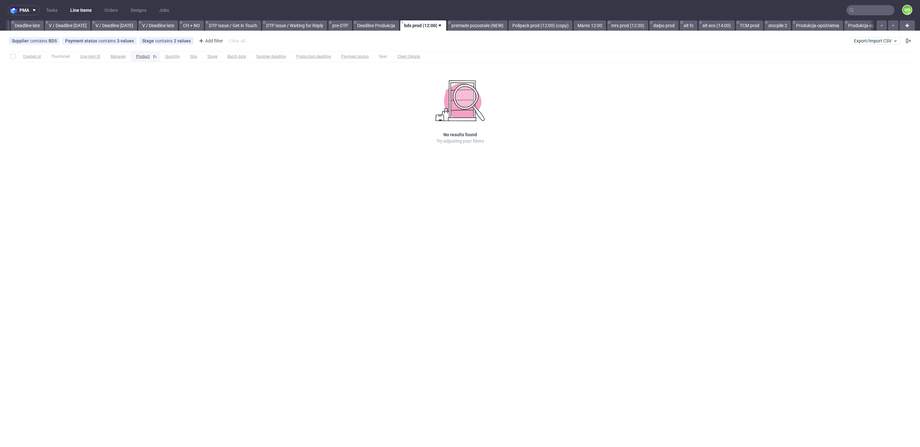
scroll to position [0, 747]
click at [482, 25] on link "premade pozostałe (NEW)" at bounding box center [476, 25] width 60 height 10
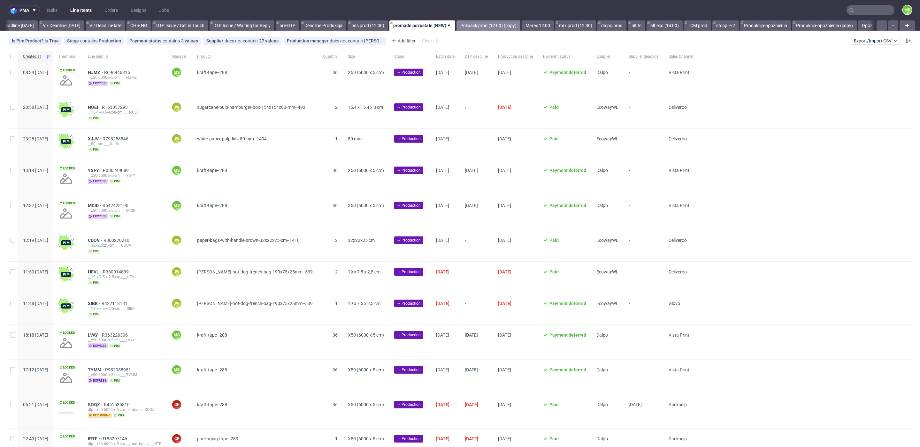
click at [490, 24] on link "Polipack prod (12:00) (copy)" at bounding box center [488, 25] width 64 height 10
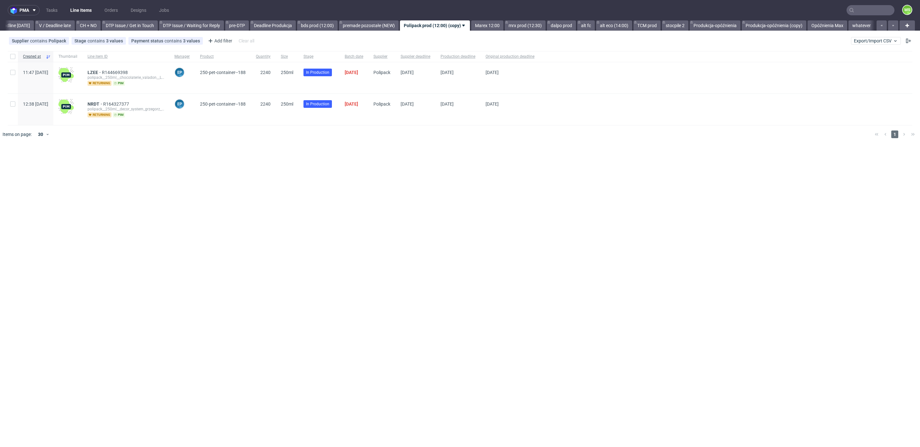
scroll to position [0, 862]
click at [493, 25] on link "Marex 12:00" at bounding box center [487, 25] width 32 height 10
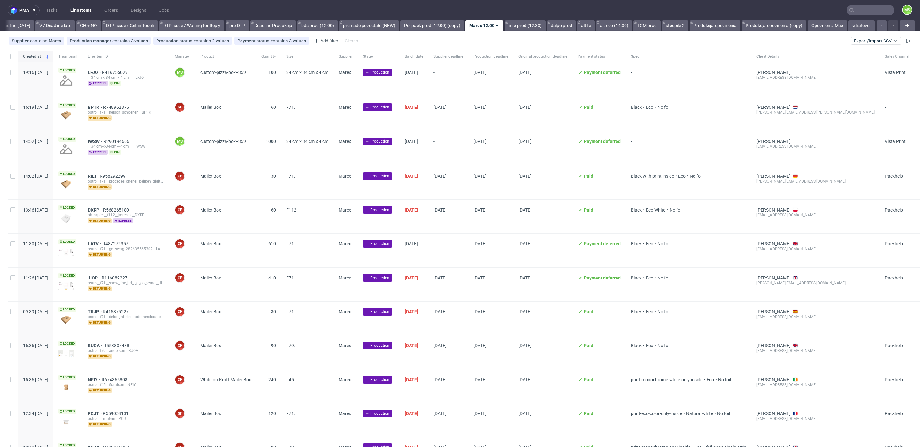
click at [15, 57] on div at bounding box center [13, 56] width 10 height 11
checkbox input "true"
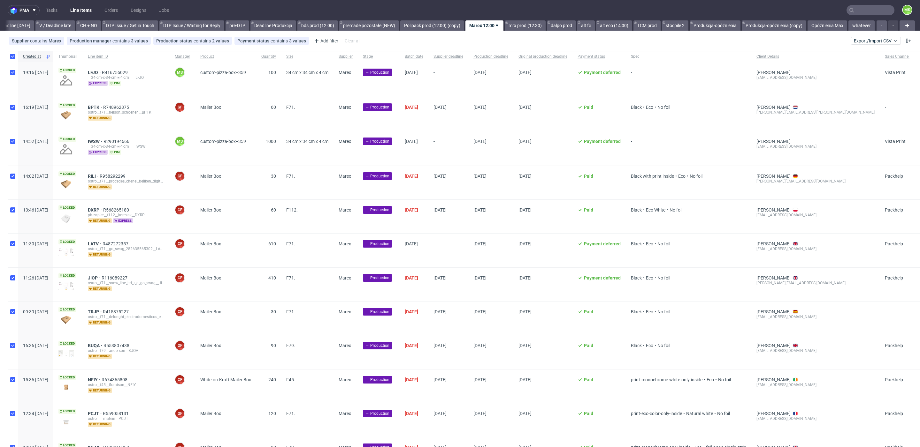
checkbox input "true"
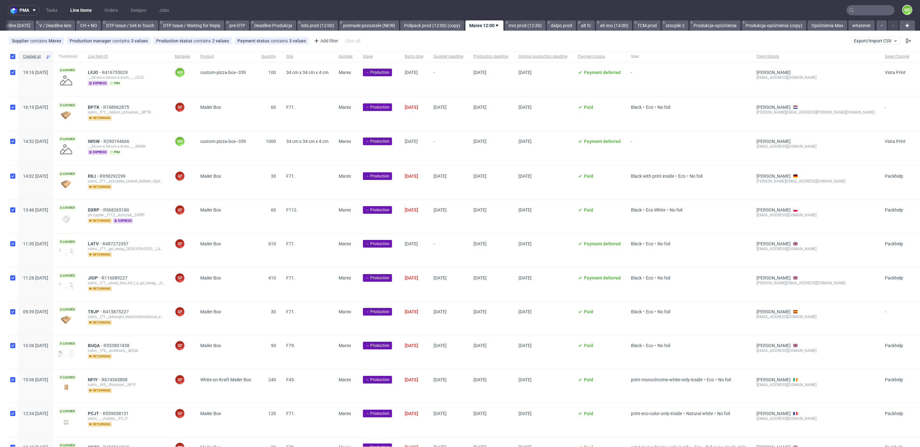
checkbox input "true"
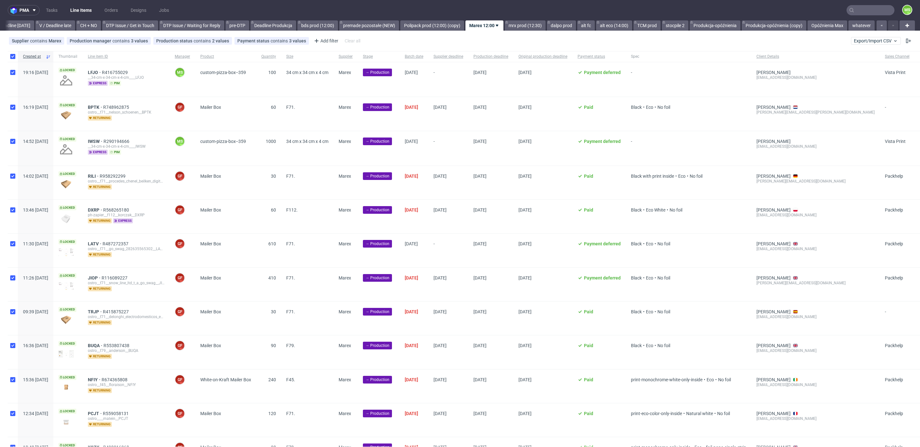
checkbox input "true"
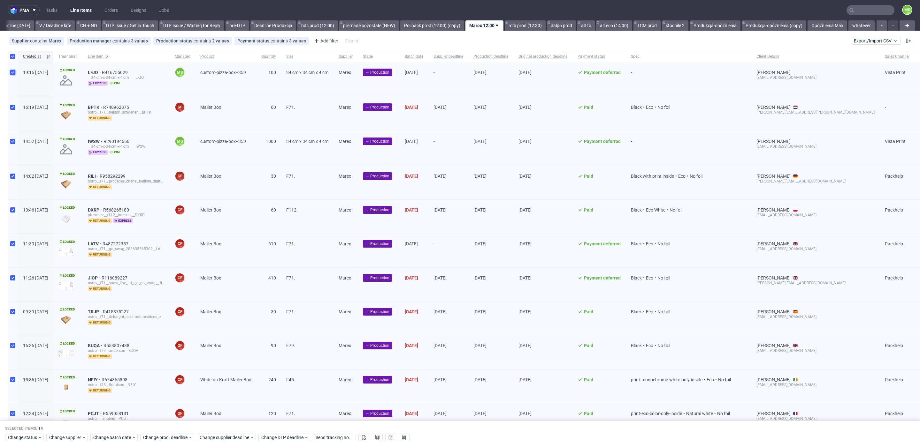
click at [13, 72] on input "checkbox" at bounding box center [12, 72] width 5 height 5
checkbox input "false"
click at [11, 141] on input "checkbox" at bounding box center [12, 141] width 5 height 5
checkbox input "false"
click at [234, 58] on span "Product" at bounding box center [225, 56] width 51 height 5
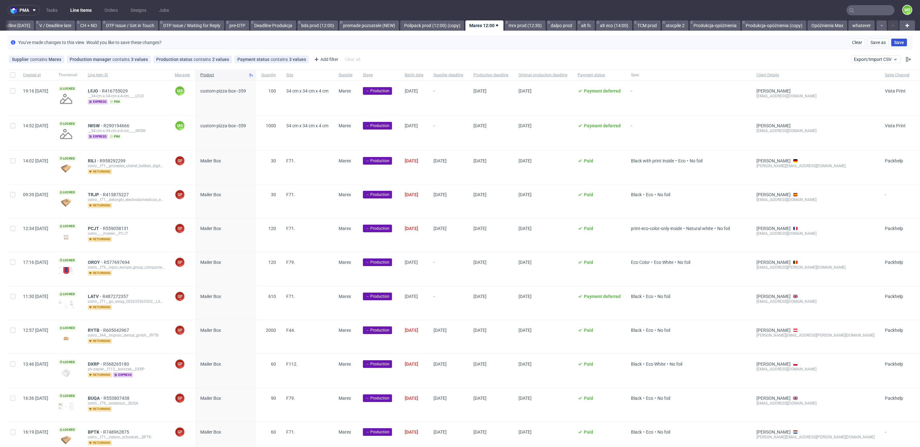
click at [894, 44] on span "Save" at bounding box center [899, 42] width 10 height 4
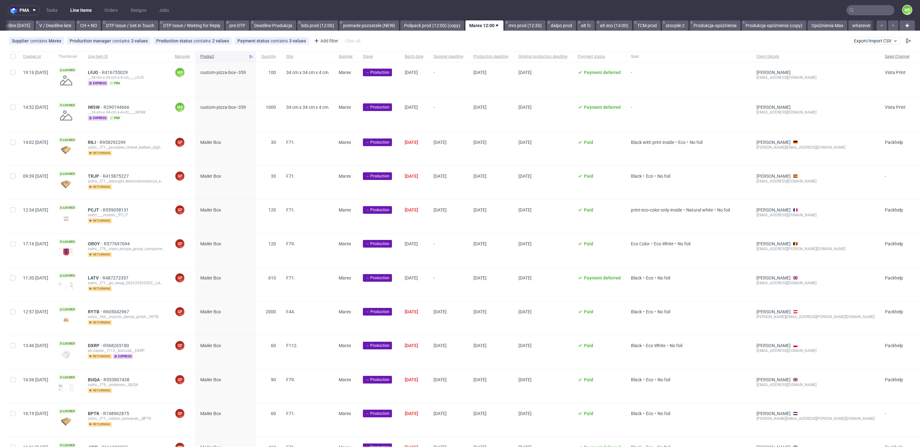
scroll to position [0, 874]
click at [13, 57] on input "checkbox" at bounding box center [12, 56] width 5 height 5
checkbox input "true"
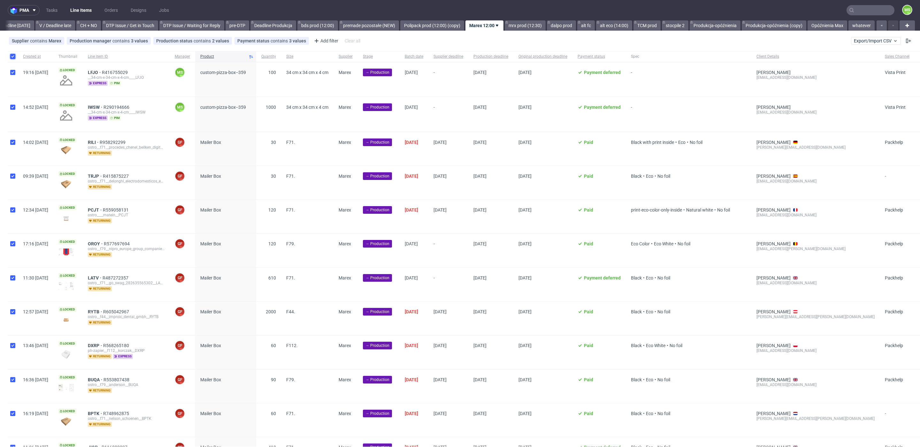
checkbox input "true"
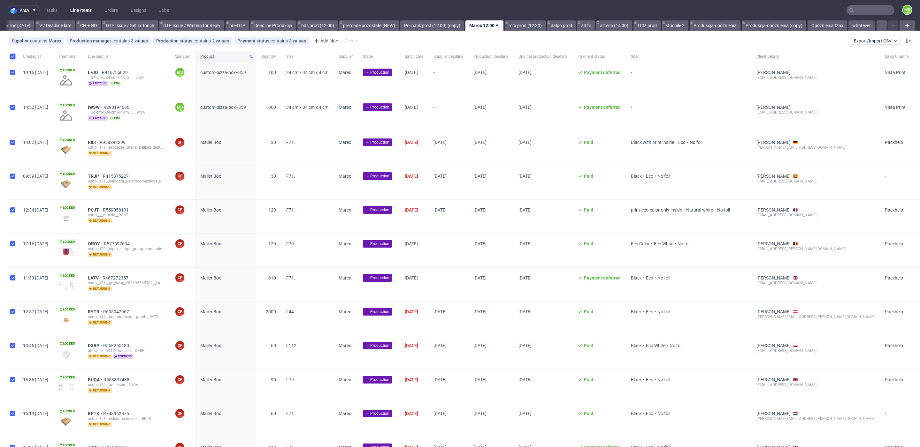
checkbox input "true"
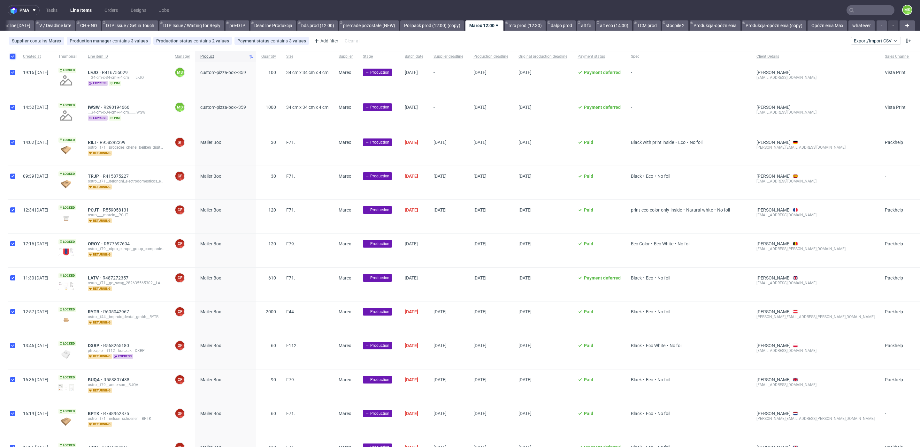
checkbox input "true"
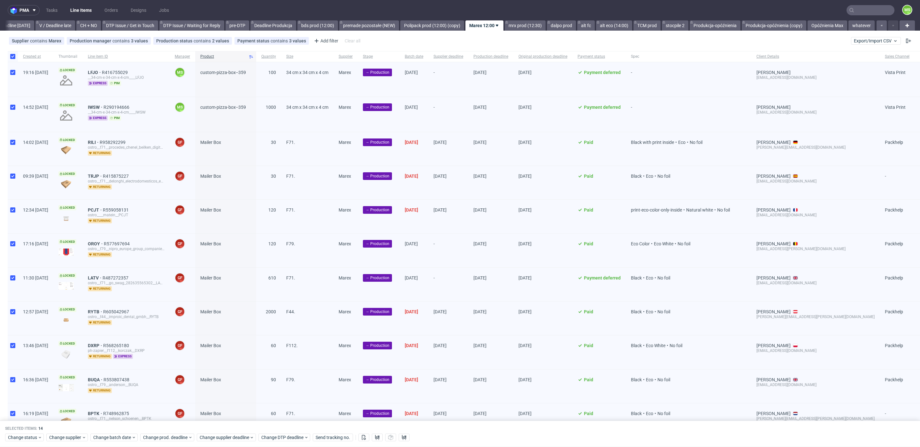
drag, startPoint x: 9, startPoint y: 76, endPoint x: 11, endPoint y: 102, distance: 25.9
click at [9, 80] on div at bounding box center [13, 79] width 10 height 34
checkbox input "false"
click at [11, 106] on input "checkbox" at bounding box center [12, 107] width 5 height 5
checkbox input "false"
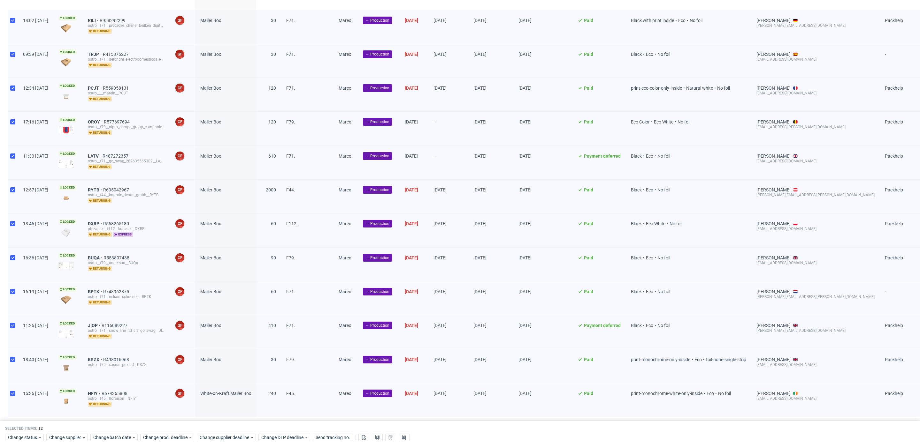
scroll to position [134, 0]
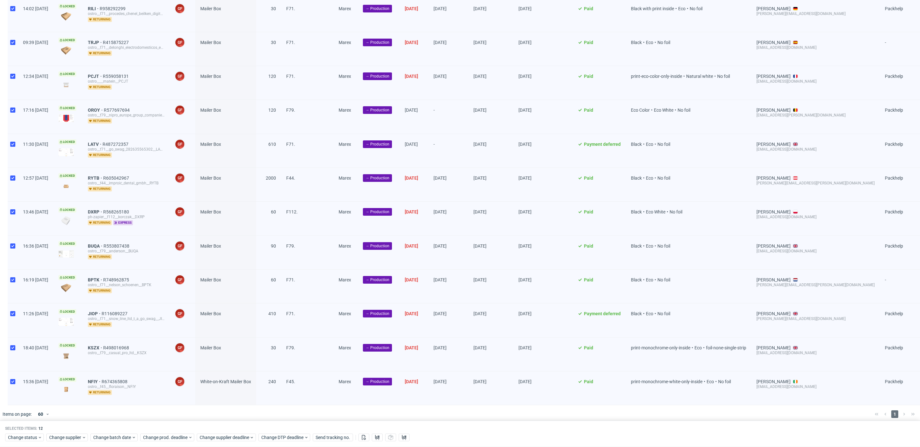
click at [8, 376] on div at bounding box center [13, 389] width 10 height 34
checkbox input "false"
click at [104, 437] on span "Change batch date" at bounding box center [112, 438] width 38 height 6
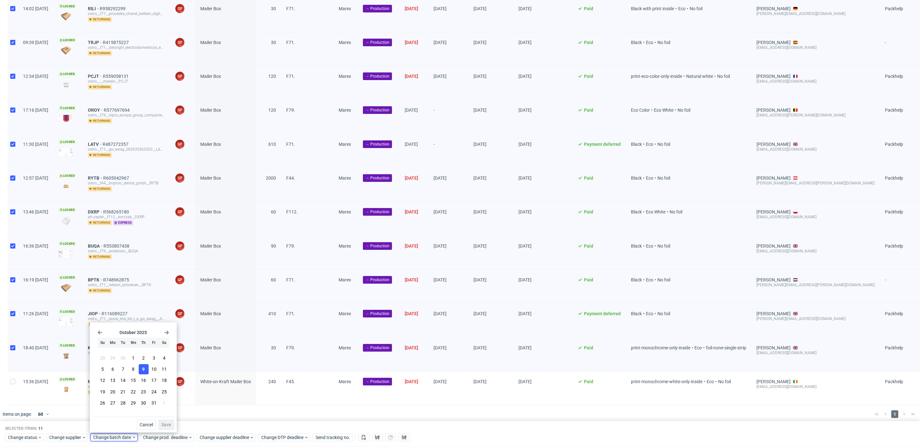
click at [146, 374] on button "9" at bounding box center [144, 369] width 10 height 10
click at [168, 430] on div "October 2025 Su Mo Tu We Th Fr Sa 28 29 30 1 2 3 4 5 6 7 8 9 10 11 12 13 14 15 …" at bounding box center [133, 378] width 87 height 110
click at [168, 427] on span "Save" at bounding box center [166, 425] width 10 height 4
click at [118, 441] on div "Change batch date" at bounding box center [113, 438] width 47 height 8
click at [145, 372] on button "9" at bounding box center [144, 369] width 10 height 10
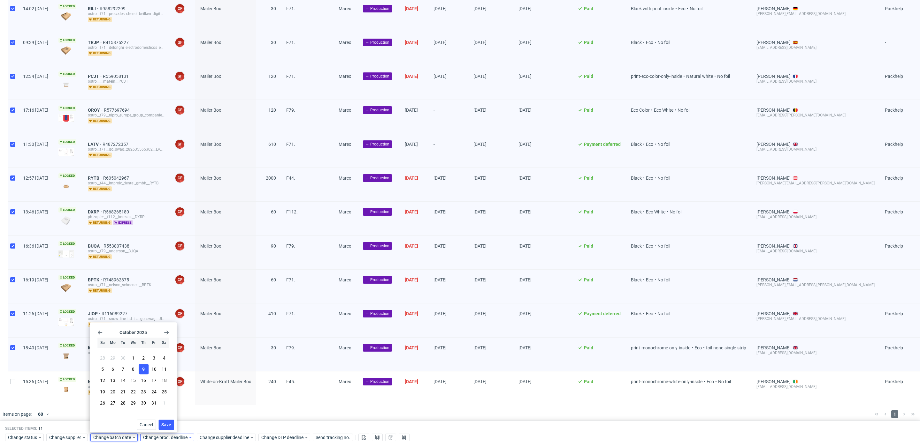
drag, startPoint x: 164, startPoint y: 423, endPoint x: 168, endPoint y: 436, distance: 13.4
click at [164, 424] on span "Save" at bounding box center [166, 425] width 10 height 4
click at [168, 435] on span "Change prod. deadline" at bounding box center [165, 438] width 45 height 6
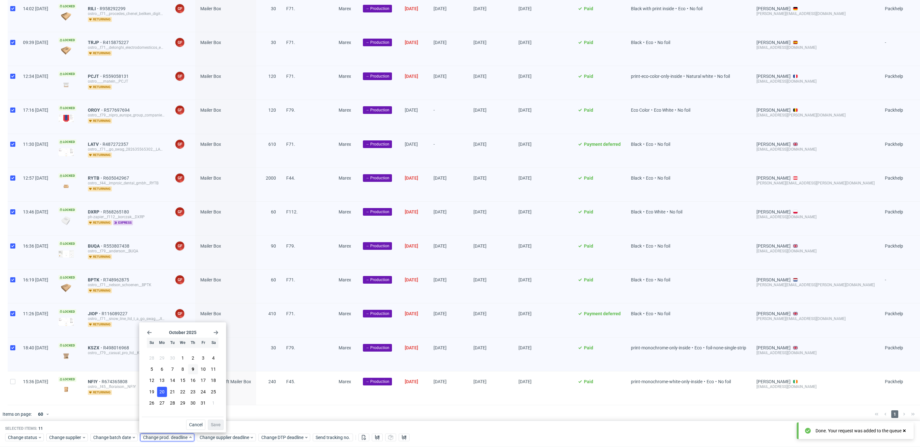
click at [162, 392] on span "20" at bounding box center [161, 392] width 5 height 6
click at [212, 422] on button "Save" at bounding box center [216, 425] width 16 height 10
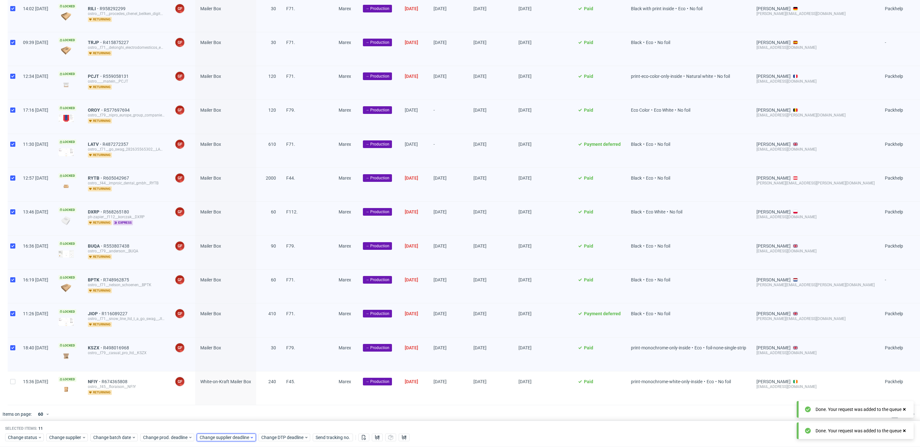
click at [217, 437] on span "Change supplier deadline" at bounding box center [225, 438] width 50 height 6
drag, startPoint x: 221, startPoint y: 390, endPoint x: 224, endPoint y: 394, distance: 4.7
click at [221, 390] on button "20" at bounding box center [219, 392] width 10 height 10
drag, startPoint x: 270, startPoint y: 426, endPoint x: 259, endPoint y: 368, distance: 58.9
click at [270, 425] on span "Save" at bounding box center [272, 425] width 10 height 4
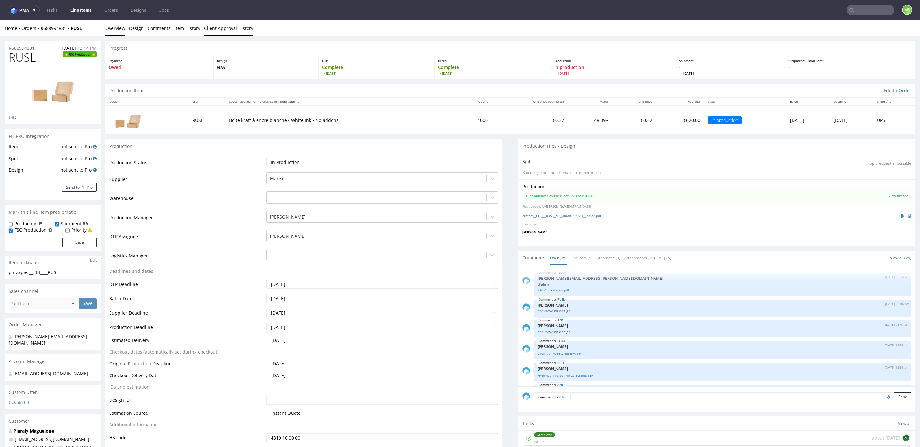
scroll to position [504, 0]
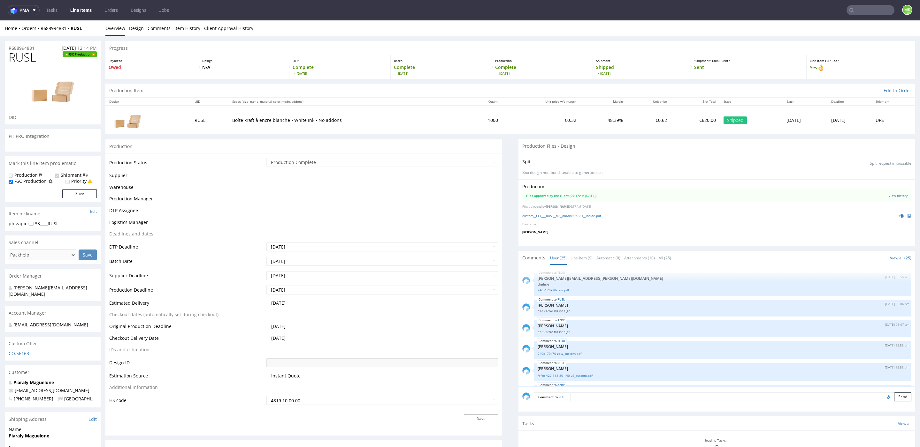
scroll to position [504, 0]
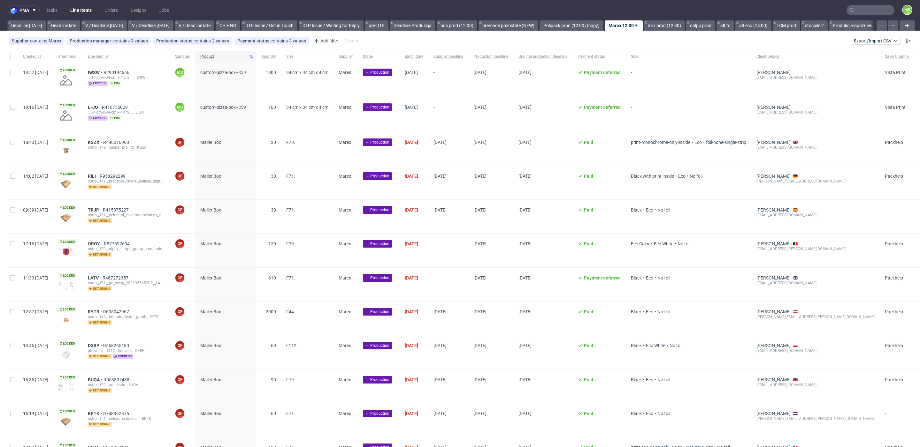
scroll to position [0, 835]
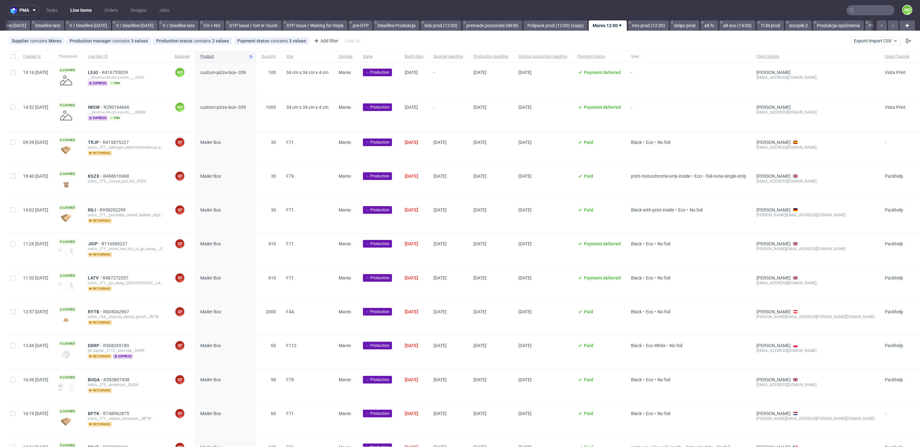
scroll to position [0, 800]
drag, startPoint x: 13, startPoint y: 72, endPoint x: 13, endPoint y: 93, distance: 20.4
click at [13, 72] on input "checkbox" at bounding box center [12, 72] width 5 height 5
checkbox input "true"
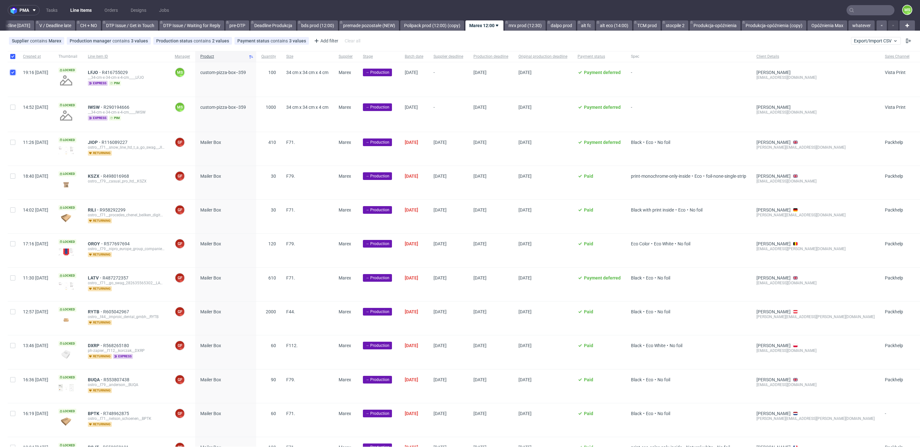
checkbox input "true"
drag, startPoint x: 16, startPoint y: 105, endPoint x: 23, endPoint y: 116, distance: 13.4
click at [16, 105] on div at bounding box center [13, 114] width 10 height 34
checkbox input "true"
click at [124, 437] on span "Change batch date" at bounding box center [112, 438] width 38 height 6
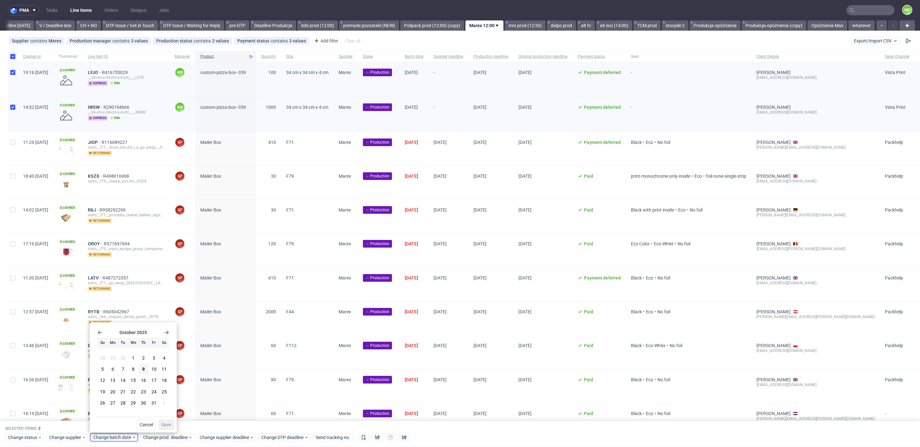
drag, startPoint x: 146, startPoint y: 370, endPoint x: 165, endPoint y: 419, distance: 52.7
click at [147, 370] on button "9" at bounding box center [144, 369] width 10 height 10
click at [168, 426] on span "Save" at bounding box center [166, 425] width 10 height 4
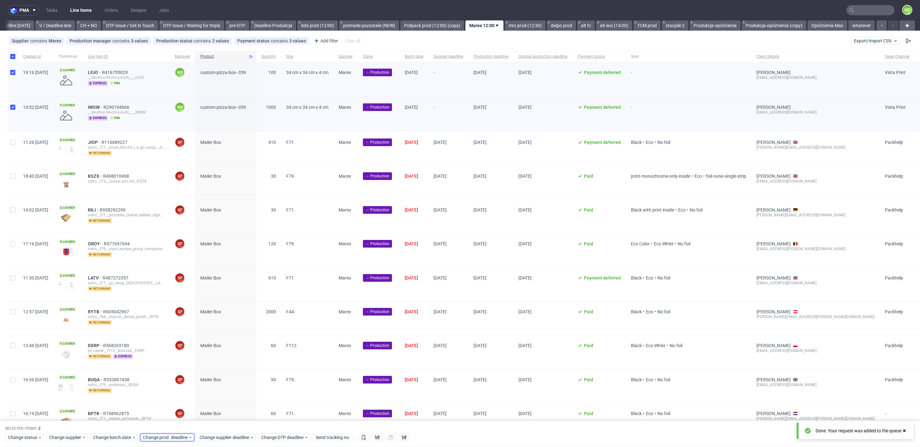
drag, startPoint x: 173, startPoint y: 437, endPoint x: 177, endPoint y: 433, distance: 4.7
click at [174, 436] on span "Change prod. deadline" at bounding box center [165, 438] width 45 height 6
drag, startPoint x: 194, startPoint y: 390, endPoint x: 212, endPoint y: 419, distance: 34.6
click at [194, 390] on span "23" at bounding box center [192, 392] width 5 height 6
drag, startPoint x: 215, startPoint y: 422, endPoint x: 222, endPoint y: 436, distance: 14.9
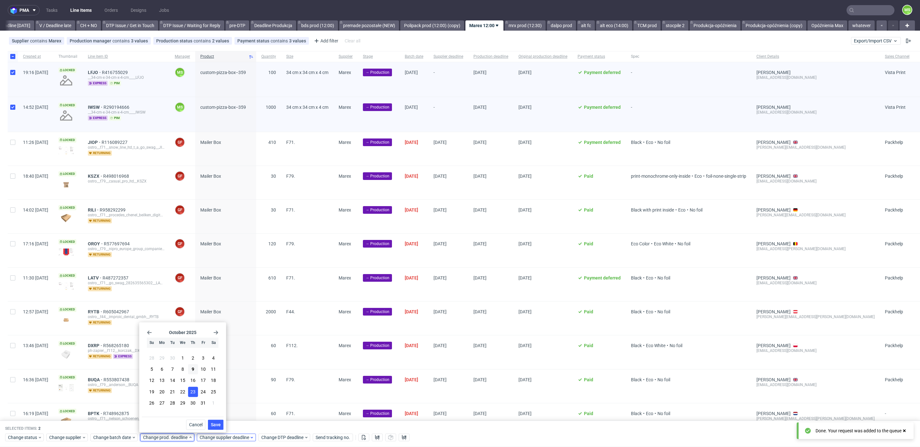
click at [216, 423] on span "Save" at bounding box center [216, 425] width 10 height 4
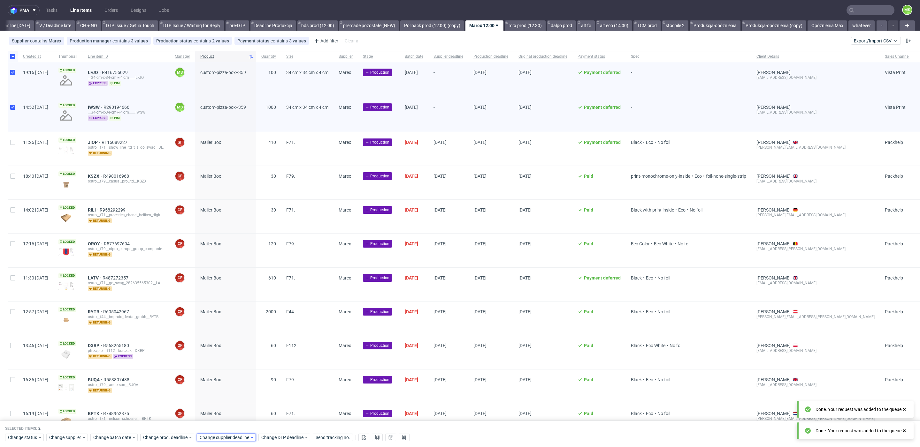
click at [223, 436] on span "Change supplier deadline" at bounding box center [225, 438] width 50 height 6
drag, startPoint x: 249, startPoint y: 392, endPoint x: 273, endPoint y: 422, distance: 39.2
click at [250, 392] on span "23" at bounding box center [249, 392] width 5 height 6
click at [276, 426] on span "Save" at bounding box center [272, 425] width 10 height 4
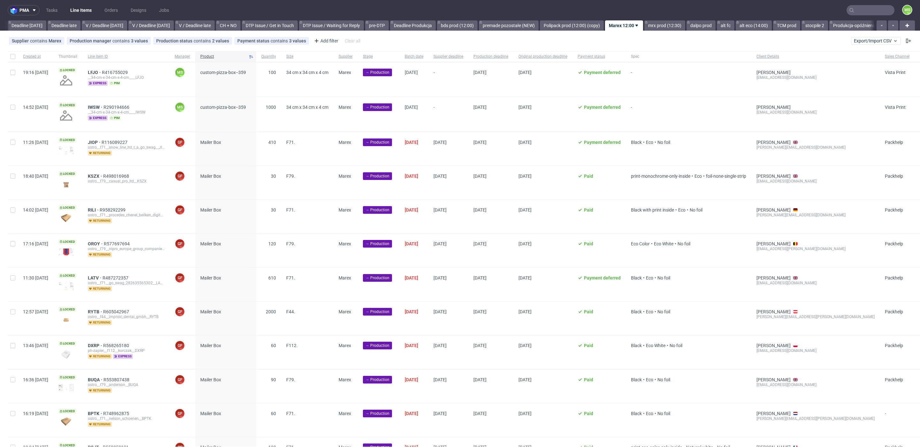
scroll to position [0, 791]
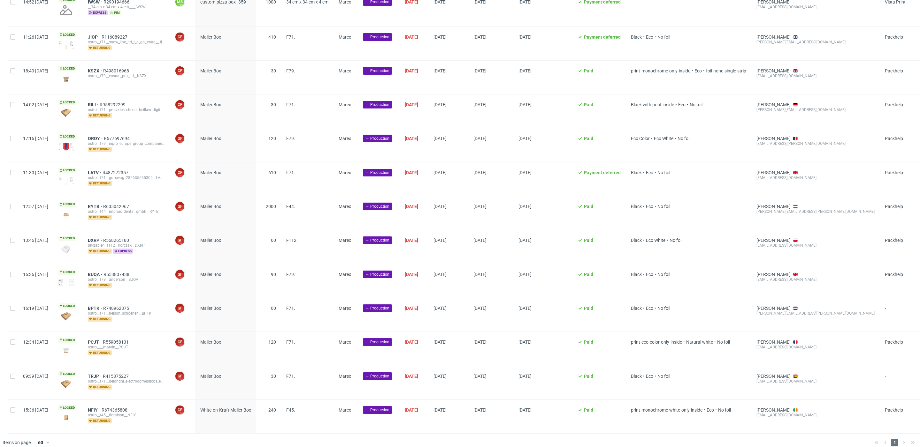
scroll to position [107, 0]
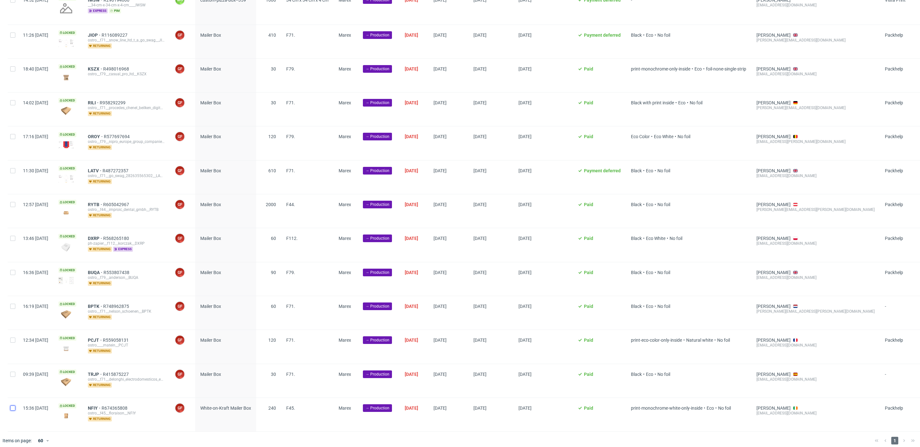
click at [14, 406] on input "checkbox" at bounding box center [12, 408] width 5 height 5
checkbox input "true"
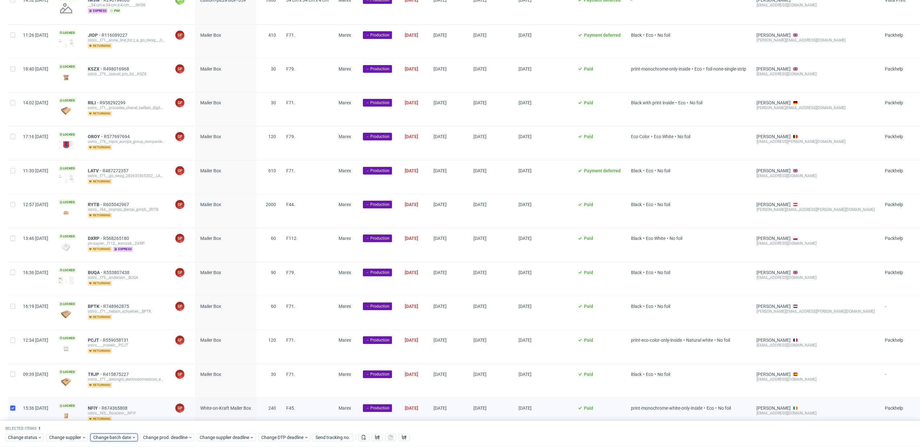
click at [124, 434] on div "Change batch date" at bounding box center [113, 438] width 47 height 8
click at [144, 370] on span "9" at bounding box center [143, 369] width 3 height 6
drag, startPoint x: 170, startPoint y: 426, endPoint x: 173, endPoint y: 436, distance: 9.9
click at [170, 426] on span "Save" at bounding box center [166, 425] width 10 height 4
click at [173, 438] on span "Change prod. deadline" at bounding box center [165, 438] width 45 height 6
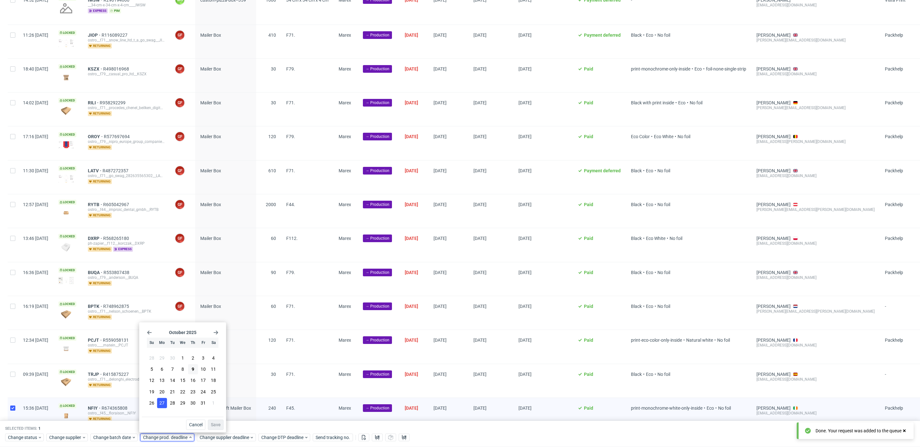
click at [162, 404] on span "27" at bounding box center [161, 403] width 5 height 6
click at [215, 423] on span "Save" at bounding box center [216, 425] width 10 height 4
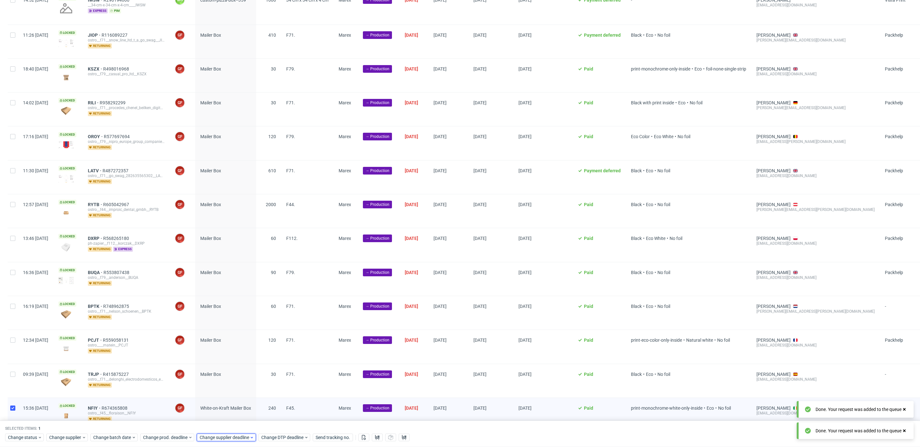
drag, startPoint x: 217, startPoint y: 438, endPoint x: 217, endPoint y: 434, distance: 3.8
click at [217, 438] on span "Change supplier deadline" at bounding box center [225, 438] width 50 height 6
drag, startPoint x: 218, startPoint y: 406, endPoint x: 277, endPoint y: 430, distance: 63.6
click at [218, 406] on span "27" at bounding box center [218, 403] width 5 height 6
click at [276, 428] on button "Save" at bounding box center [272, 425] width 16 height 10
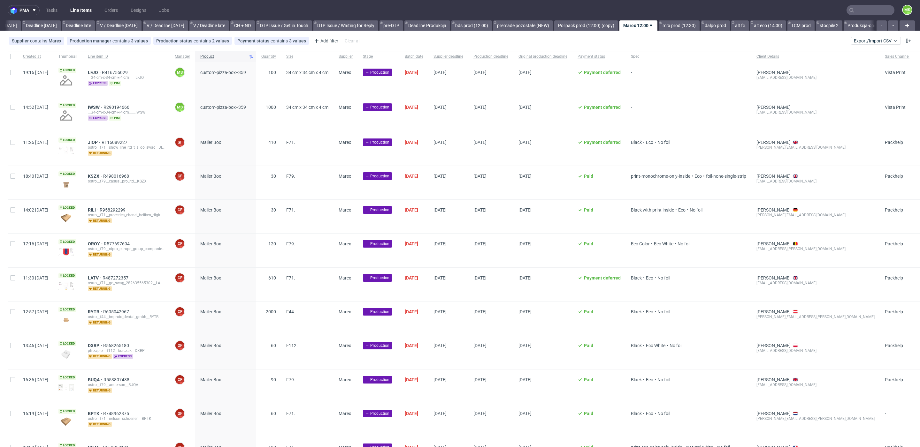
scroll to position [0, 800]
click at [10, 57] on input "checkbox" at bounding box center [12, 56] width 5 height 5
checkbox input "true"
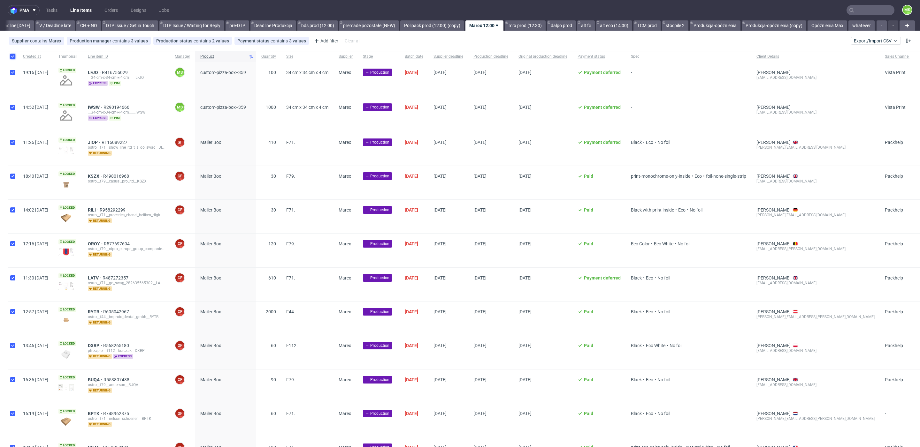
checkbox input "true"
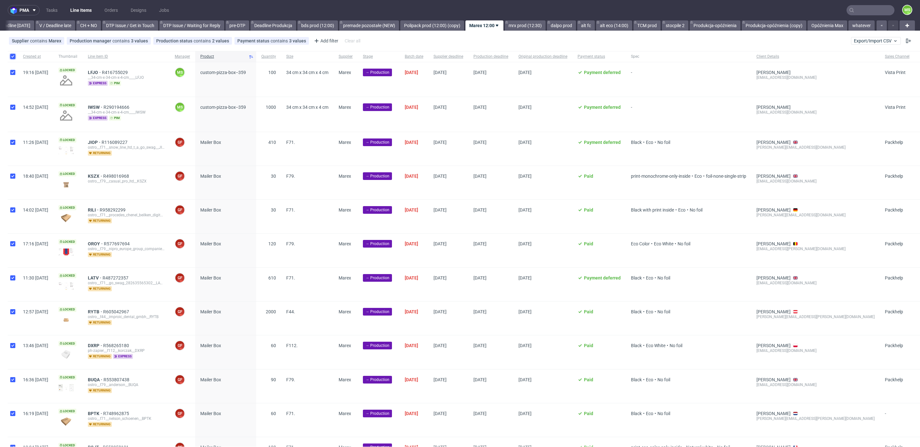
checkbox input "true"
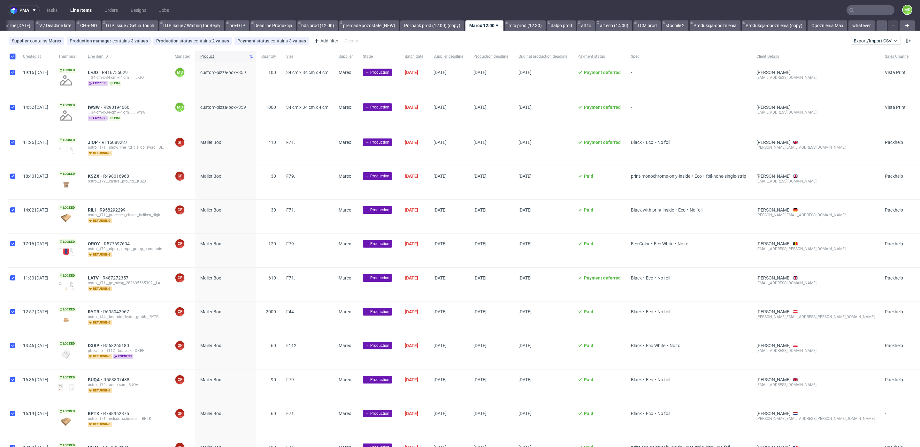
checkbox input "true"
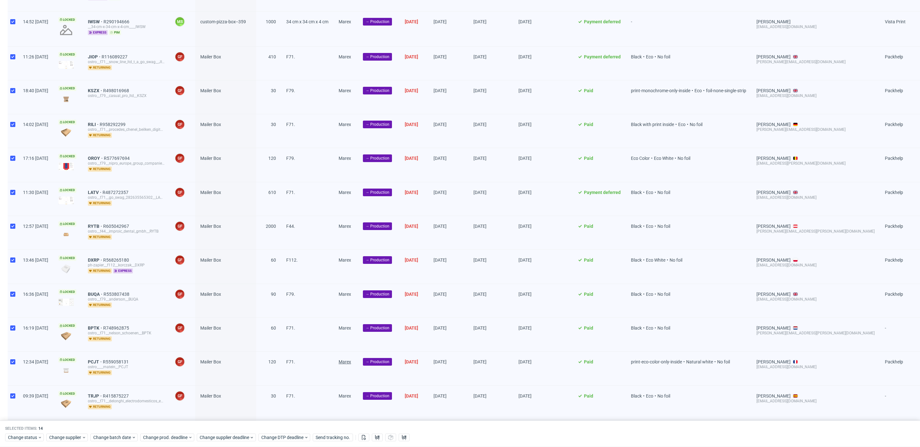
scroll to position [134, 0]
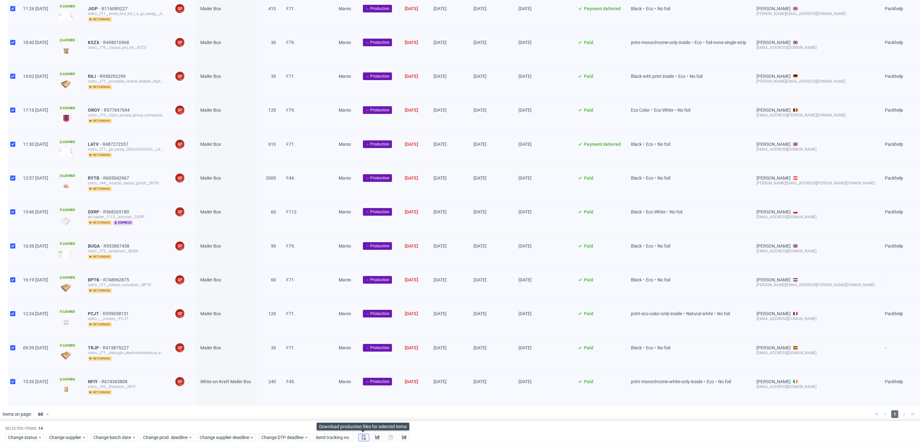
click at [364, 437] on use at bounding box center [364, 437] width 4 height 5
click at [375, 437] on use at bounding box center [377, 437] width 4 height 5
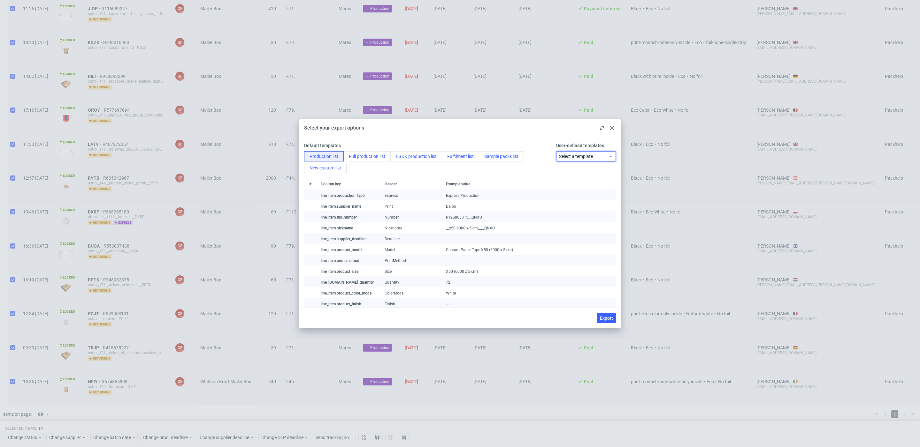
click at [585, 155] on span "Select a template" at bounding box center [583, 156] width 49 height 6
click at [587, 167] on div "Marex production list" at bounding box center [586, 170] width 55 height 11
click at [608, 319] on span "Export" at bounding box center [606, 318] width 13 height 4
checkbox input "false"
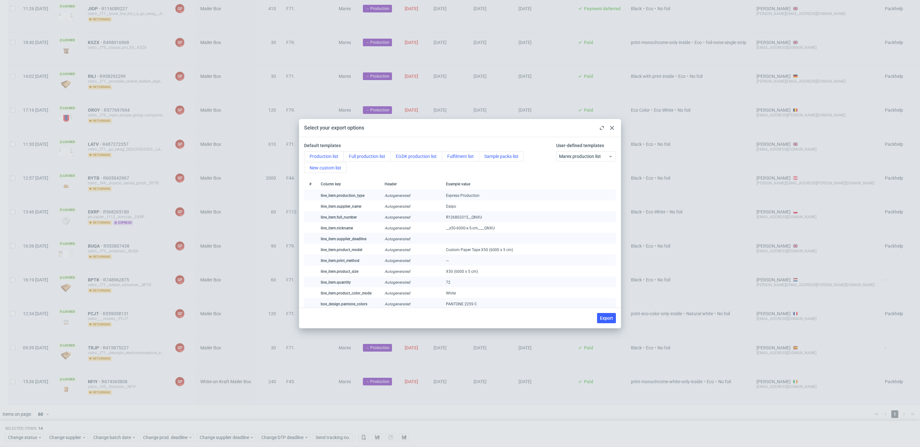
checkbox input "false"
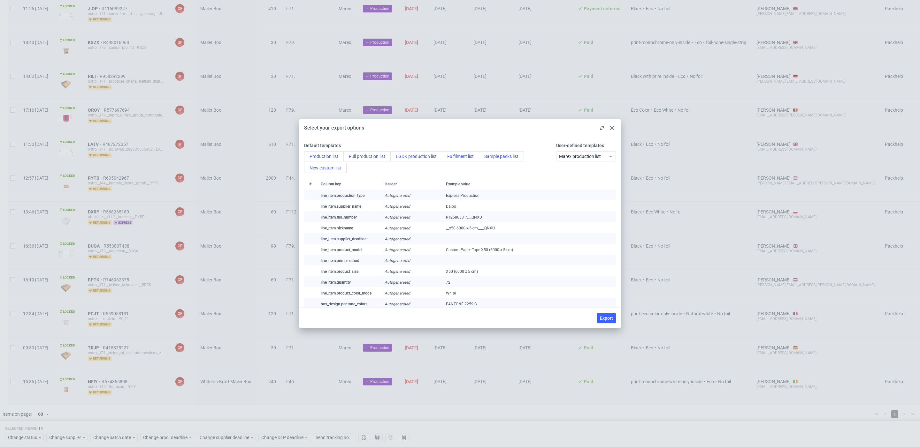
checkbox input "false"
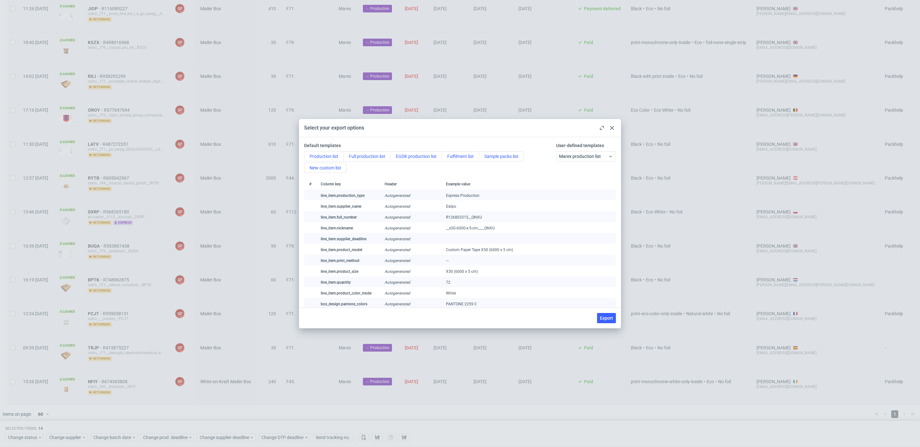
checkbox input "false"
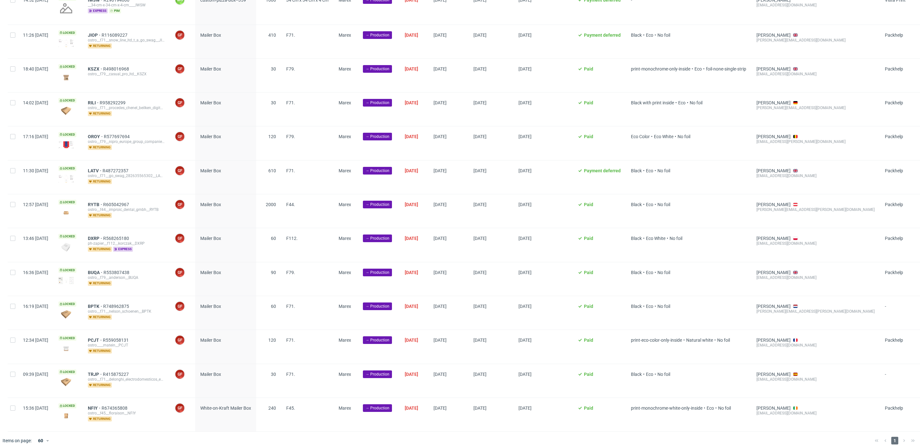
scroll to position [0, 0]
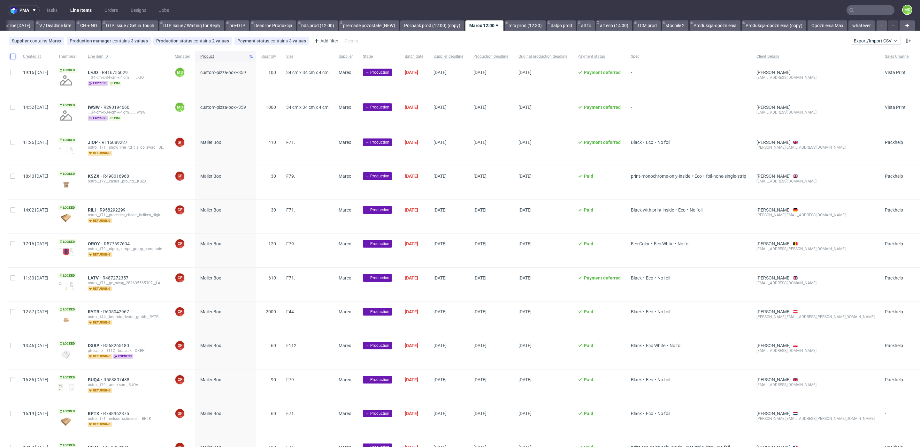
click at [12, 57] on input "checkbox" at bounding box center [12, 56] width 5 height 5
checkbox input "true"
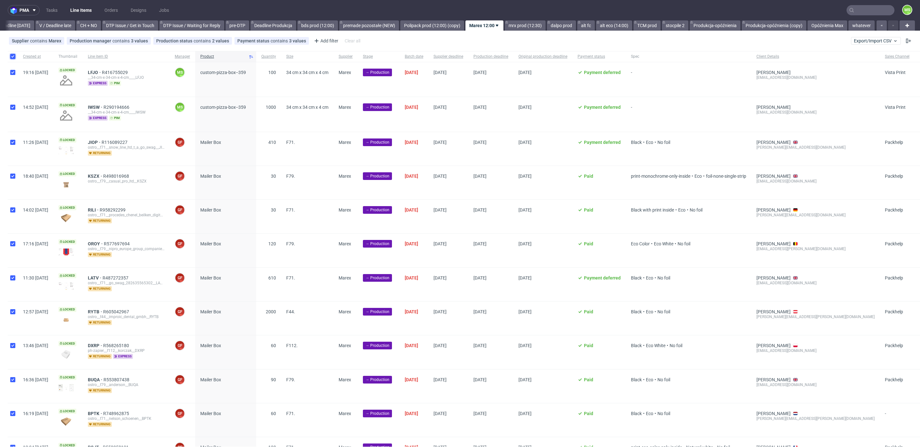
checkbox input "true"
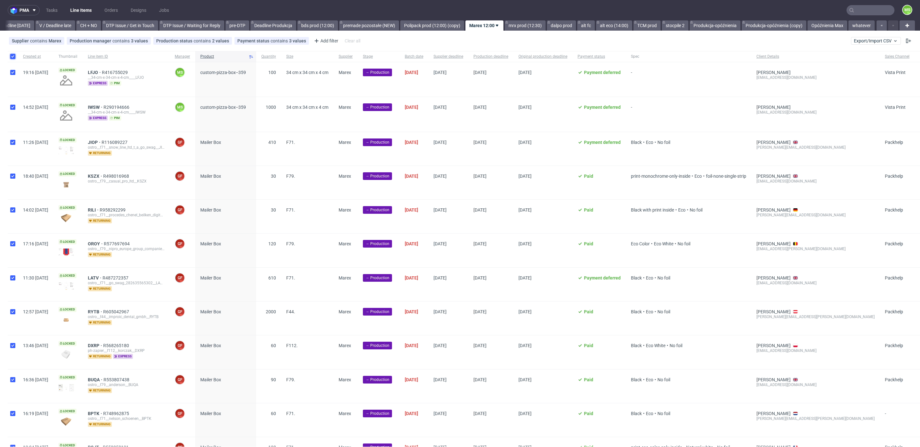
checkbox input "true"
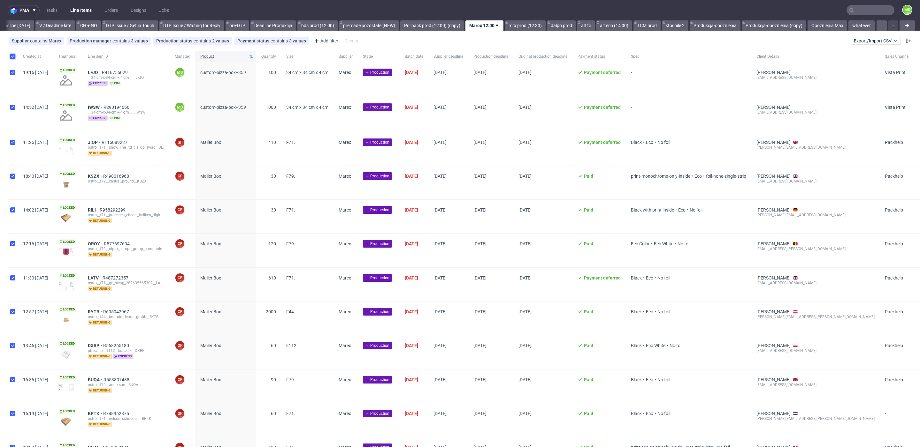
checkbox input "true"
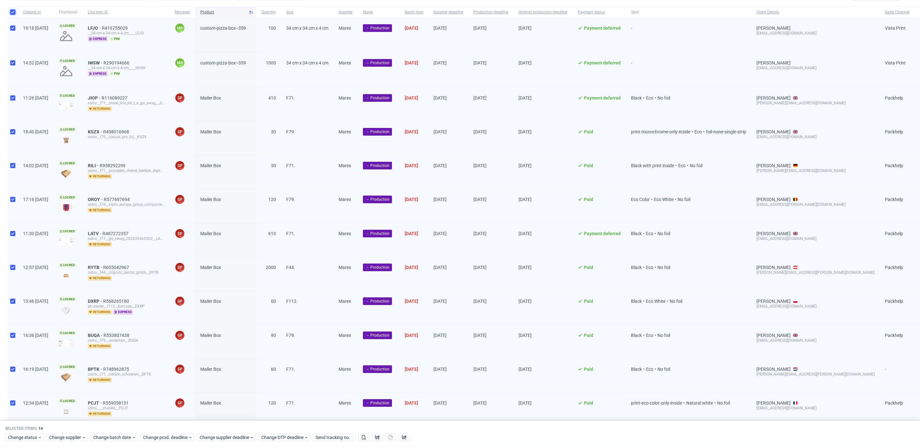
scroll to position [134, 0]
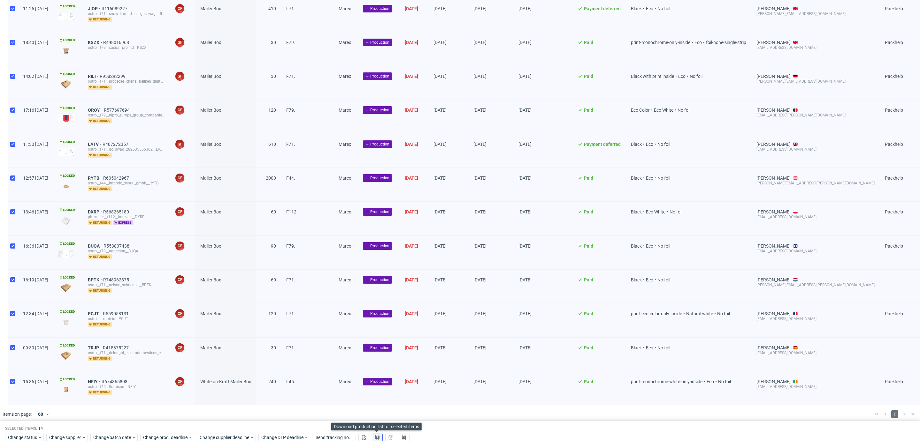
click at [373, 436] on button at bounding box center [377, 438] width 11 height 8
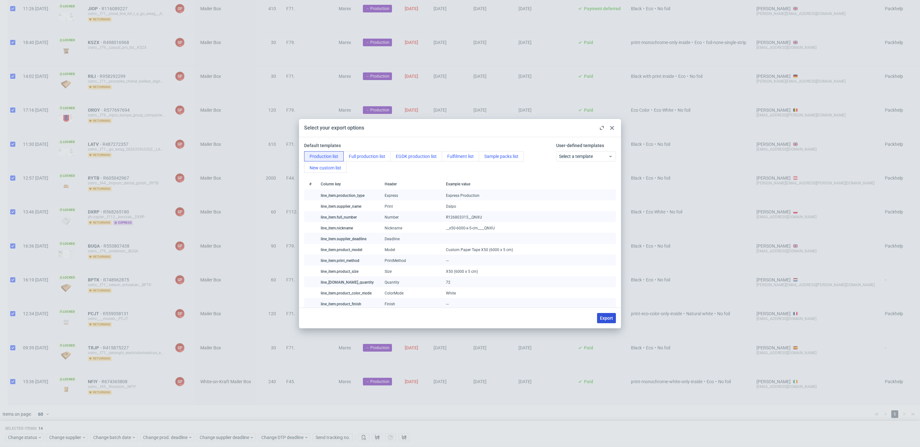
click at [612, 318] on span "Export" at bounding box center [606, 318] width 13 height 4
checkbox input "false"
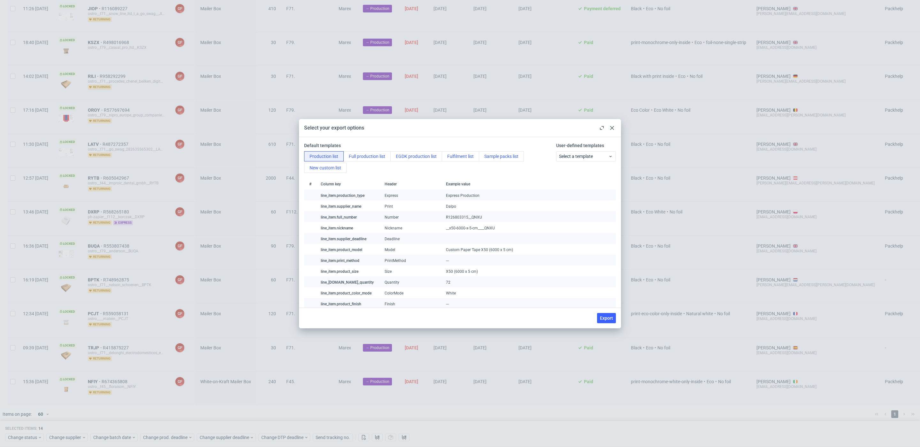
checkbox input "false"
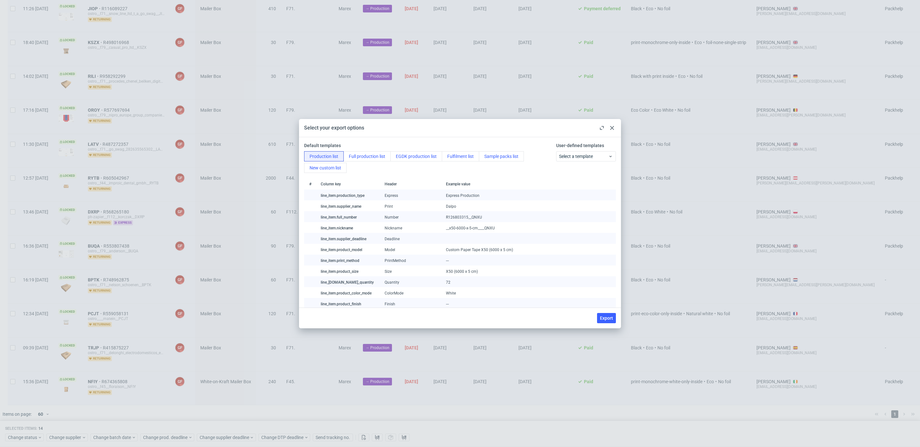
checkbox input "false"
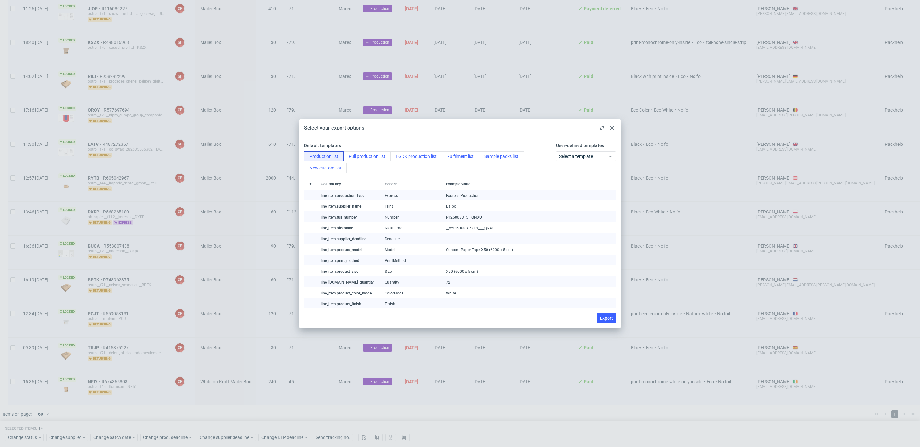
checkbox input "false"
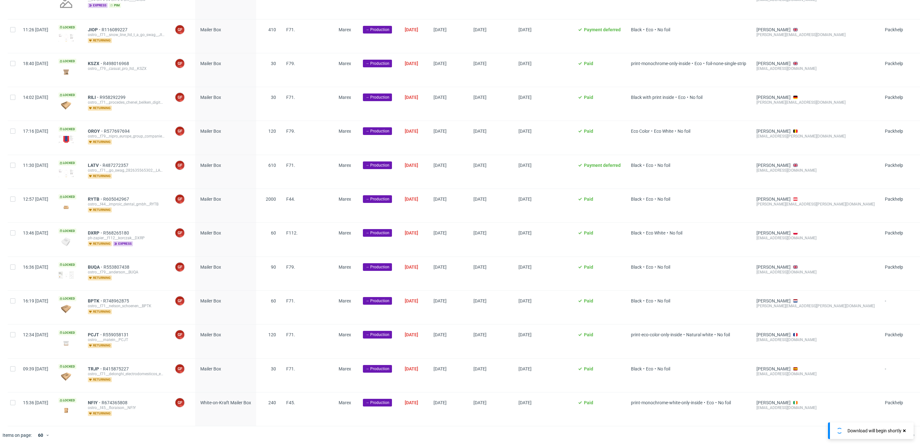
scroll to position [107, 0]
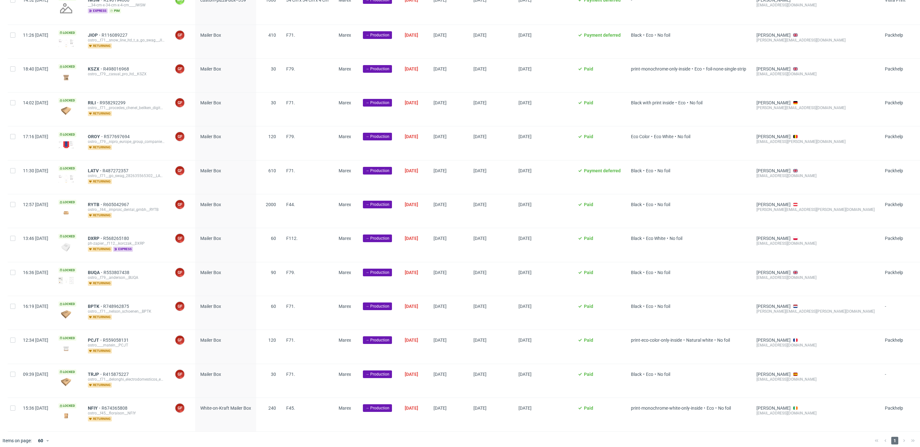
click at [711, 0] on span "-" at bounding box center [688, 6] width 115 height 19
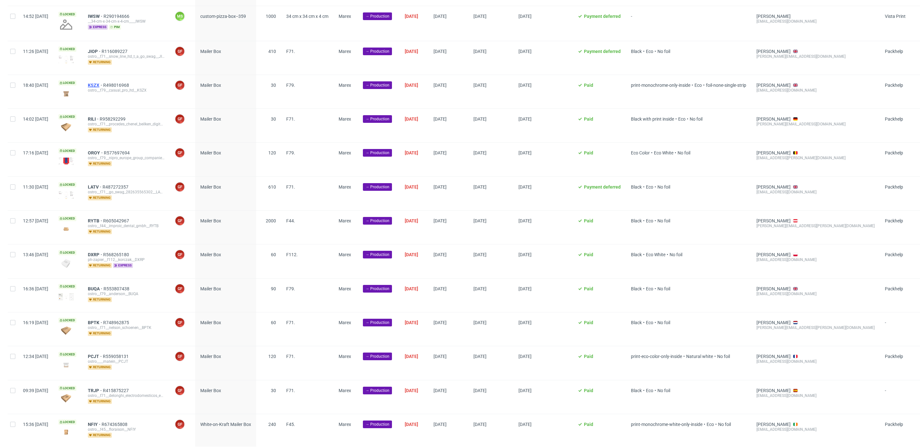
click at [103, 84] on span "KSZX" at bounding box center [95, 85] width 15 height 5
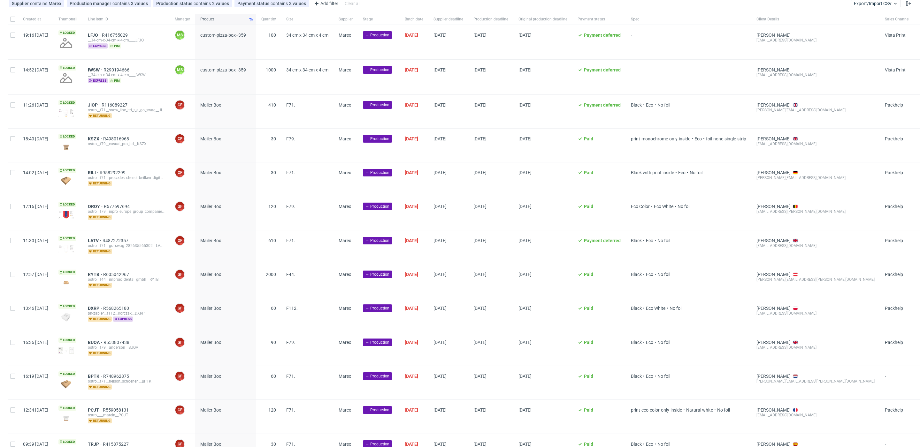
scroll to position [38, 0]
click at [11, 19] on input "checkbox" at bounding box center [12, 18] width 5 height 5
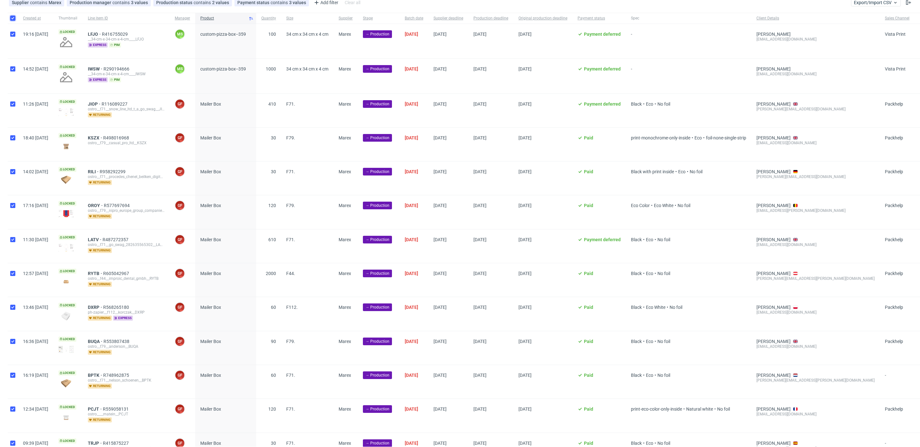
checkbox input "true"
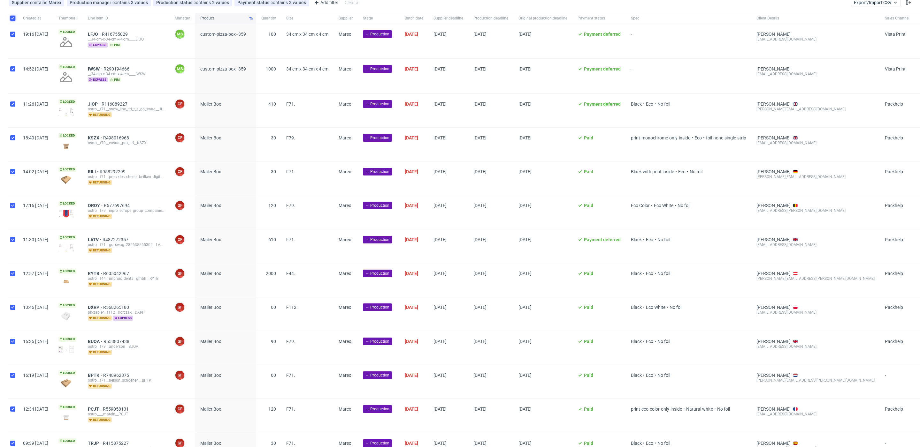
checkbox input "true"
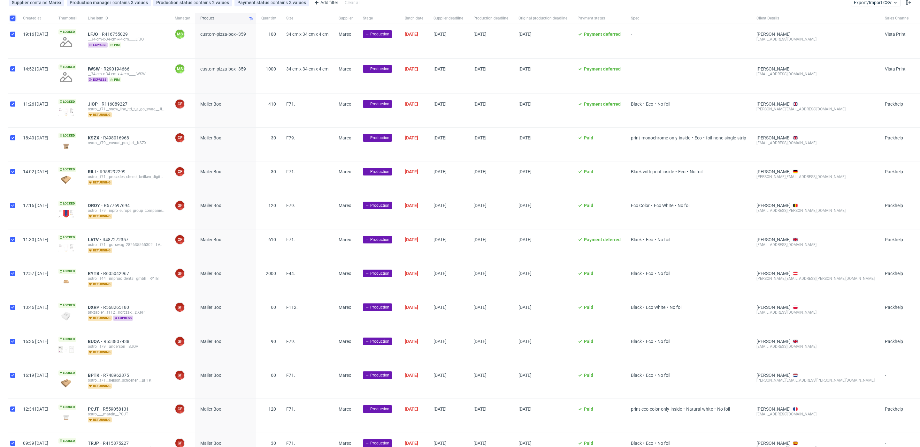
checkbox input "true"
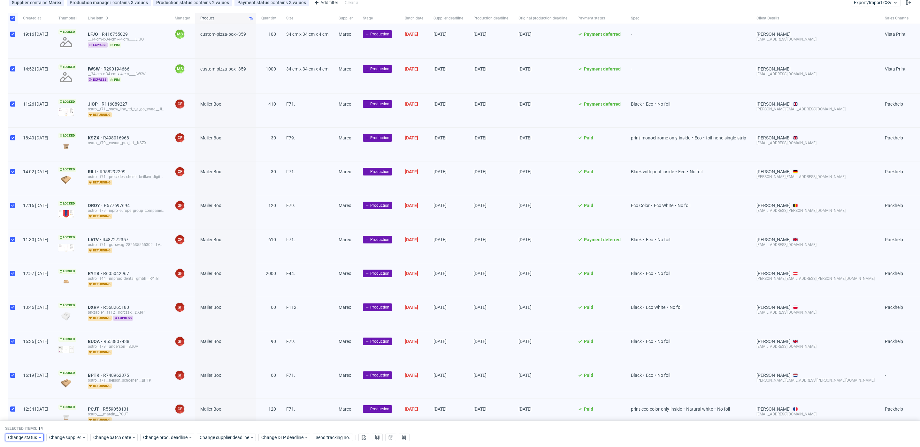
drag, startPoint x: 22, startPoint y: 437, endPoint x: 25, endPoint y: 435, distance: 4.0
click at [21, 437] on span "Change status" at bounding box center [23, 438] width 30 height 6
click at [39, 368] on span "In Production" at bounding box center [24, 365] width 32 height 9
click at [68, 424] on span "Save" at bounding box center [73, 425] width 10 height 4
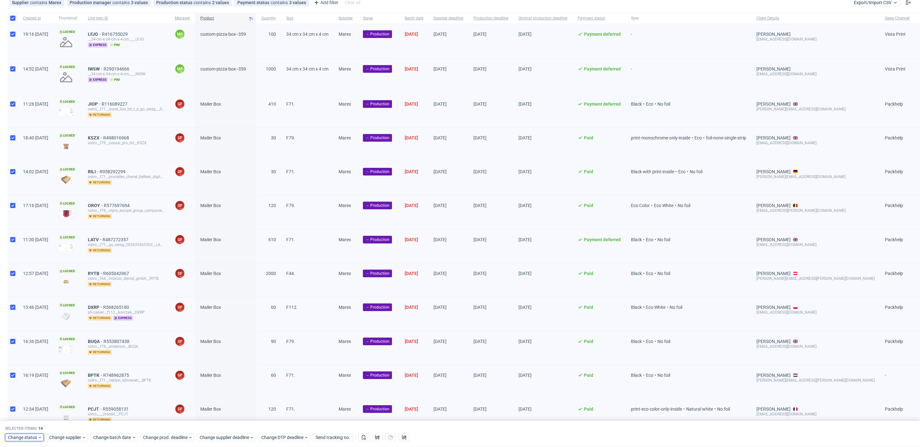
click at [30, 439] on span "Change status" at bounding box center [23, 438] width 30 height 6
click at [46, 366] on div "In Production" at bounding box center [44, 365] width 73 height 9
click at [33, 435] on span "Change status" at bounding box center [23, 438] width 30 height 6
click at [44, 363] on div "In Production" at bounding box center [44, 365] width 73 height 9
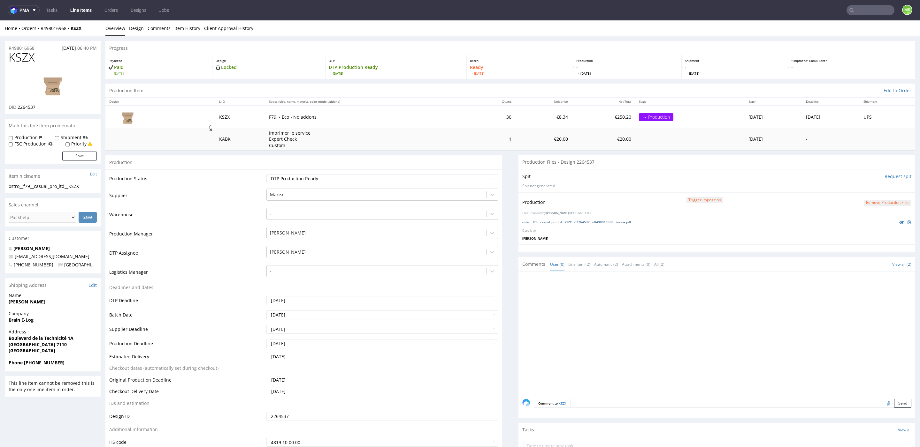
click at [612, 222] on link "ostro__f79__casual_pro_ltd__KSZX__d2264537__oR498016968__inside.pdf" at bounding box center [576, 222] width 109 height 4
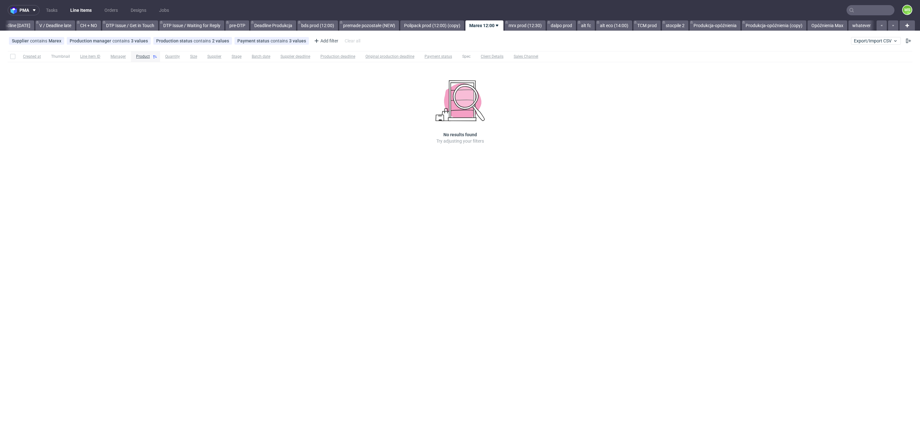
scroll to position [0, 866]
click at [523, 24] on link "mrx prod (12:30)" at bounding box center [525, 25] width 41 height 10
click at [555, 25] on link "dalpo prod" at bounding box center [561, 25] width 29 height 10
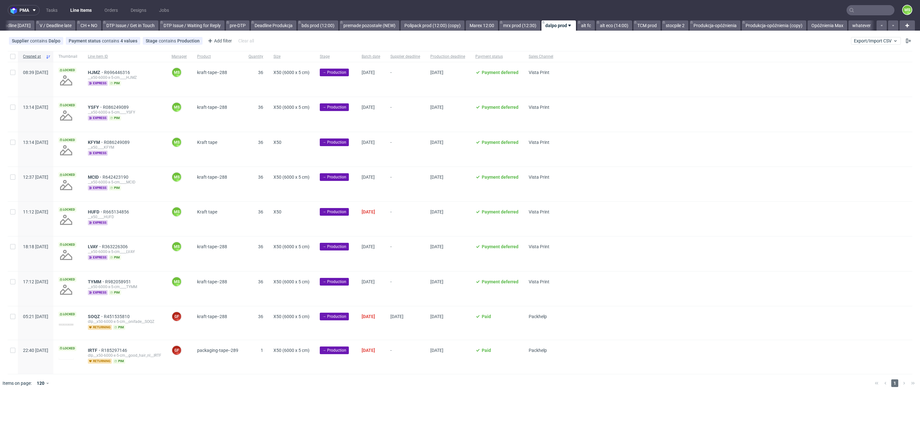
click at [7, 57] on div "Created at Thumbnail Line item ID Manager Product Quantity Size Stage Batch dat…" at bounding box center [460, 212] width 920 height 323
click at [11, 57] on input "checkbox" at bounding box center [12, 56] width 5 height 5
checkbox input "true"
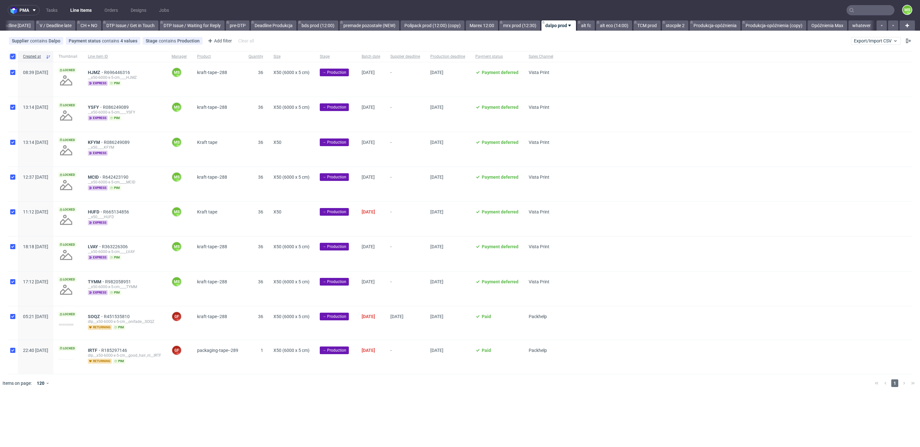
checkbox input "true"
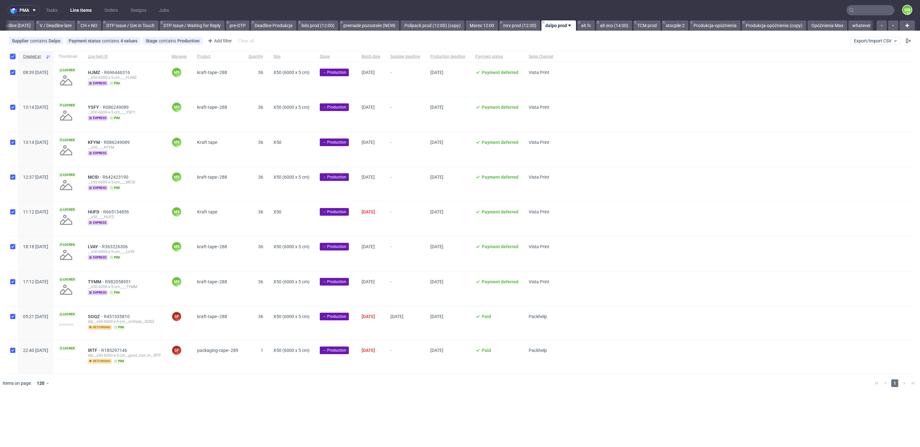
checkbox input "true"
click at [107, 410] on span "Change batch date" at bounding box center [112, 412] width 38 height 6
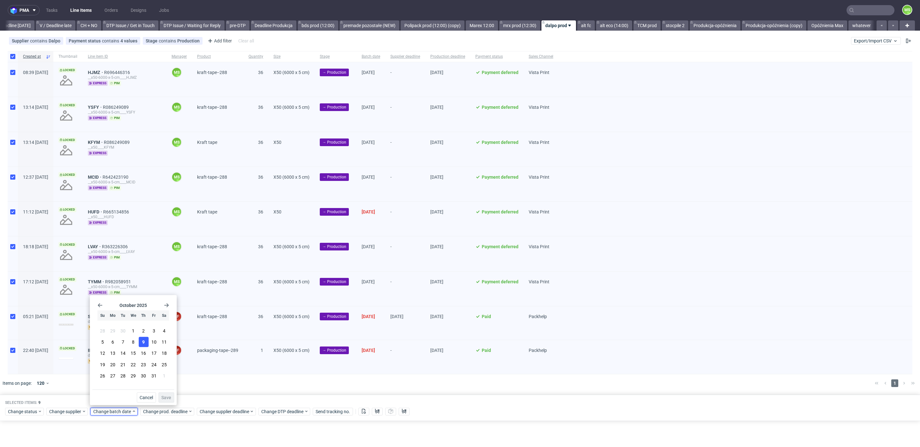
click at [142, 344] on span "9" at bounding box center [143, 342] width 3 height 6
click at [169, 399] on span "Save" at bounding box center [166, 398] width 10 height 4
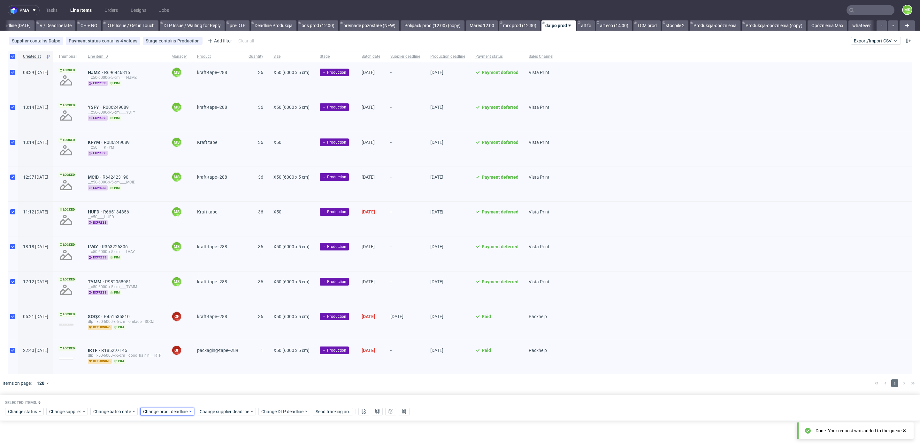
click at [166, 410] on span "Change prod. deadline" at bounding box center [165, 412] width 45 height 6
click at [191, 368] on button "23" at bounding box center [193, 365] width 10 height 10
drag, startPoint x: 213, startPoint y: 397, endPoint x: 221, endPoint y: 407, distance: 12.7
click at [214, 398] on span "Save" at bounding box center [216, 398] width 10 height 4
click at [221, 409] on span "Change supplier deadline" at bounding box center [225, 412] width 50 height 6
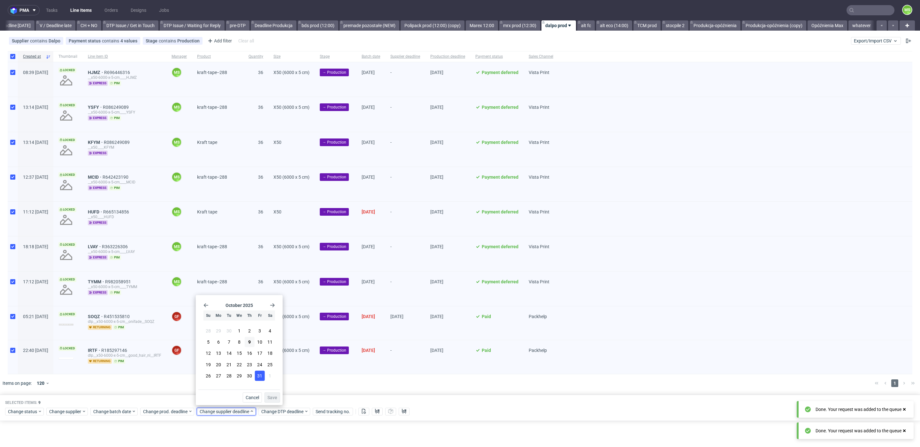
drag, startPoint x: 248, startPoint y: 365, endPoint x: 255, endPoint y: 372, distance: 9.3
click at [249, 366] on span "23" at bounding box center [249, 364] width 5 height 6
click at [272, 400] on span "Save" at bounding box center [272, 398] width 10 height 4
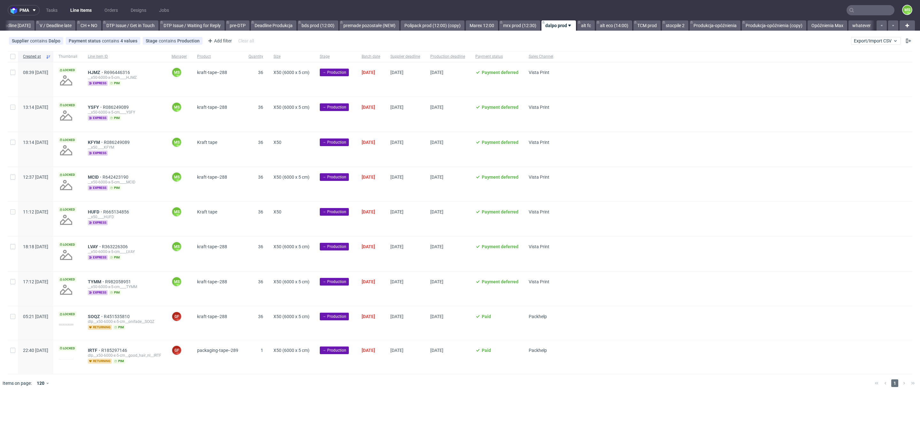
scroll to position [0, 865]
click at [11, 56] on input "checkbox" at bounding box center [12, 56] width 5 height 5
checkbox input "true"
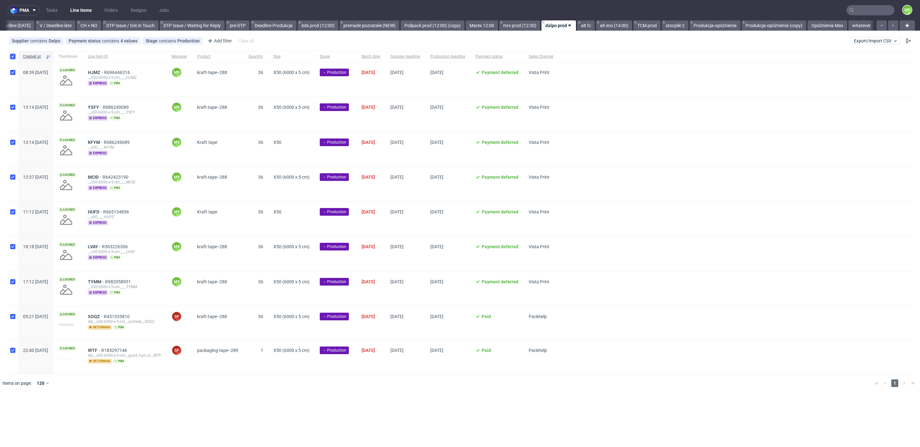
checkbox input "true"
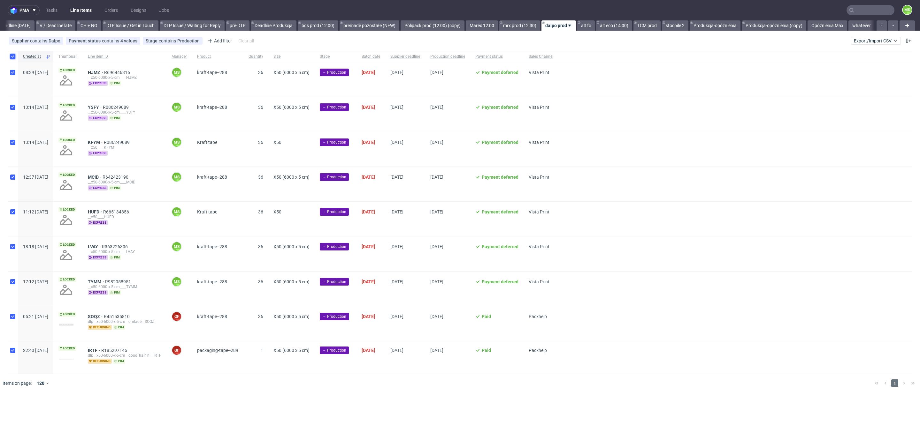
checkbox input "true"
click at [364, 414] on button at bounding box center [363, 412] width 11 height 8
click at [378, 413] on icon at bounding box center [377, 411] width 5 height 5
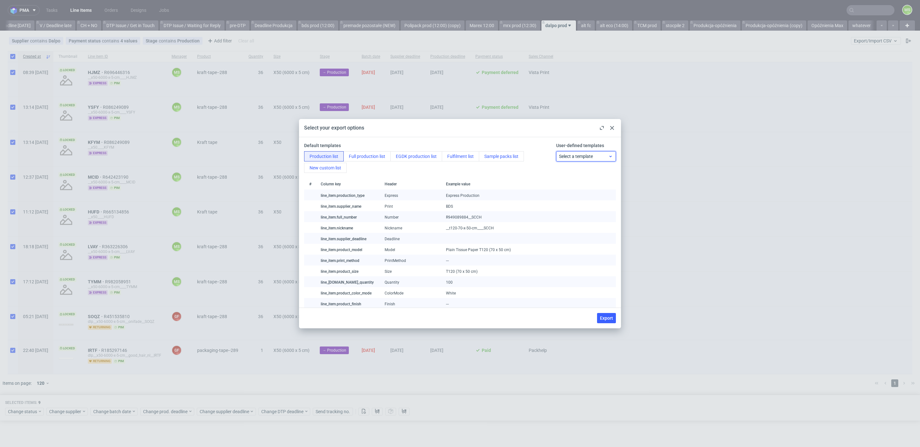
click at [597, 155] on span "Select a template" at bounding box center [583, 156] width 49 height 6
click at [612, 319] on span "Export" at bounding box center [606, 318] width 13 height 4
checkbox input "false"
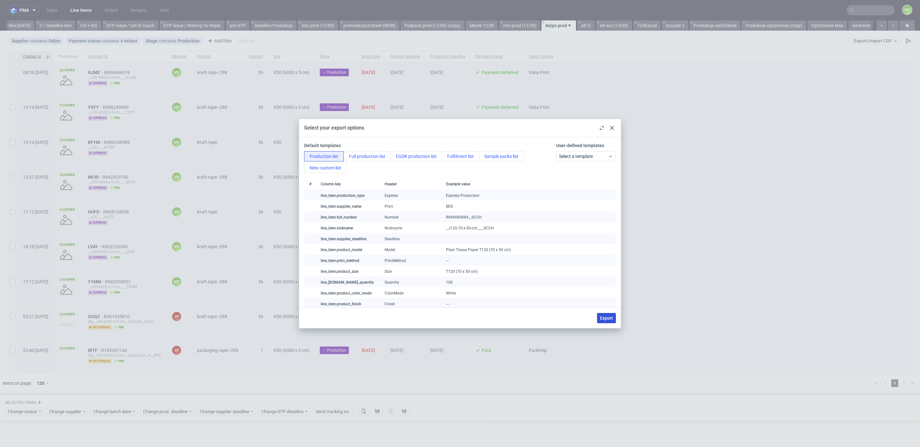
checkbox input "false"
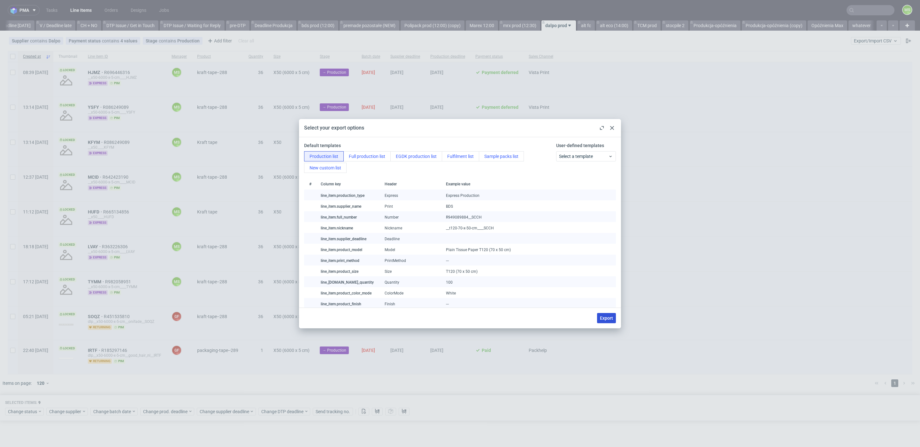
checkbox input "false"
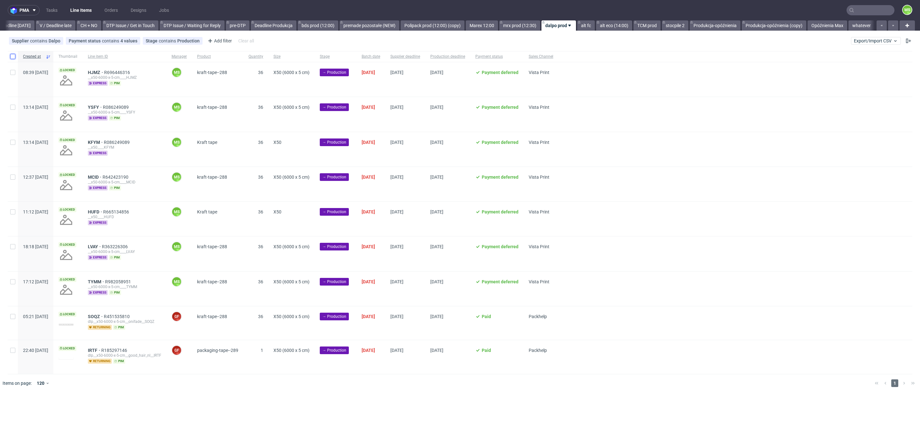
click at [15, 56] on input "checkbox" at bounding box center [12, 56] width 5 height 5
checkbox input "true"
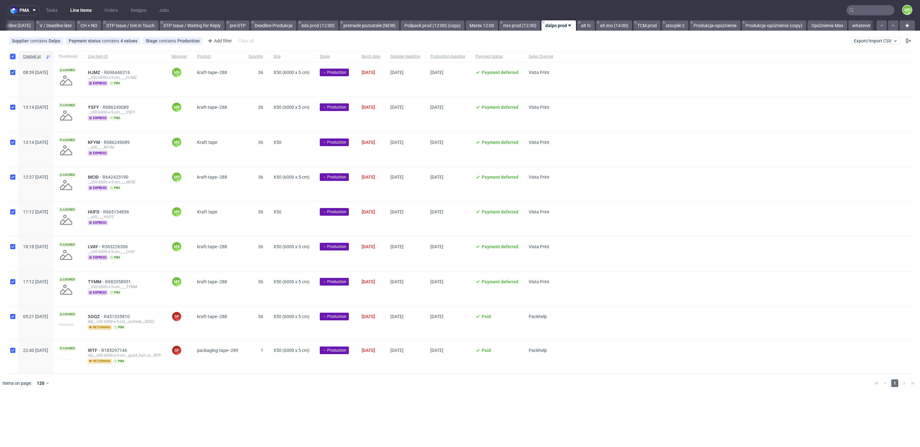
checkbox input "true"
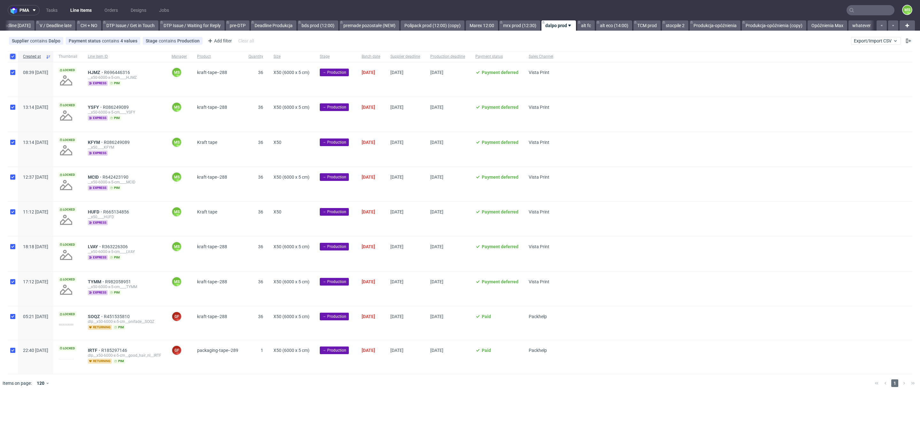
checkbox input "true"
click at [15, 56] on input "checkbox" at bounding box center [12, 56] width 5 height 5
checkbox input "false"
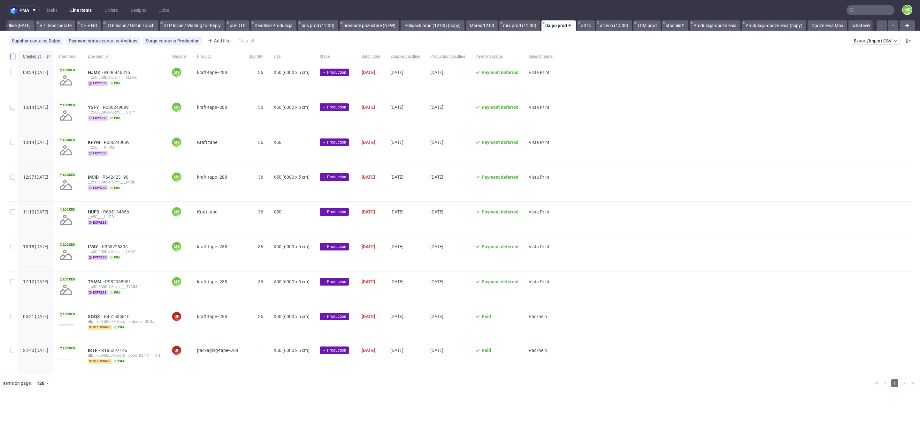
checkbox input "false"
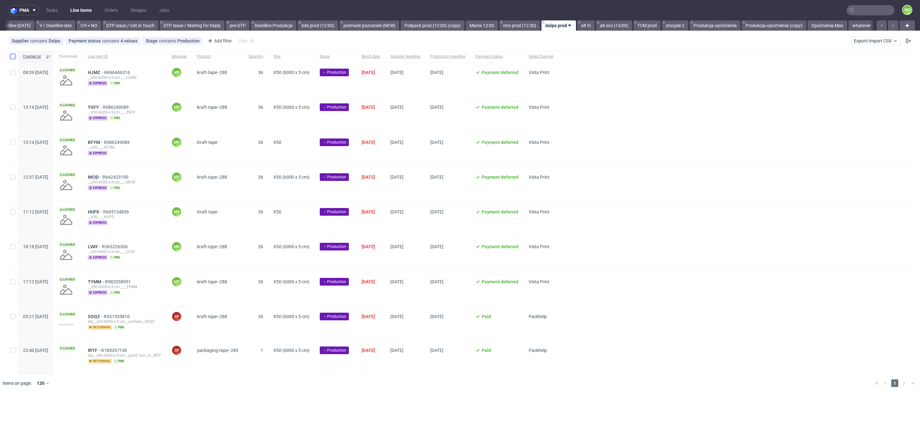
checkbox input "false"
drag, startPoint x: 16, startPoint y: 55, endPoint x: 33, endPoint y: 119, distance: 66.5
click at [16, 55] on div at bounding box center [13, 56] width 10 height 11
checkbox input "true"
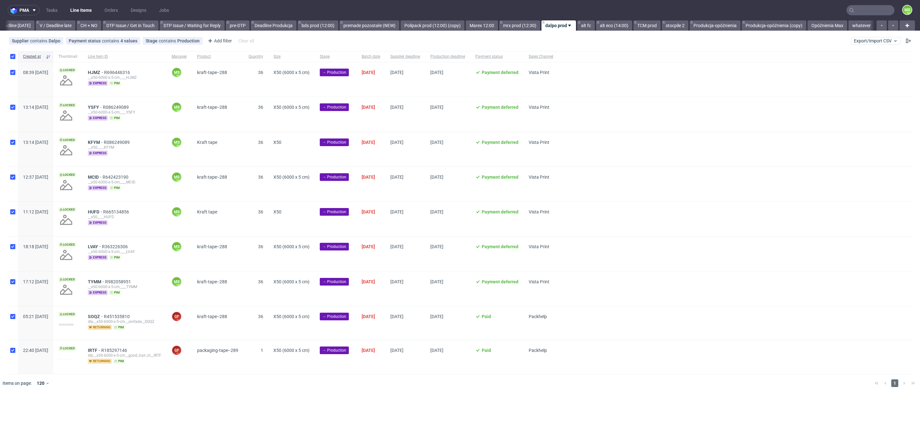
checkbox input "true"
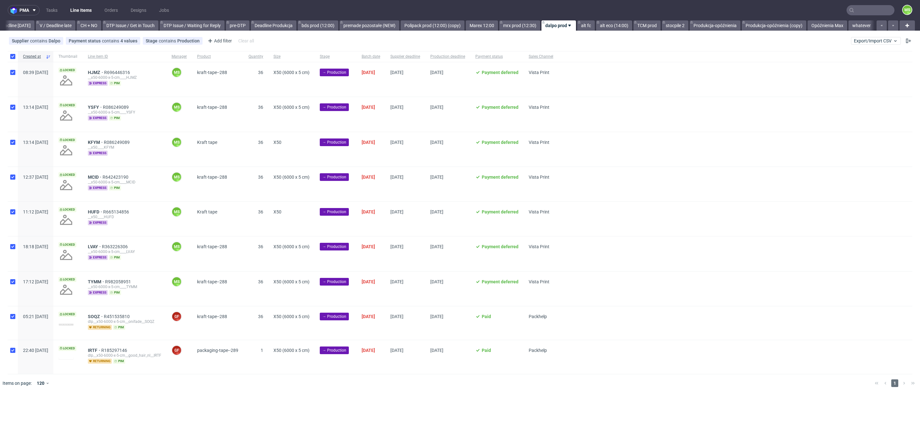
checkbox input "true"
click at [23, 407] on div "Change status Change supplier Change batch date Change prod. deadline Change su…" at bounding box center [459, 411] width 909 height 9
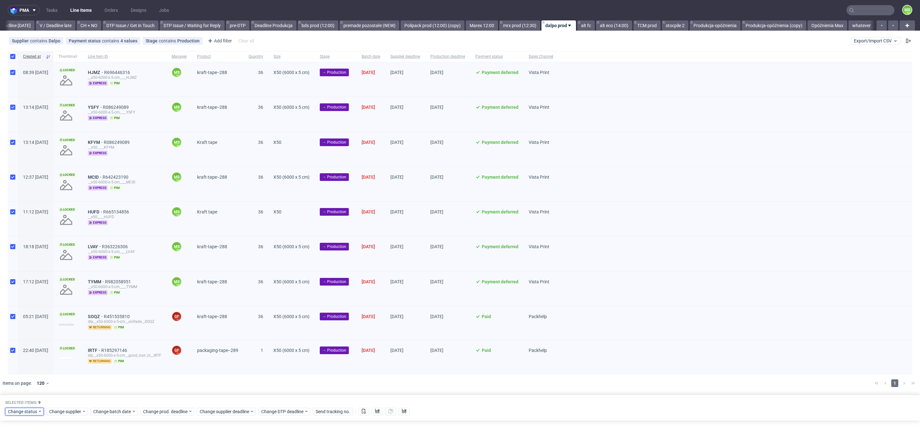
click at [25, 409] on span "Change status" at bounding box center [23, 412] width 30 height 6
click at [43, 341] on div "In Production" at bounding box center [44, 338] width 73 height 9
click at [68, 401] on button "Save" at bounding box center [73, 398] width 16 height 10
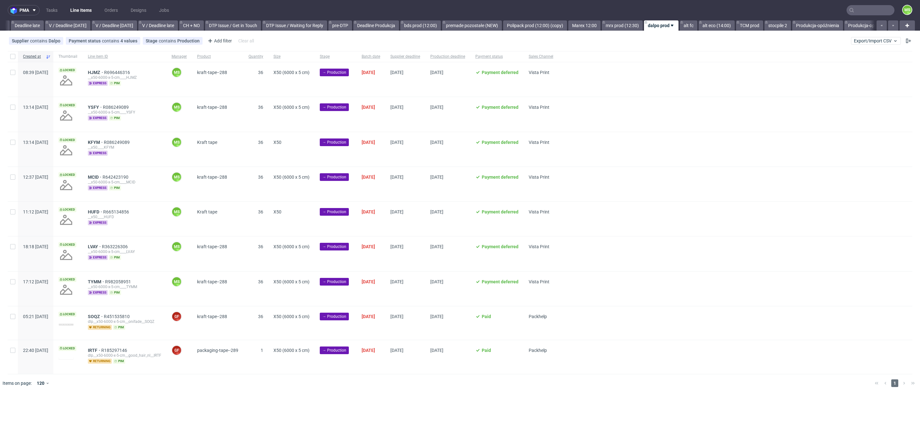
scroll to position [0, 805]
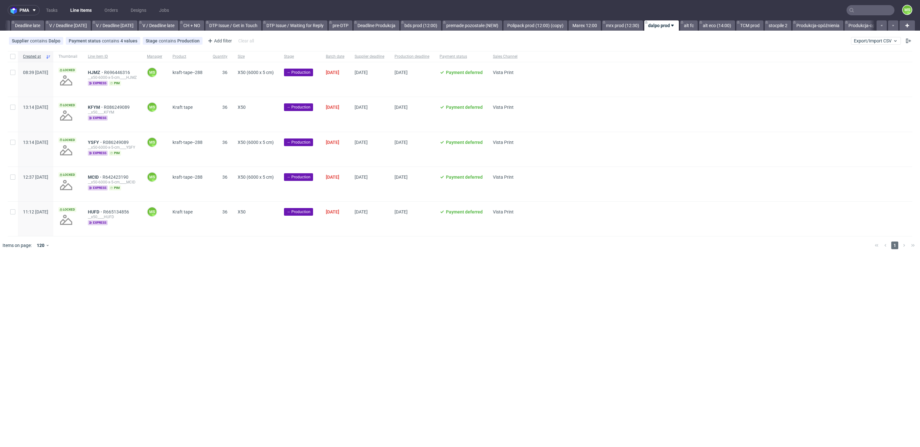
scroll to position [0, 805]
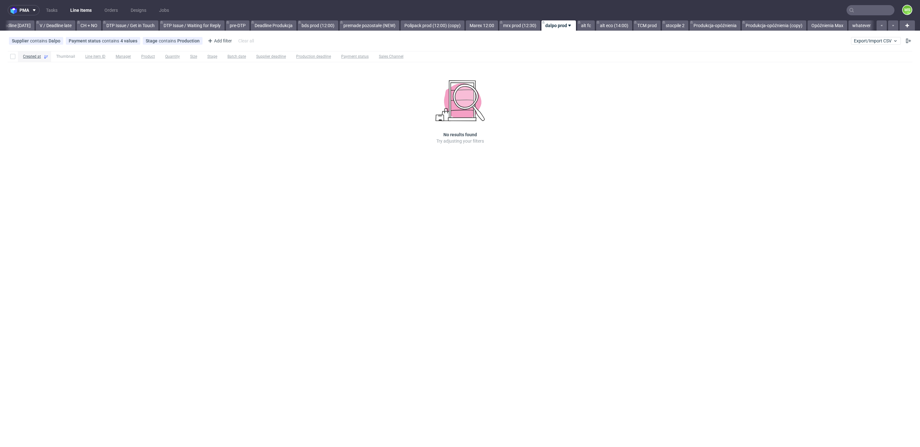
scroll to position [0, 865]
click at [593, 27] on link "alt fc" at bounding box center [586, 25] width 18 height 10
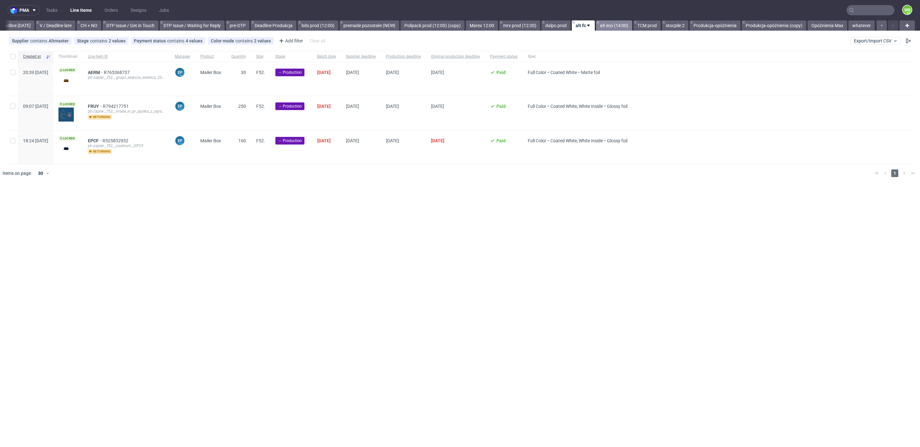
click at [614, 23] on link "alt eco (14:00)" at bounding box center [614, 25] width 36 height 10
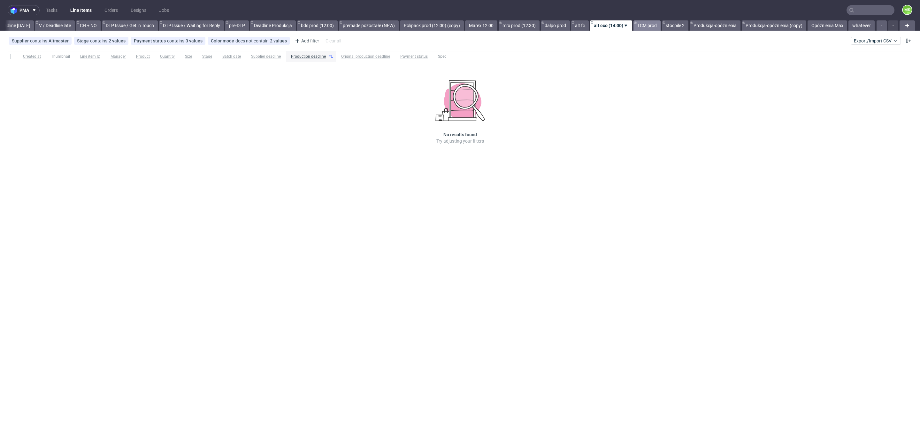
click at [641, 27] on link "TCM prod" at bounding box center [646, 25] width 27 height 10
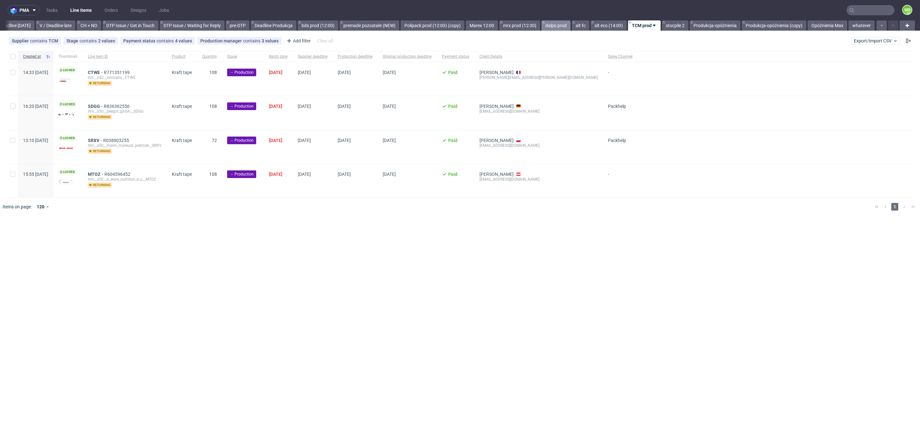
click at [550, 24] on link "dalpo prod" at bounding box center [555, 25] width 29 height 10
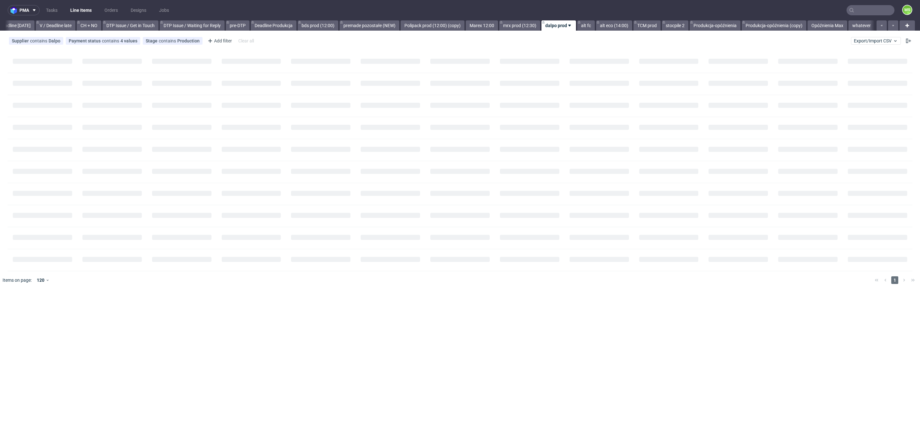
scroll to position [0, 865]
click at [615, 29] on link "alt eco (14:00)" at bounding box center [614, 25] width 36 height 10
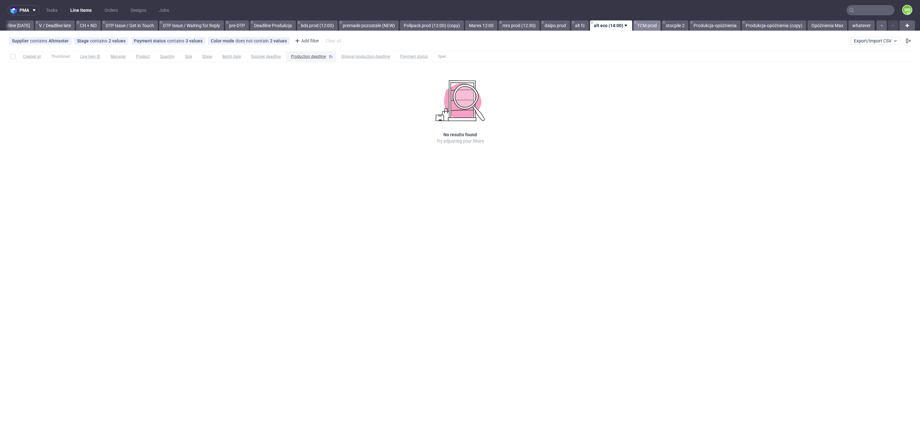
click at [650, 25] on link "TCM prod" at bounding box center [646, 25] width 27 height 10
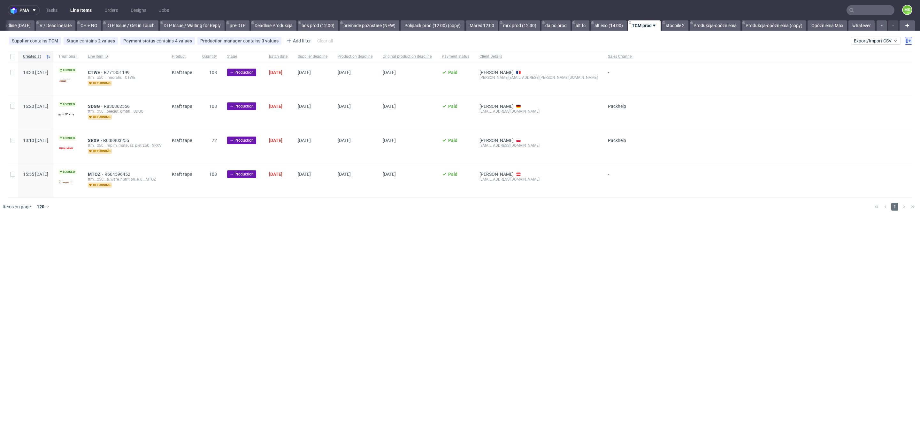
click at [906, 42] on use at bounding box center [908, 41] width 5 height 4
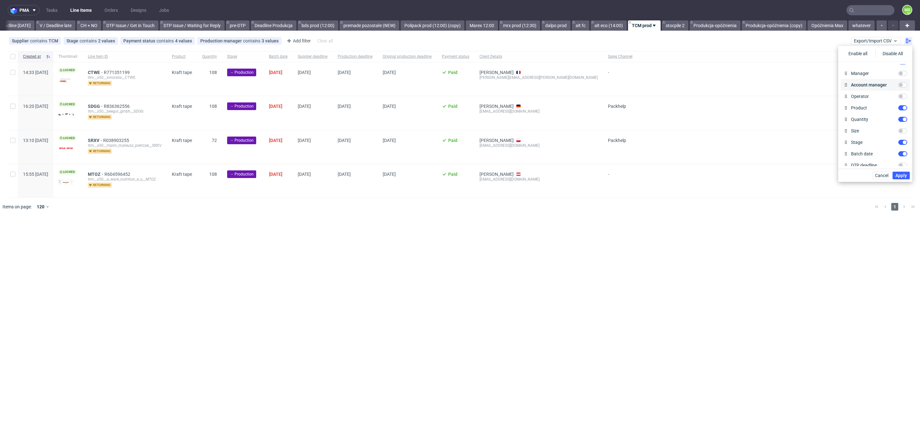
scroll to position [0, 0]
click at [903, 160] on input "Size" at bounding box center [902, 161] width 9 height 5
checkbox input "true"
click at [905, 176] on span "Apply" at bounding box center [900, 175] width 11 height 4
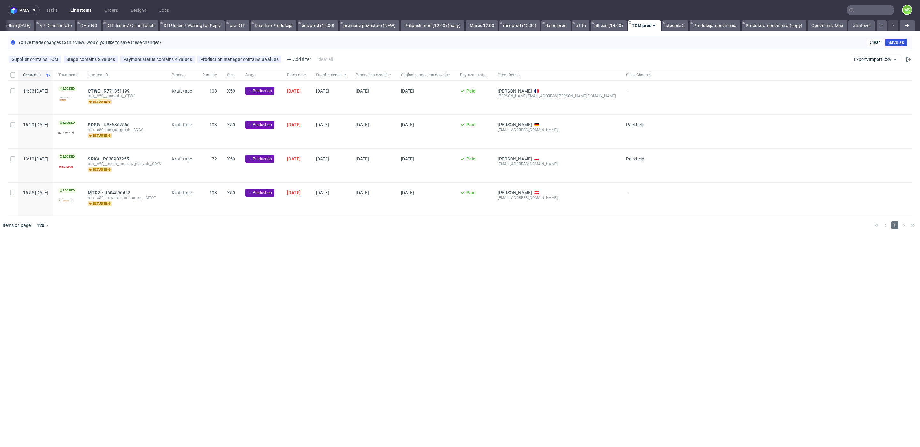
click at [901, 42] on span "Save as" at bounding box center [896, 42] width 16 height 4
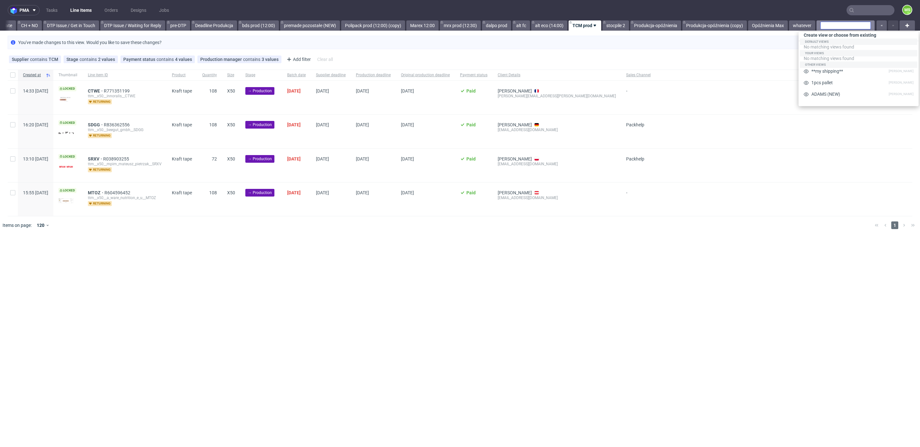
click at [847, 25] on input "text" at bounding box center [845, 26] width 50 height 8
click at [782, 49] on div "You've made changes to this view. Would you like to save these changes? Clear S…" at bounding box center [460, 42] width 920 height 19
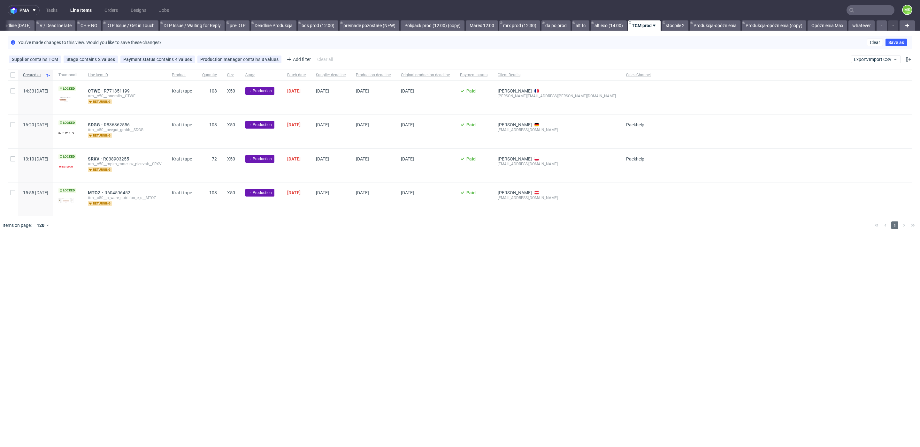
scroll to position [0, 866]
click at [875, 44] on span "Clear" at bounding box center [875, 42] width 10 height 4
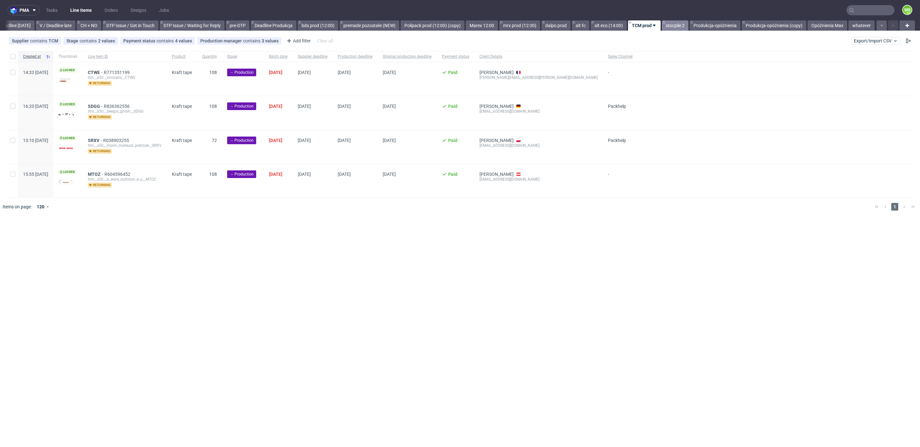
click at [668, 26] on link "stocpile 2" at bounding box center [675, 25] width 27 height 10
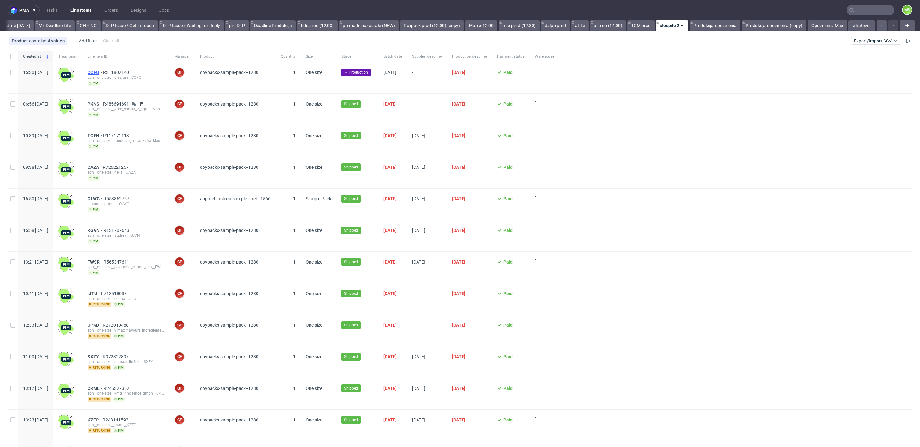
click at [103, 72] on span "COFO" at bounding box center [95, 72] width 16 height 5
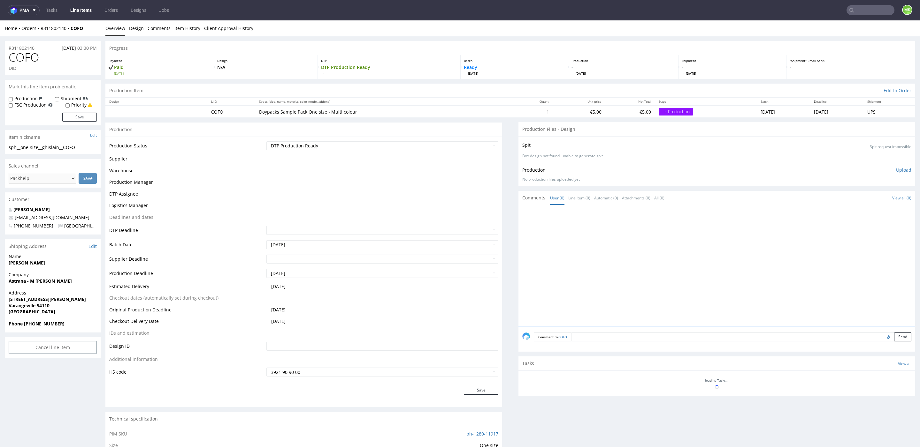
scroll to position [1, 0]
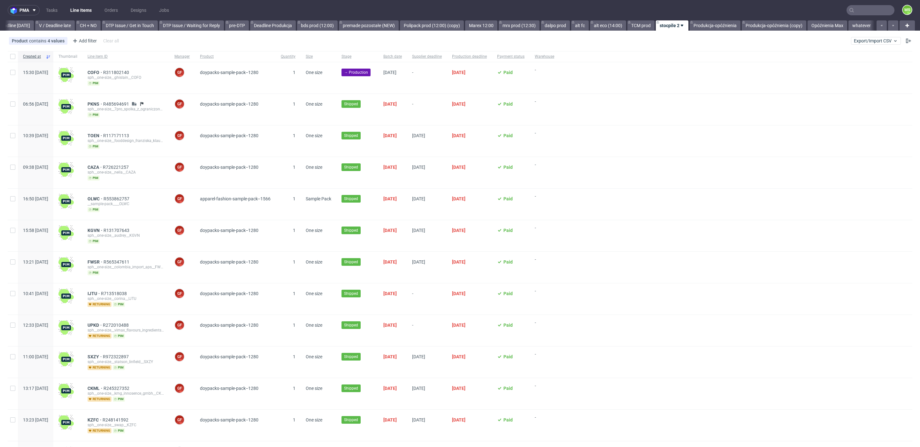
scroll to position [0, 873]
click at [12, 74] on input "checkbox" at bounding box center [12, 72] width 5 height 5
checkbox input "true"
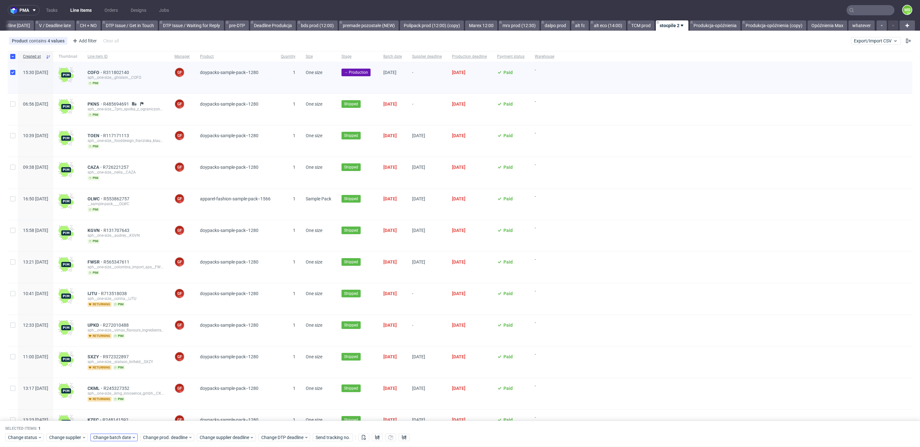
click at [126, 435] on div "Selected items: 1 Change status Change supplier Change batch date Change prod. …" at bounding box center [460, 434] width 920 height 27
click at [126, 436] on span "Change batch date" at bounding box center [112, 438] width 38 height 6
click at [145, 372] on button "9" at bounding box center [144, 369] width 10 height 10
click at [167, 424] on span "Save" at bounding box center [166, 425] width 10 height 4
click at [174, 437] on span "Change prod. deadline" at bounding box center [165, 438] width 45 height 6
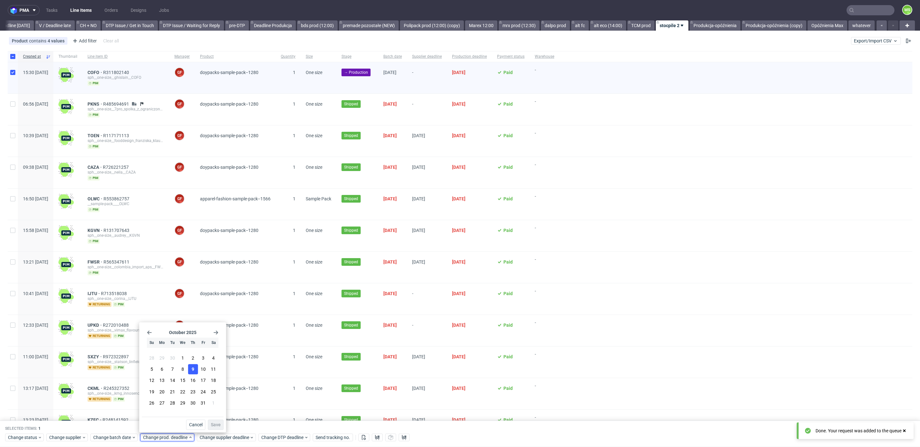
click at [194, 371] on span "9" at bounding box center [193, 369] width 3 height 6
drag, startPoint x: 216, startPoint y: 428, endPoint x: 217, endPoint y: 432, distance: 3.9
click at [216, 428] on button "Save" at bounding box center [216, 425] width 16 height 10
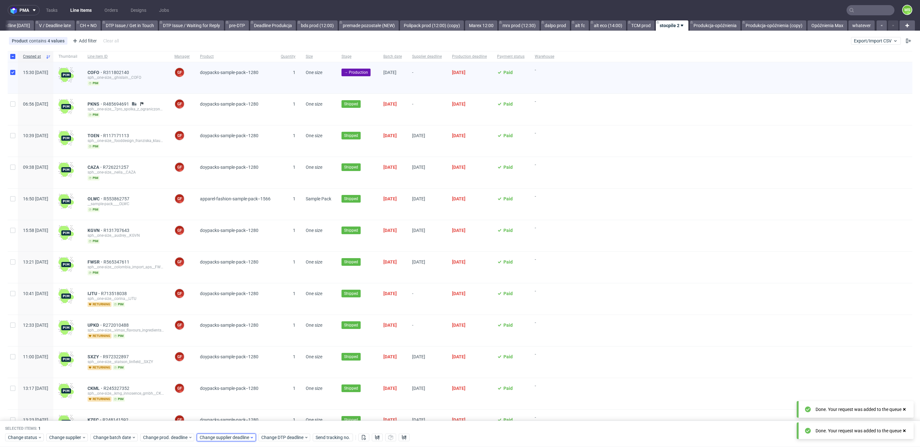
drag, startPoint x: 217, startPoint y: 439, endPoint x: 220, endPoint y: 435, distance: 5.2
click at [217, 439] on span "Change supplier deadline" at bounding box center [225, 438] width 50 height 6
click at [249, 372] on span "9" at bounding box center [249, 369] width 3 height 6
click at [272, 423] on span "Save" at bounding box center [272, 425] width 10 height 4
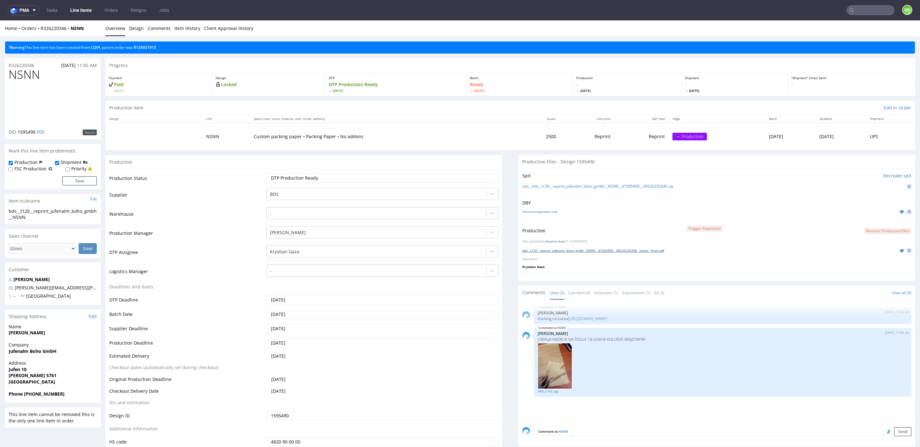
click at [535, 249] on link "bds__t120__reprint_jufenalm_boho_gmbh__NSNN__d1595490__oR326220346__latest__fro…" at bounding box center [593, 250] width 142 height 4
click at [607, 320] on link "https://packhelp.slack.com/archives/C03DDT8J2TB/p1759496658492719" at bounding box center [587, 318] width 39 height 5
click at [224, 28] on link "Client Approval History" at bounding box center [228, 28] width 49 height 16
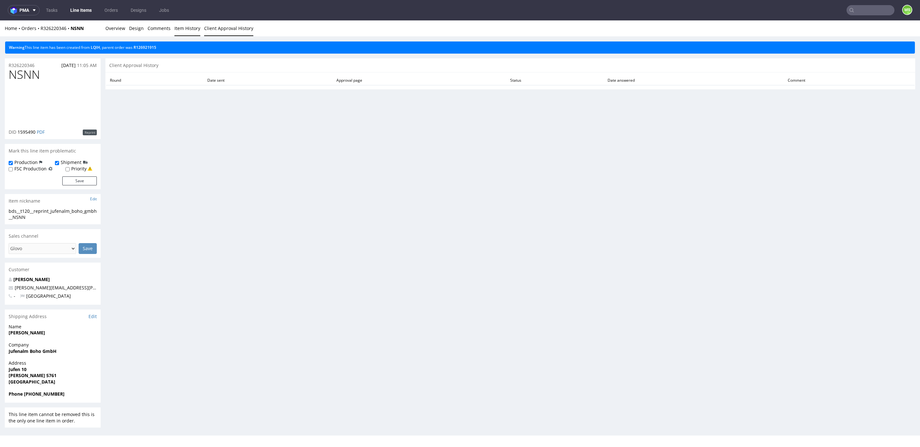
click at [179, 27] on link "Item History" at bounding box center [187, 28] width 26 height 16
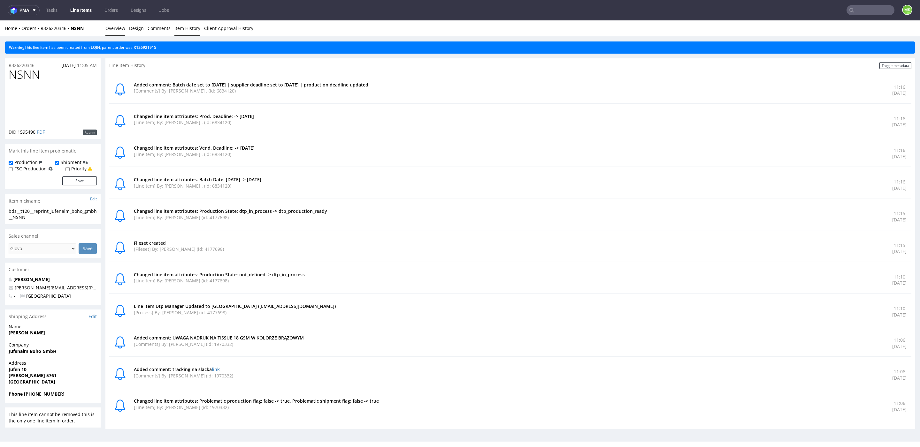
click at [114, 32] on link "Overview" at bounding box center [115, 28] width 20 height 16
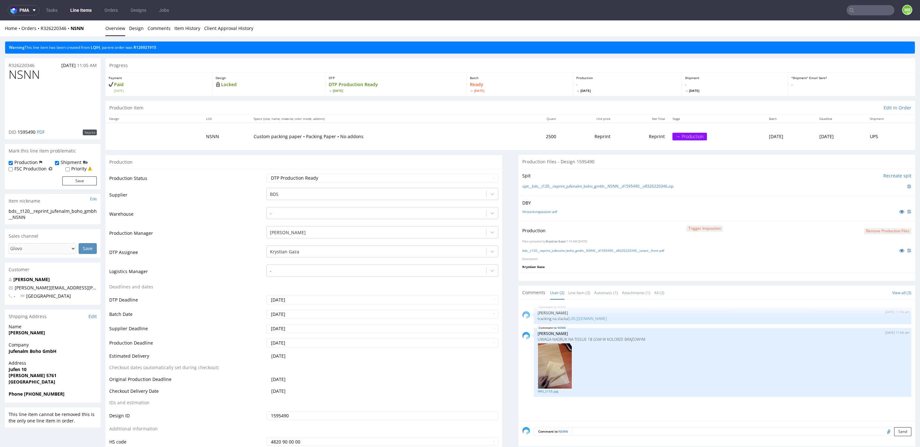
click at [80, 8] on link "Line Items" at bounding box center [80, 10] width 29 height 10
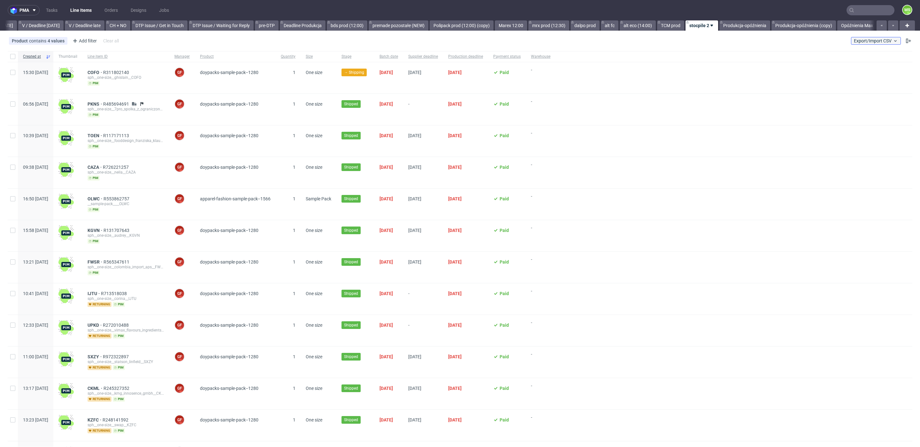
click at [873, 44] on button "Export/Import CSV" at bounding box center [876, 41] width 50 height 8
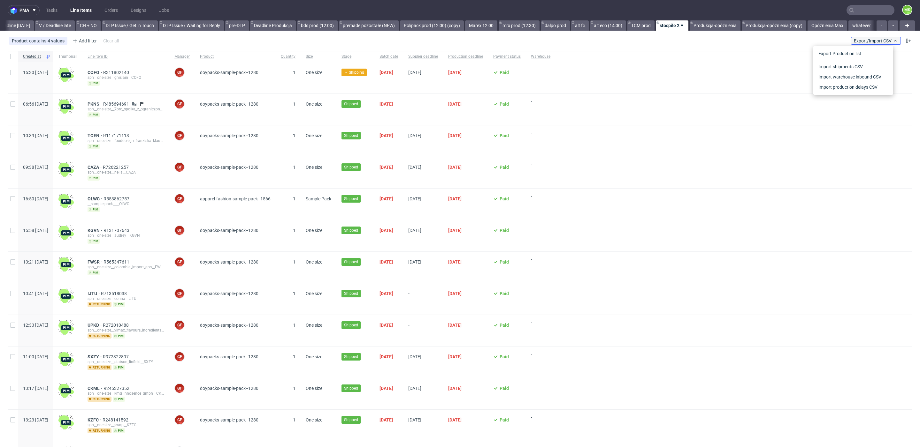
scroll to position [0, 873]
click at [852, 22] on link "whatever" at bounding box center [861, 25] width 26 height 10
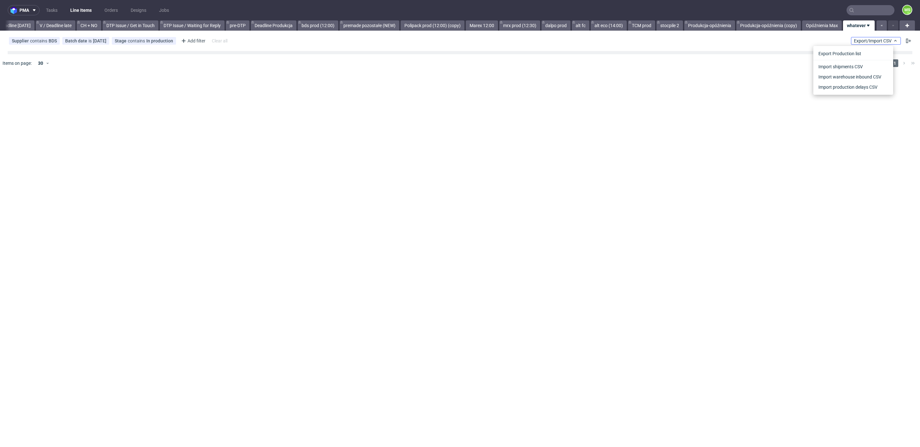
scroll to position [0, 866]
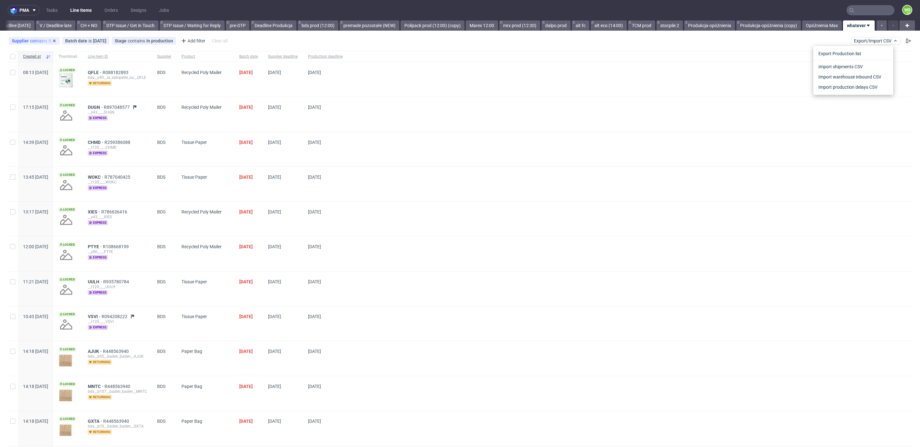
drag, startPoint x: 46, startPoint y: 42, endPoint x: 49, endPoint y: 42, distance: 3.6
click at [46, 42] on div "Supplier contains BDS" at bounding box center [34, 40] width 45 height 5
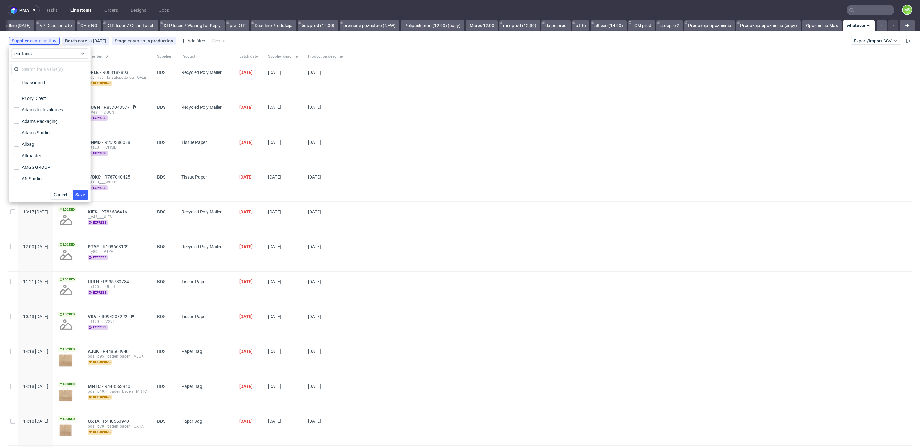
click at [55, 41] on icon at bounding box center [54, 40] width 5 height 5
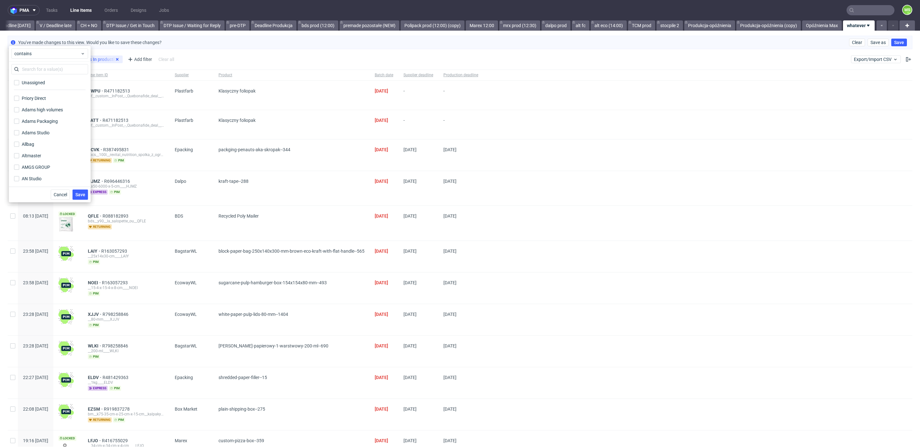
click at [116, 60] on div "Stage contains In production" at bounding box center [90, 60] width 64 height 8
click at [116, 60] on use at bounding box center [117, 59] width 3 height 3
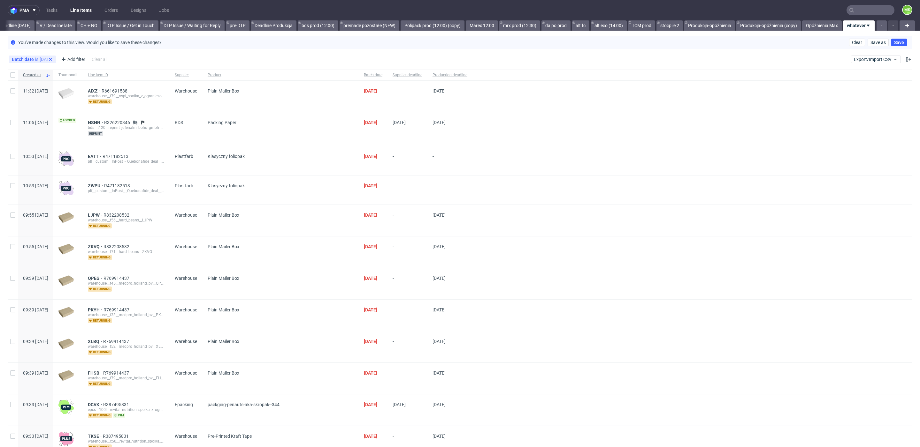
click at [49, 59] on use at bounding box center [50, 59] width 3 height 3
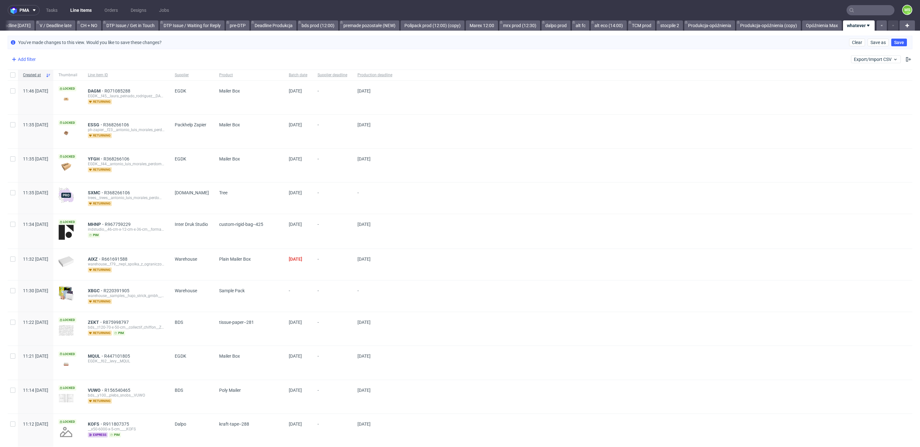
click at [28, 58] on div "Add filter" at bounding box center [23, 59] width 28 height 10
click at [41, 72] on input "text" at bounding box center [49, 73] width 77 height 10
type input "order"
click at [82, 73] on span at bounding box center [83, 74] width 8 height 8
click at [50, 74] on input "text" at bounding box center [49, 73] width 77 height 10
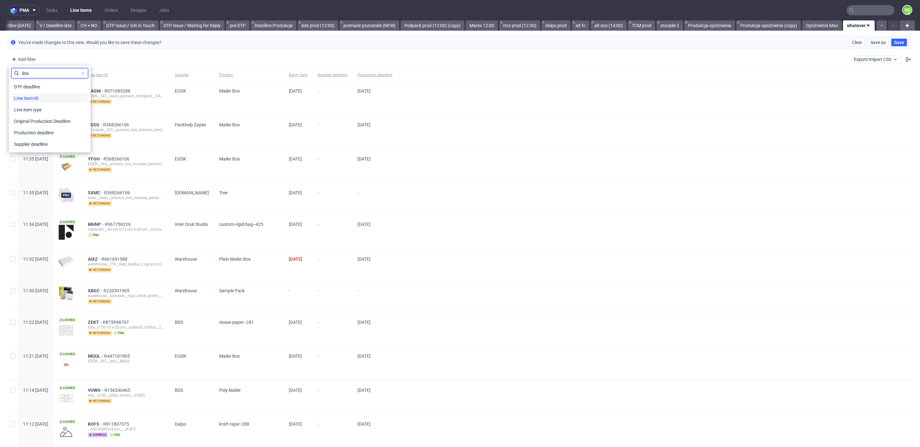
type input "line"
click at [48, 98] on div "Line item ID" at bounding box center [49, 98] width 77 height 9
click at [57, 91] on input "text" at bounding box center [49, 88] width 77 height 10
type input "nsnn"
click at [75, 104] on span "Save" at bounding box center [80, 103] width 10 height 4
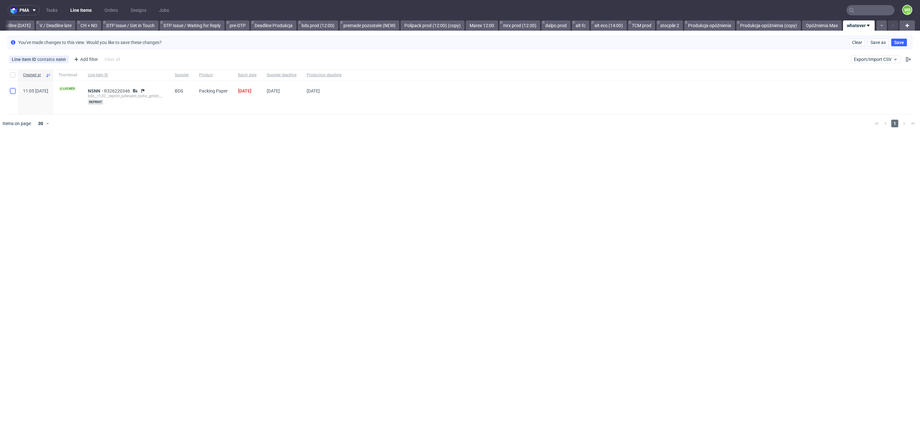
click at [15, 90] on input "checkbox" at bounding box center [12, 90] width 5 height 5
checkbox input "true"
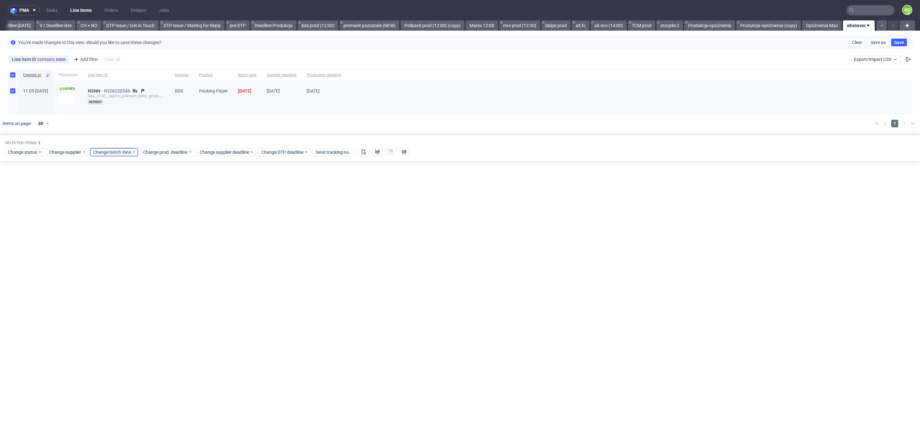
click at [127, 153] on span "Change batch date" at bounding box center [112, 152] width 38 height 6
drag, startPoint x: 148, startPoint y: 205, endPoint x: 162, endPoint y: 232, distance: 30.6
click at [148, 206] on button "9" at bounding box center [144, 204] width 10 height 10
click at [165, 255] on button "Save" at bounding box center [166, 259] width 16 height 10
click at [177, 147] on div "Selected items: 1 Change status Change supplier Change batch date Change prod. …" at bounding box center [460, 148] width 920 height 27
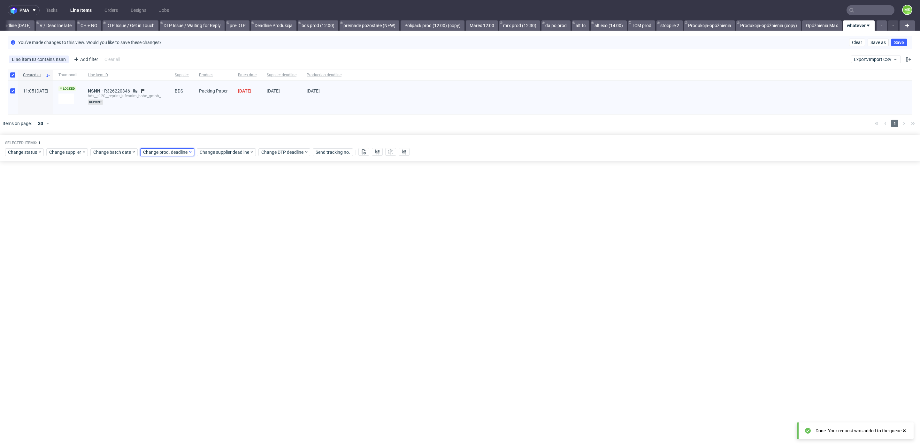
click at [176, 149] on span "Change prod. deadline" at bounding box center [165, 152] width 45 height 6
click at [173, 215] on span "14" at bounding box center [172, 215] width 5 height 6
drag, startPoint x: 216, startPoint y: 260, endPoint x: 222, endPoint y: 197, distance: 63.2
click at [216, 260] on span "Save" at bounding box center [216, 259] width 10 height 4
click at [224, 155] on div "Change supplier deadline" at bounding box center [226, 152] width 59 height 8
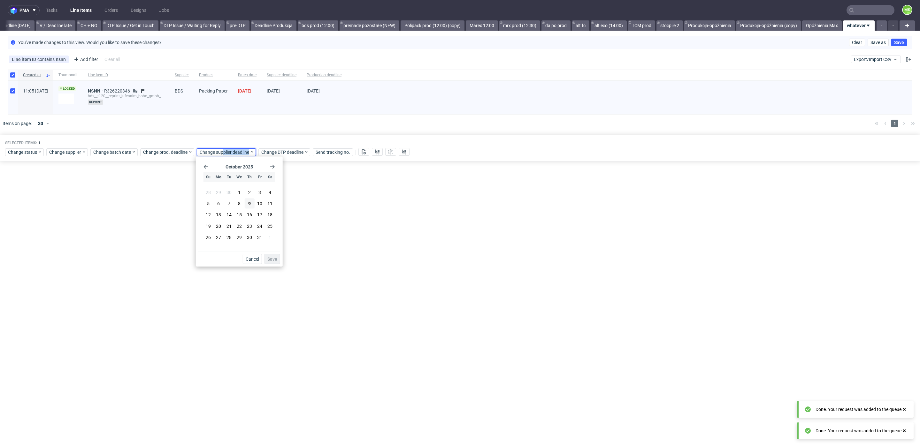
drag, startPoint x: 229, startPoint y: 215, endPoint x: 271, endPoint y: 247, distance: 52.8
click at [230, 215] on span "14" at bounding box center [228, 215] width 5 height 6
click at [278, 258] on button "Save" at bounding box center [272, 259] width 16 height 10
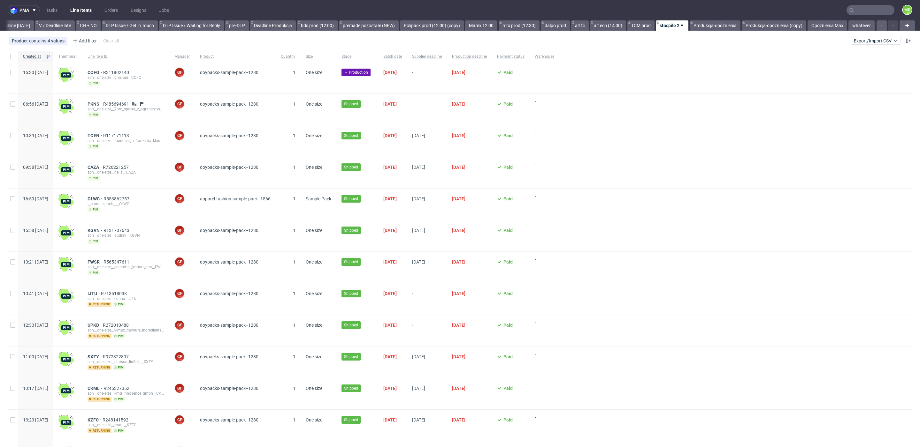
scroll to position [0, 873]
click at [13, 72] on input "checkbox" at bounding box center [12, 72] width 5 height 5
checkbox input "true"
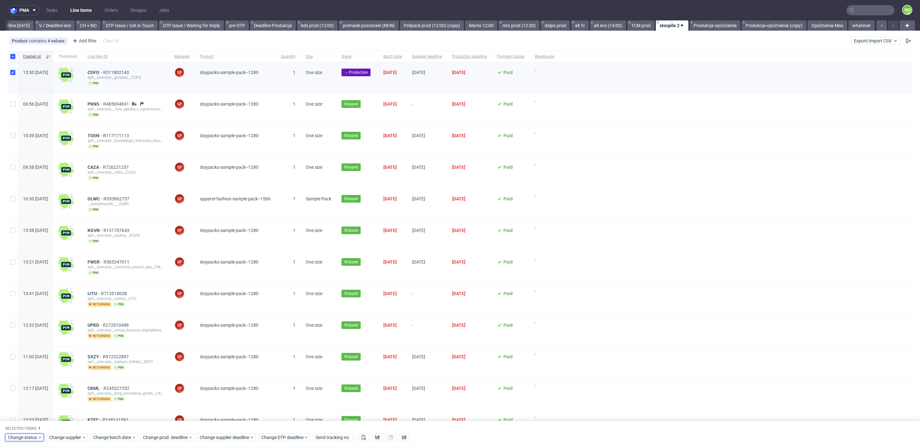
click at [31, 438] on span "Change status" at bounding box center [23, 438] width 30 height 6
click at [47, 386] on span "Production Complete" at bounding box center [32, 388] width 48 height 9
click at [70, 424] on span "Save" at bounding box center [73, 425] width 10 height 4
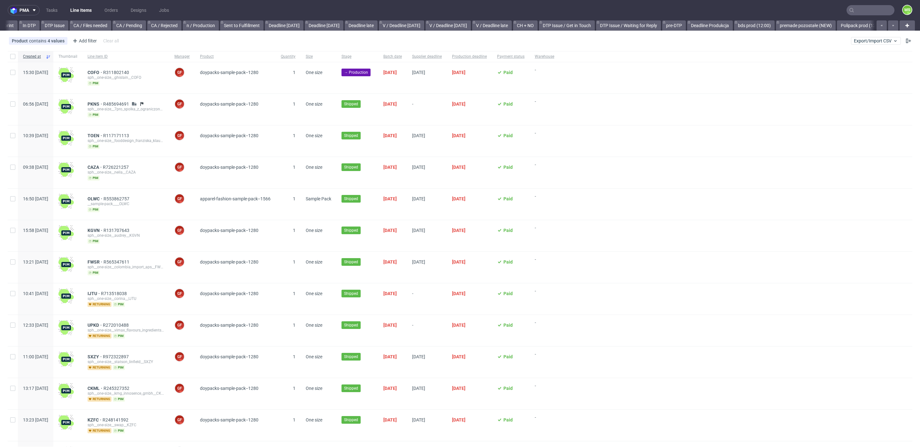
scroll to position [0, 752]
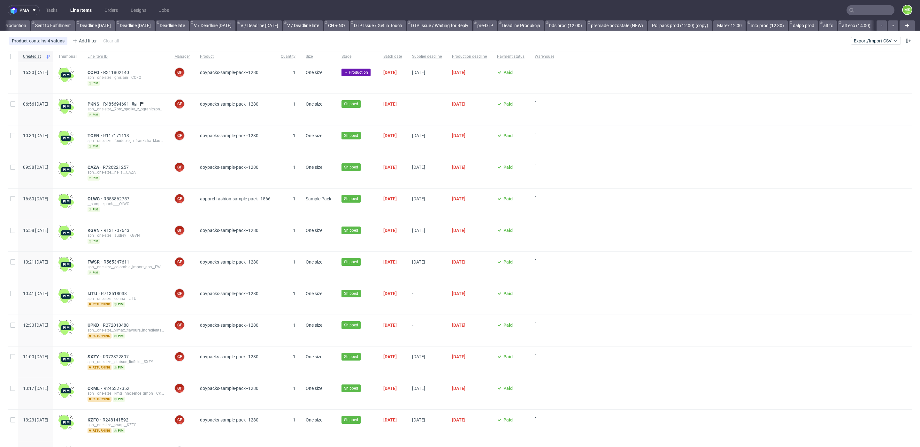
scroll to position [0, 701]
click at [819, 27] on link "Opóźnienia Max" at bounding box center [827, 25] width 40 height 10
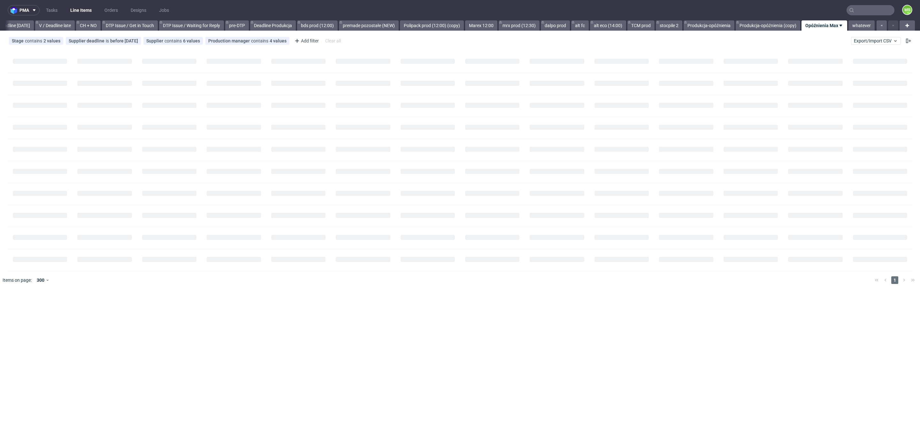
scroll to position [0, 866]
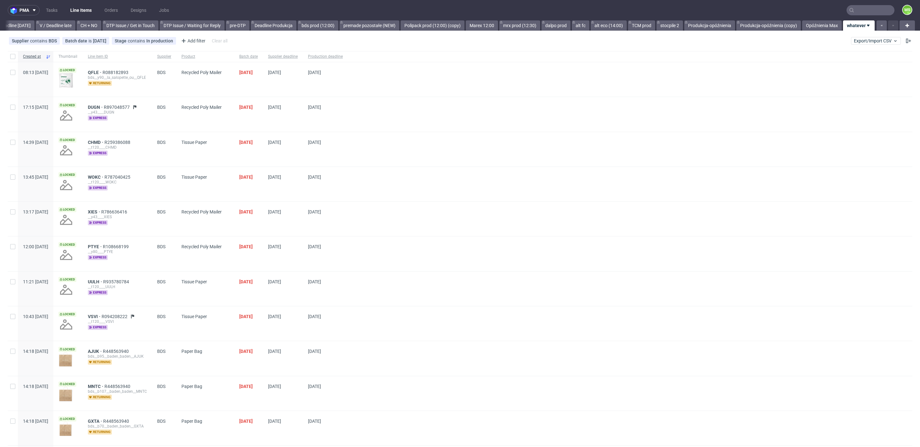
scroll to position [0, 873]
click at [191, 42] on div "Add filter" at bounding box center [193, 41] width 28 height 10
click at [217, 55] on input "text" at bounding box center [215, 55] width 77 height 10
type input "line"
click at [213, 80] on div "Line item ID" at bounding box center [215, 79] width 77 height 9
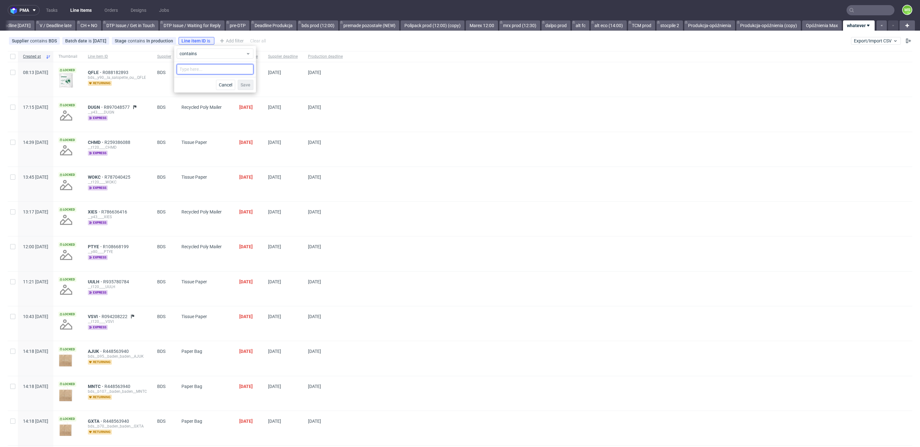
click at [209, 65] on input "text" at bounding box center [215, 69] width 77 height 10
type input "nsnn"
click at [251, 84] on button "Save" at bounding box center [246, 85] width 16 height 10
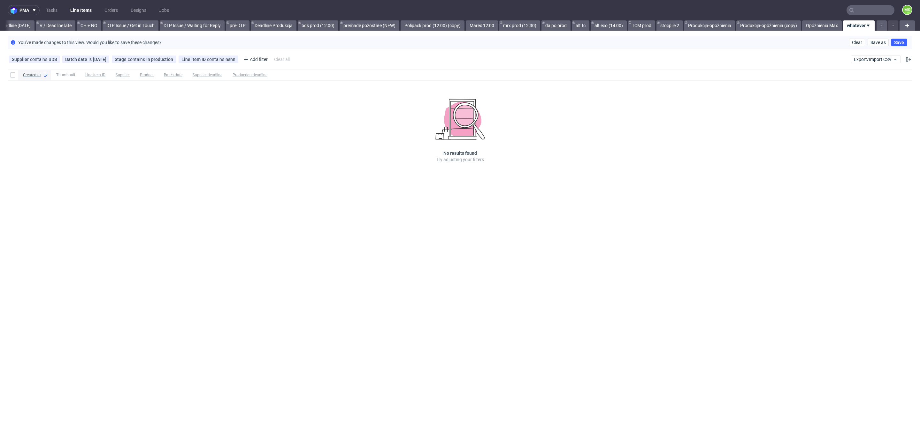
click at [0, 0] on icon at bounding box center [0, 0] width 0 height 0
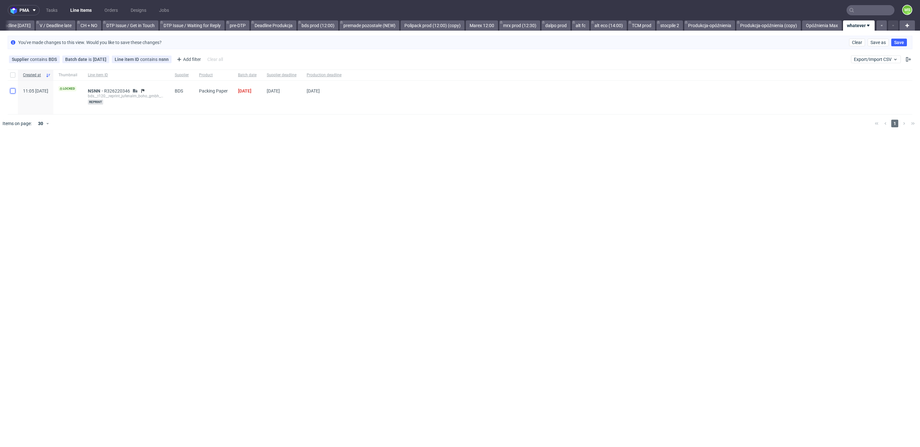
click at [14, 92] on input "checkbox" at bounding box center [12, 90] width 5 height 5
checkbox input "true"
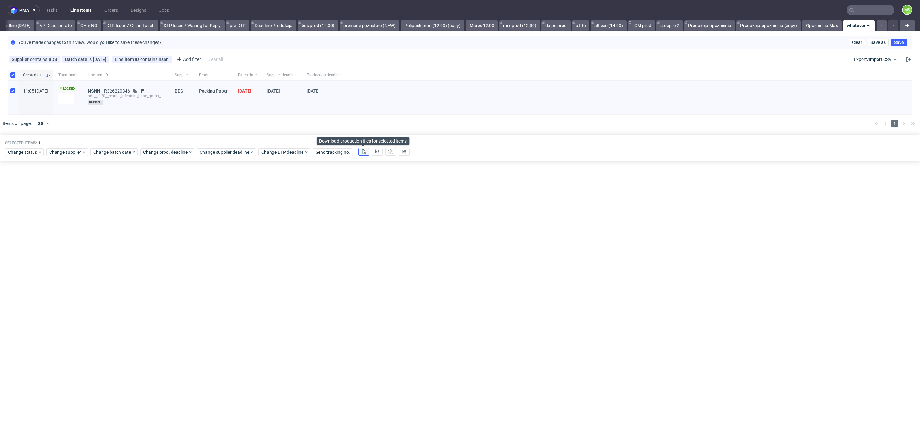
click at [362, 153] on icon at bounding box center [363, 151] width 5 height 5
click at [375, 152] on use at bounding box center [377, 151] width 4 height 5
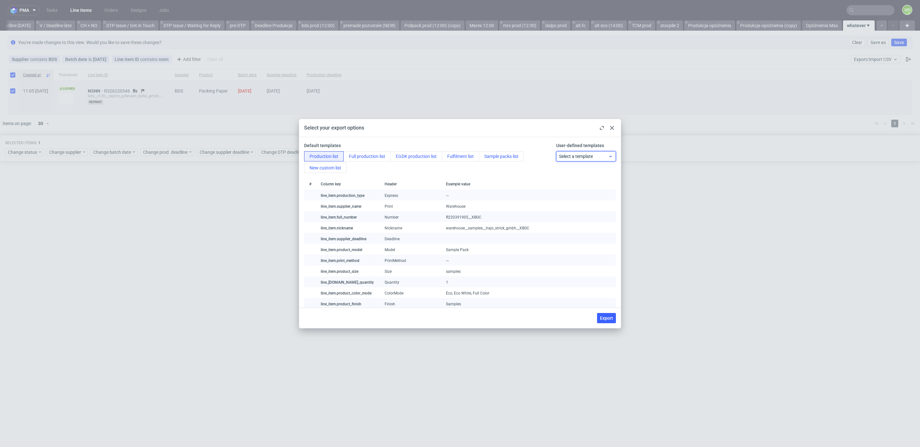
click at [588, 156] on span "Select a template" at bounding box center [583, 156] width 49 height 6
click at [578, 193] on div "BDS" at bounding box center [586, 193] width 55 height 11
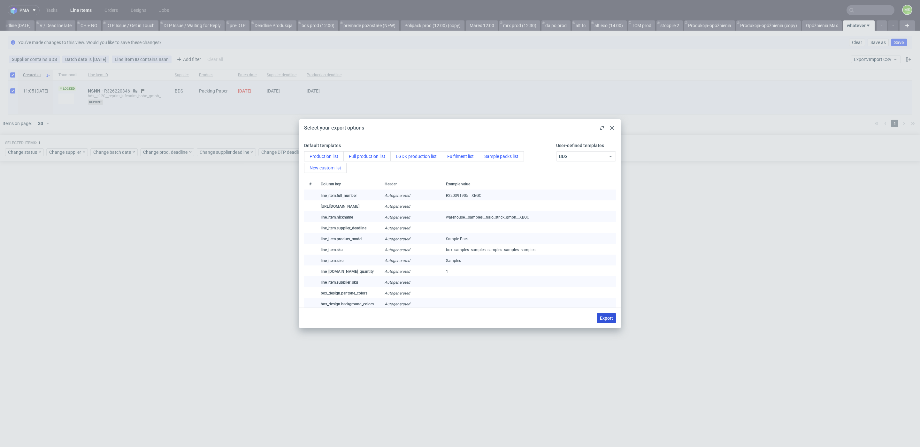
click at [611, 319] on span "Export" at bounding box center [606, 318] width 13 height 4
checkbox input "false"
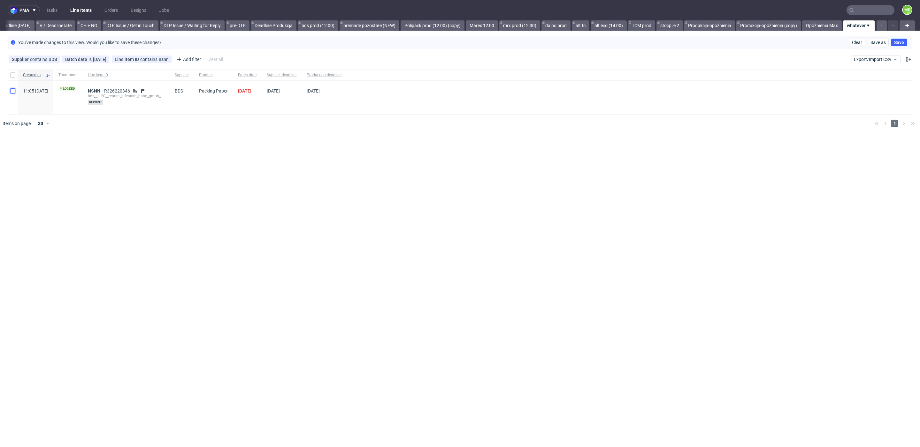
click at [11, 91] on input "checkbox" at bounding box center [12, 90] width 5 height 5
checkbox input "true"
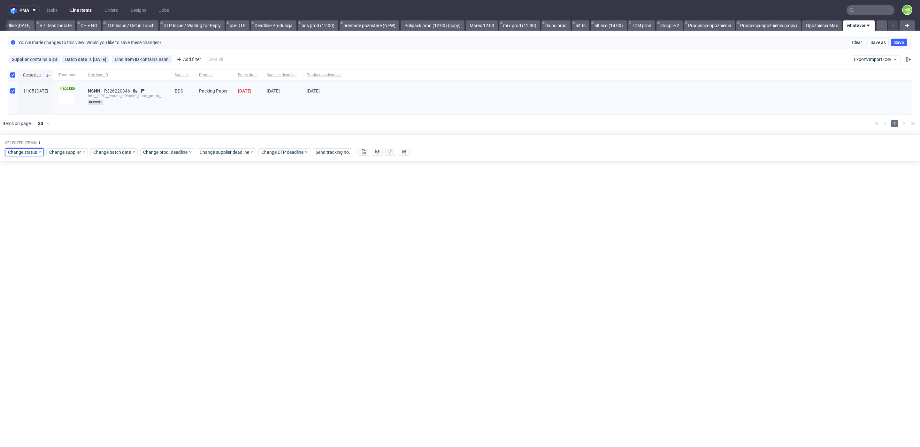
click at [27, 152] on span "Change status" at bounding box center [23, 152] width 30 height 6
click at [32, 187] on span "In Production" at bounding box center [24, 186] width 32 height 9
click at [68, 247] on span "Save" at bounding box center [73, 246] width 10 height 4
click at [876, 10] on input "text" at bounding box center [870, 10] width 48 height 10
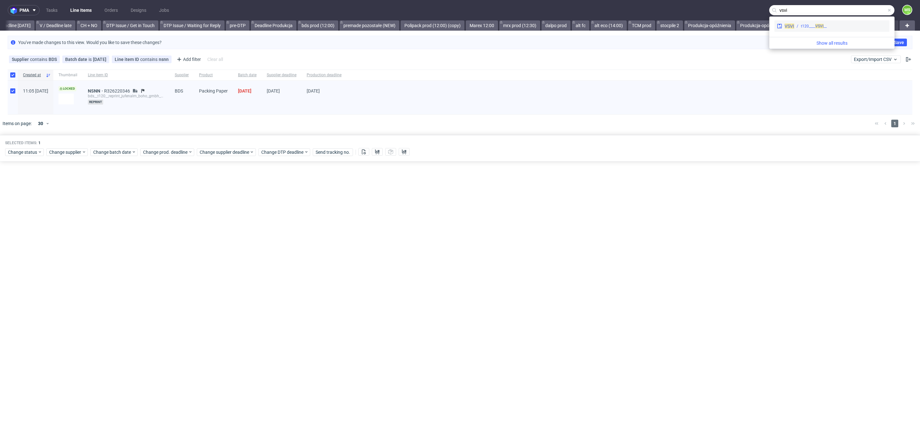
type input "vsvi"
click at [839, 21] on div "VSVI __t120____ VSVI" at bounding box center [831, 25] width 115 height 11
